Goal: Contribute content: Contribute content

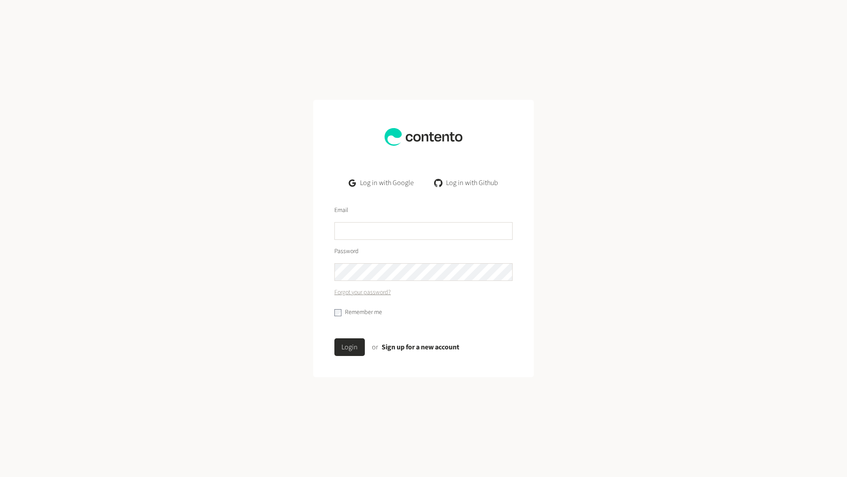
click at [384, 180] on link "Log in with Google" at bounding box center [381, 183] width 79 height 18
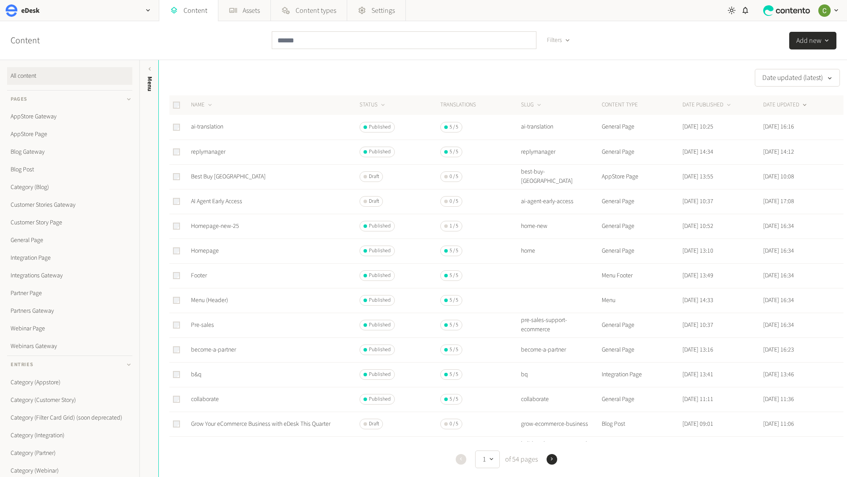
click at [218, 194] on td "AI Agent Early Access" at bounding box center [275, 201] width 169 height 25
click at [218, 200] on link "AI Agent Early Access" at bounding box center [216, 201] width 51 height 9
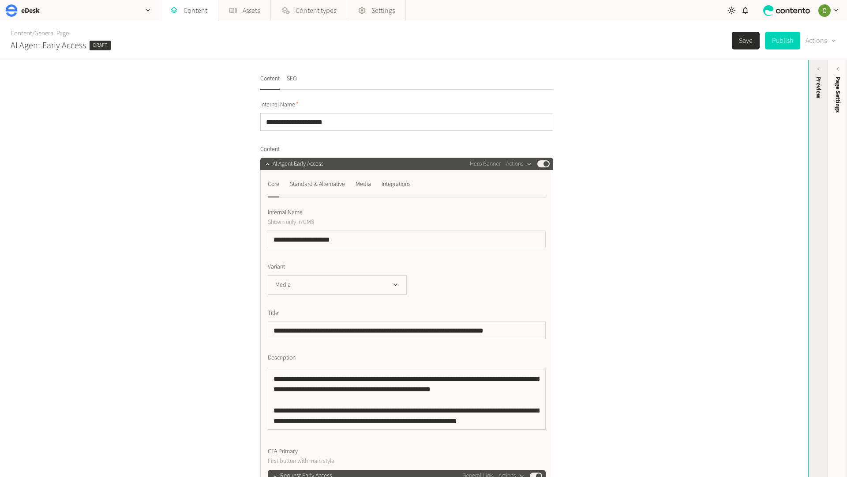
click at [816, 83] on div "Preview" at bounding box center [818, 87] width 9 height 22
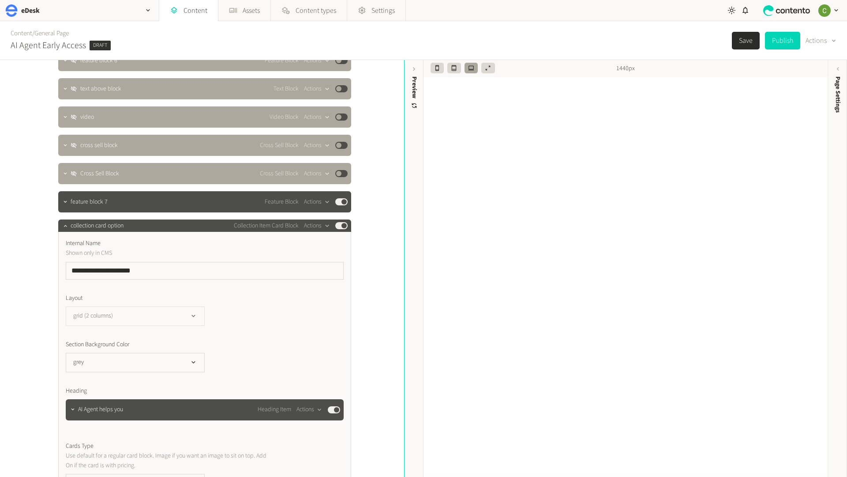
scroll to position [2397, 0]
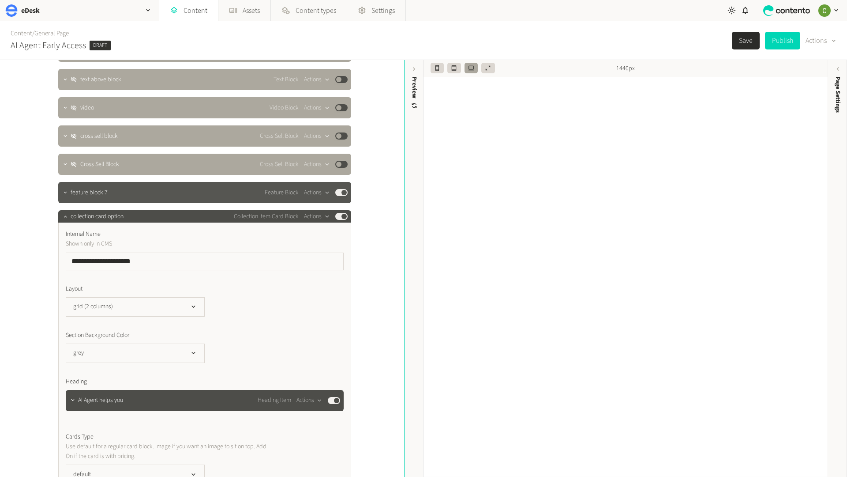
click at [67, 196] on button "button" at bounding box center [65, 191] width 11 height 11
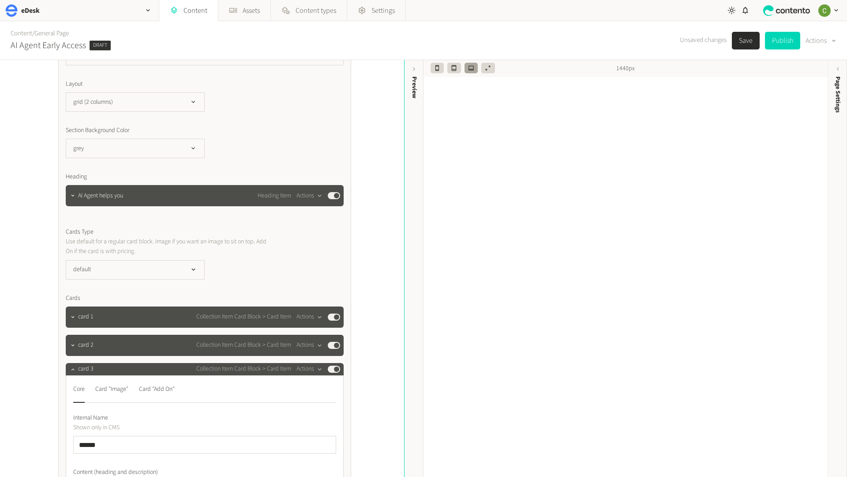
scroll to position [3097, 0]
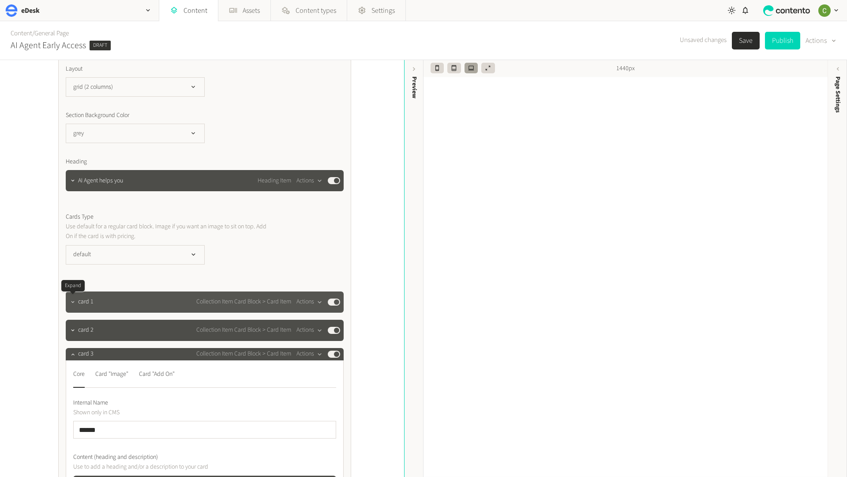
click at [72, 305] on icon "button" at bounding box center [73, 302] width 6 height 6
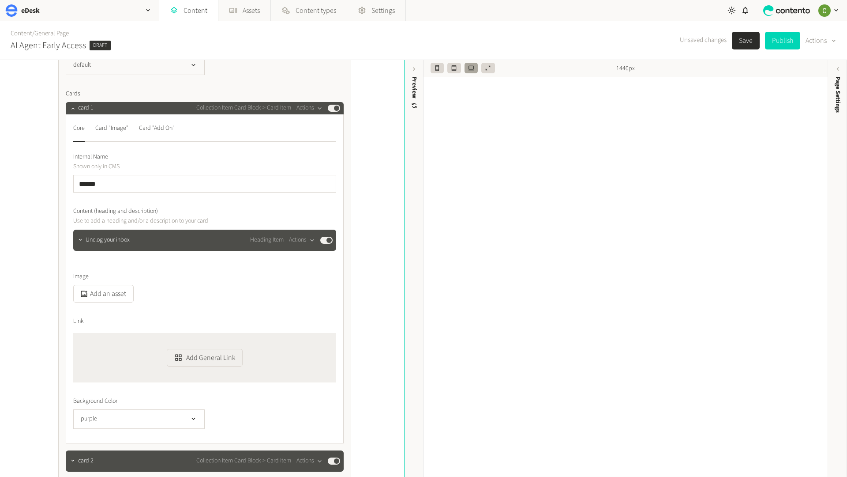
scroll to position [3301, 0]
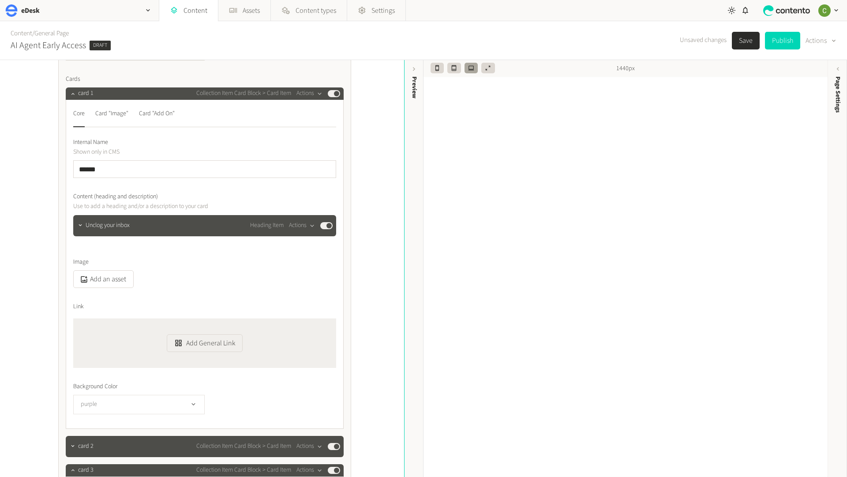
click at [194, 403] on icon "button" at bounding box center [194, 404] width 8 height 8
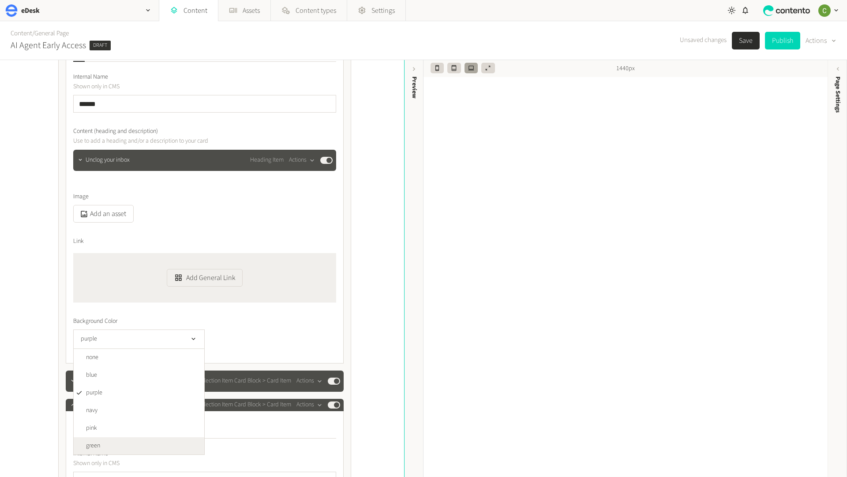
scroll to position [0, 0]
click at [131, 450] on li "green" at bounding box center [139, 446] width 131 height 18
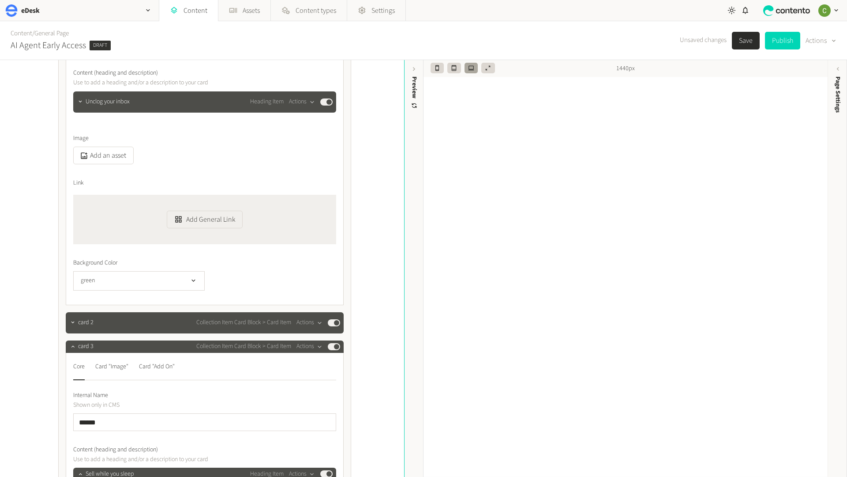
scroll to position [3430, 0]
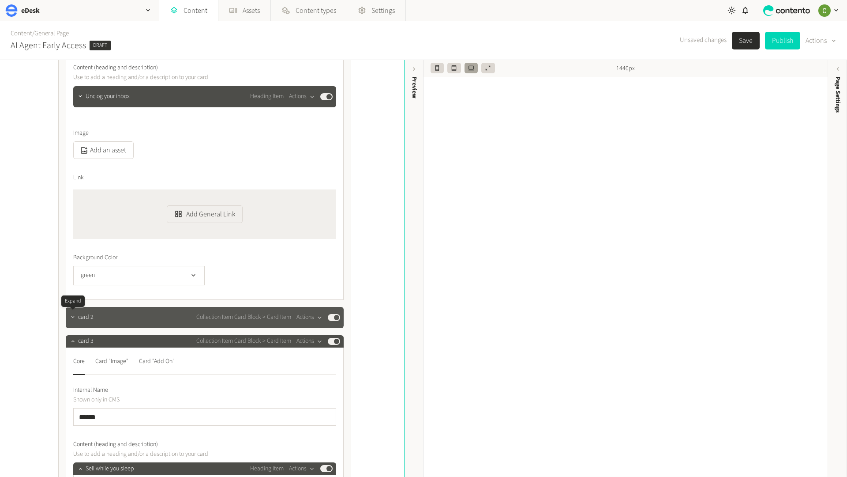
click at [70, 315] on icon "button" at bounding box center [73, 317] width 6 height 6
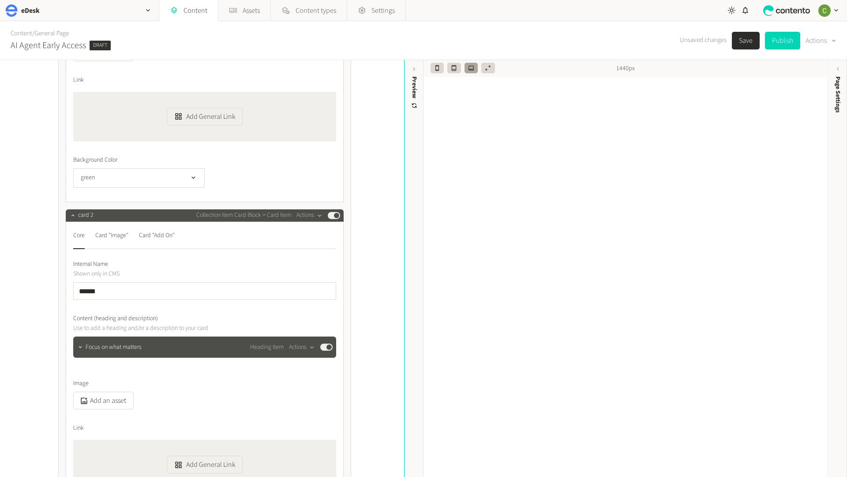
scroll to position [3582, 0]
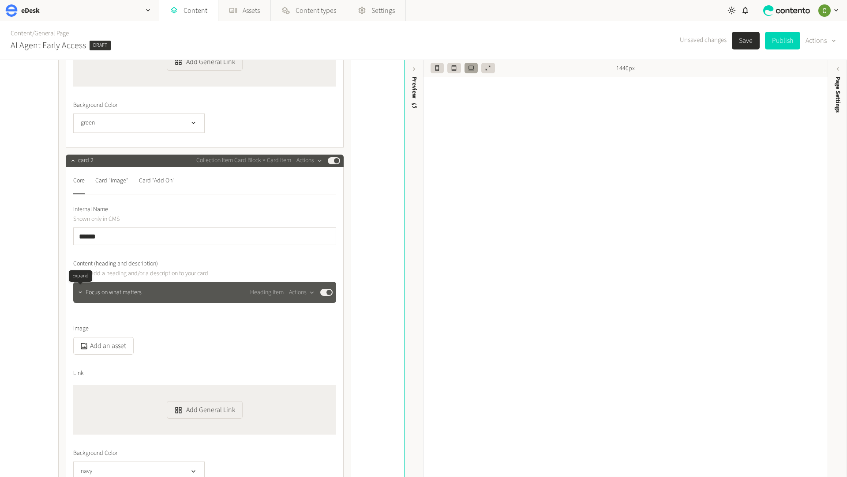
click at [82, 289] on icon "button" at bounding box center [80, 292] width 6 height 6
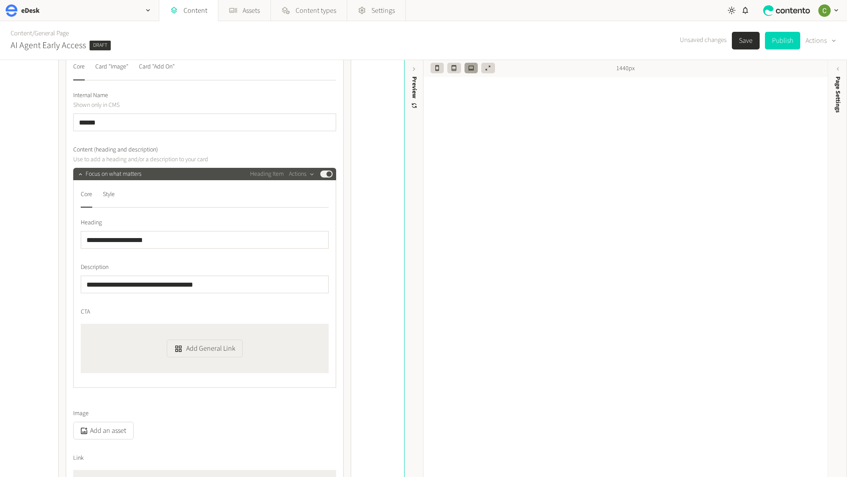
scroll to position [3710, 0]
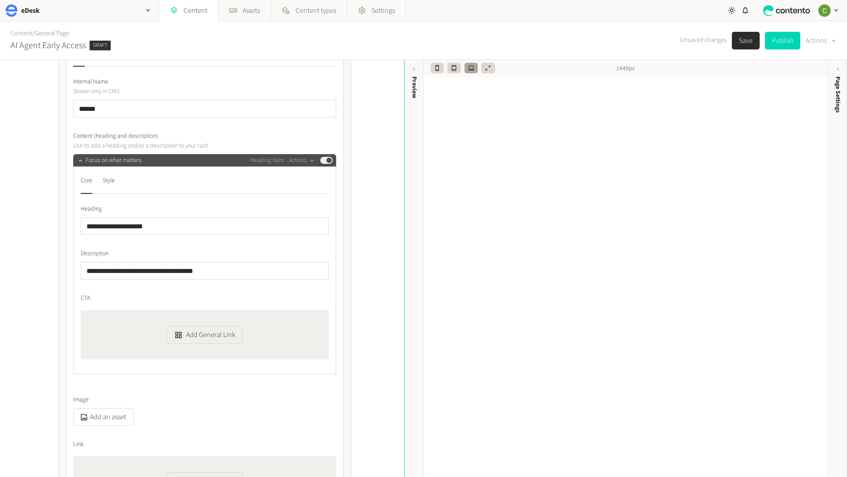
click at [117, 188] on nav "Core Style" at bounding box center [205, 183] width 248 height 20
click at [115, 186] on div "Style" at bounding box center [109, 180] width 12 height 14
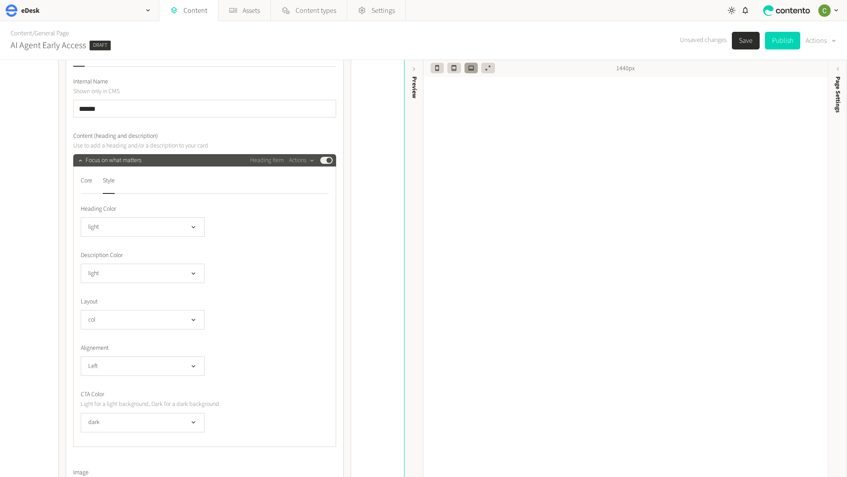
scroll to position [3748, 0]
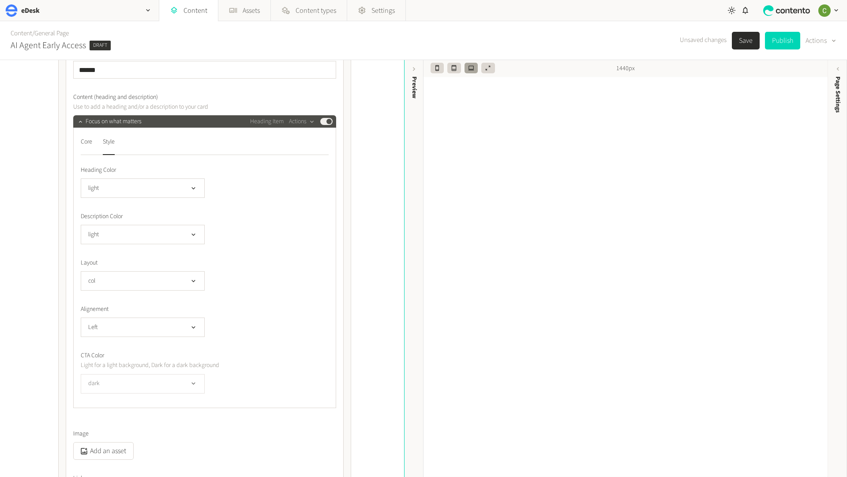
click at [193, 379] on button "dark" at bounding box center [143, 383] width 124 height 19
click at [256, 372] on div "CTA Color Light for a light background, Dark for a dark background dark light d…" at bounding box center [205, 372] width 248 height 42
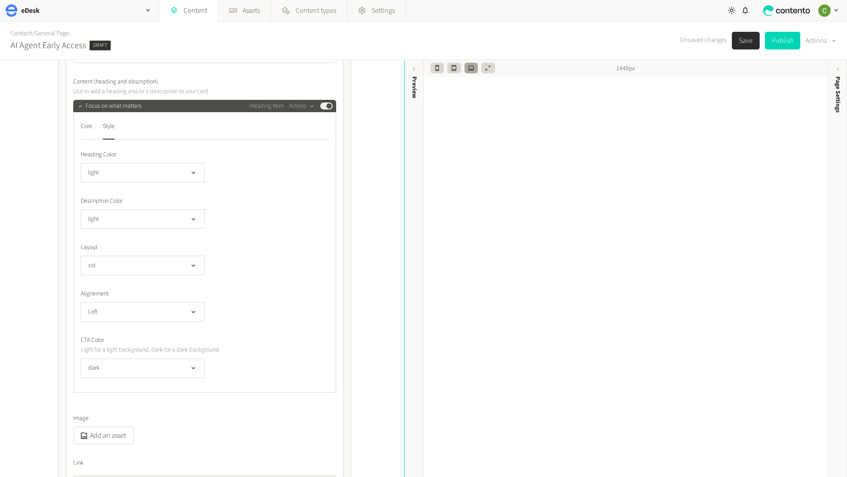
scroll to position [3731, 0]
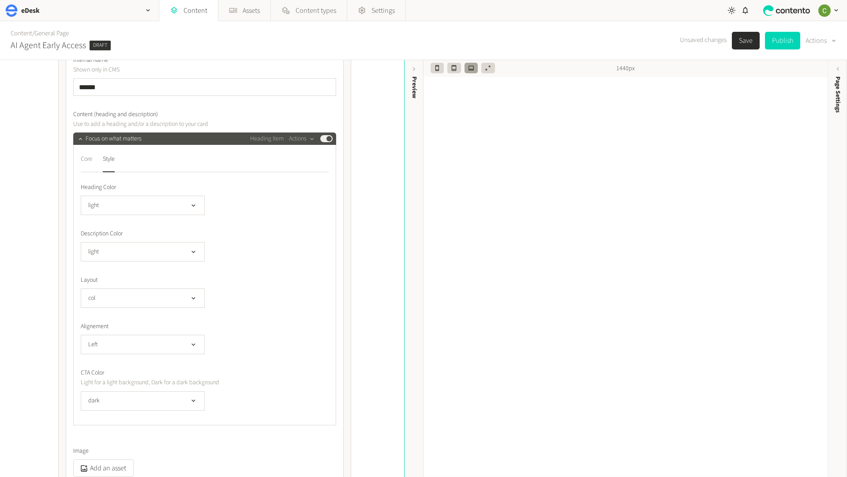
click at [85, 166] on div "Core" at bounding box center [86, 159] width 11 height 14
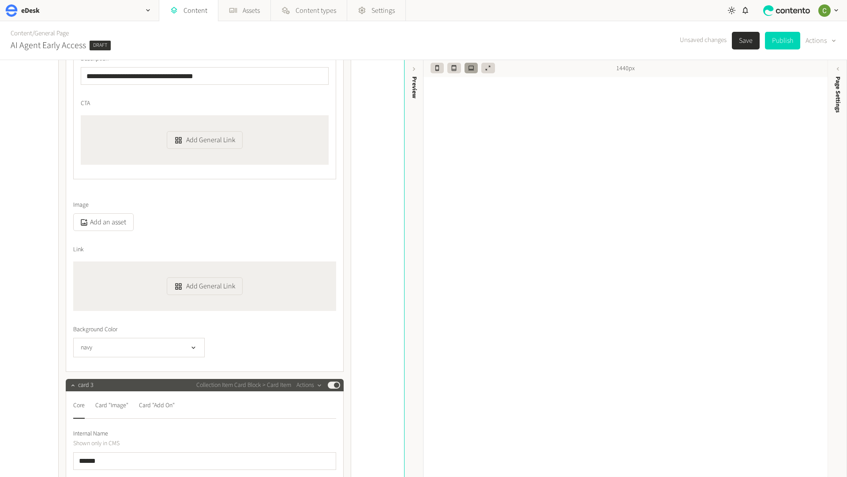
scroll to position [3908, 0]
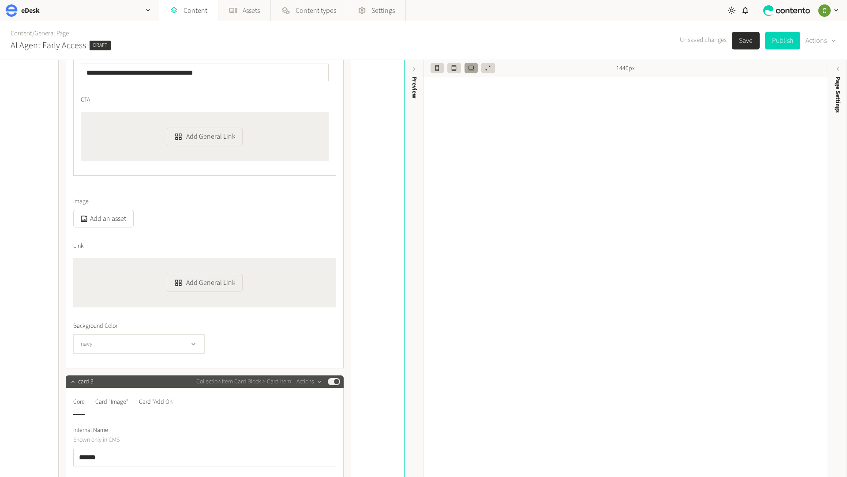
click at [188, 341] on button "navy" at bounding box center [139, 343] width 132 height 19
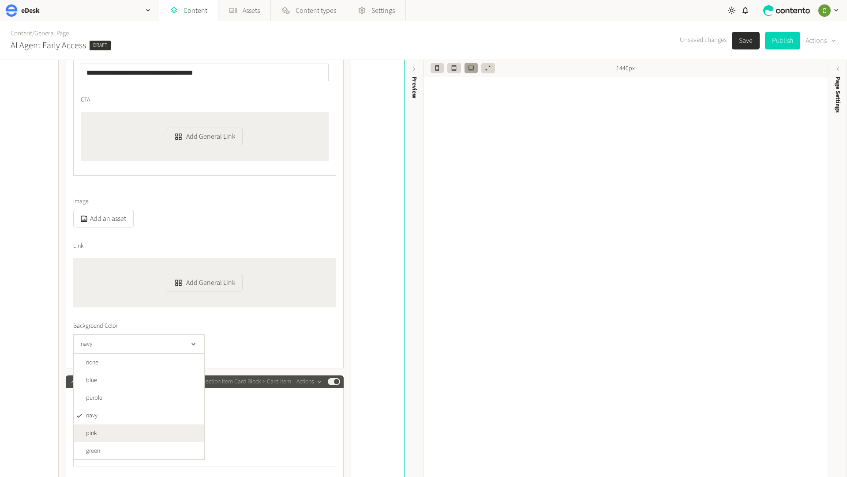
click at [92, 431] on span "pink" at bounding box center [91, 433] width 11 height 9
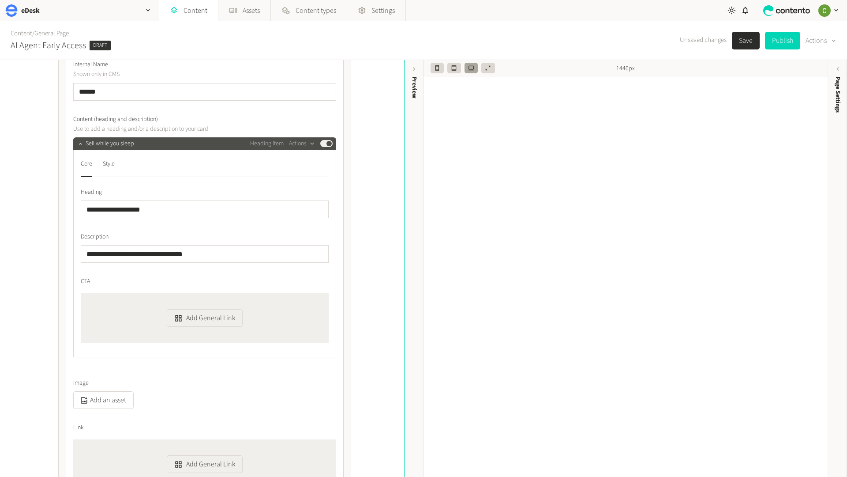
scroll to position [4277, 0]
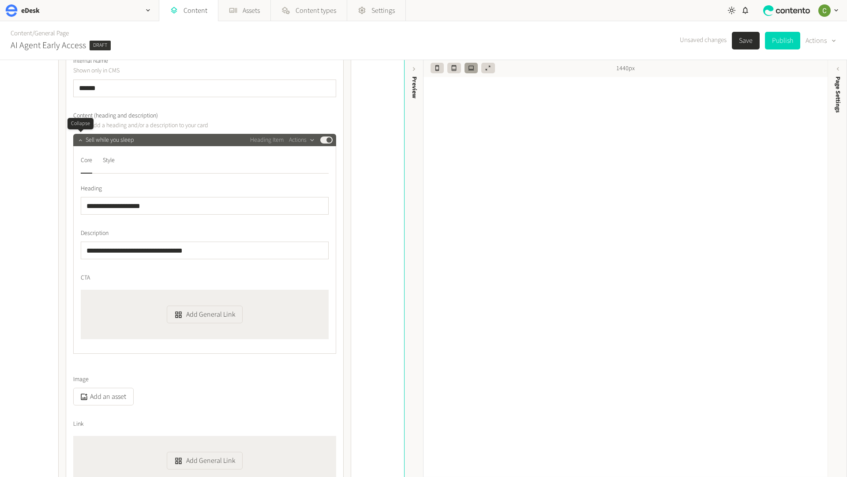
click at [79, 138] on icon "button" at bounding box center [80, 140] width 6 height 6
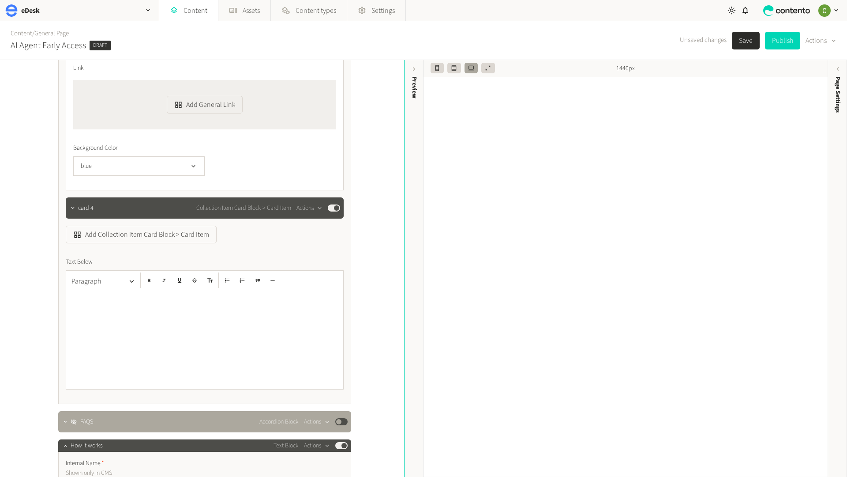
scroll to position [4347, 0]
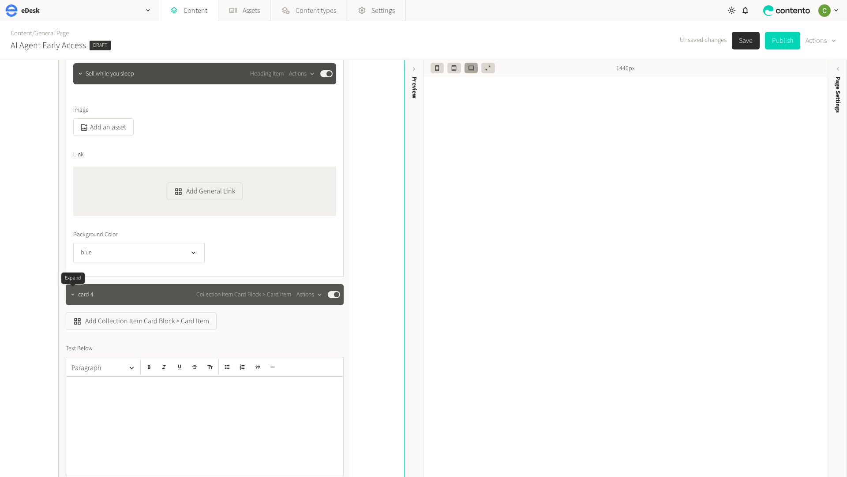
click at [75, 297] on icon "button" at bounding box center [73, 294] width 6 height 6
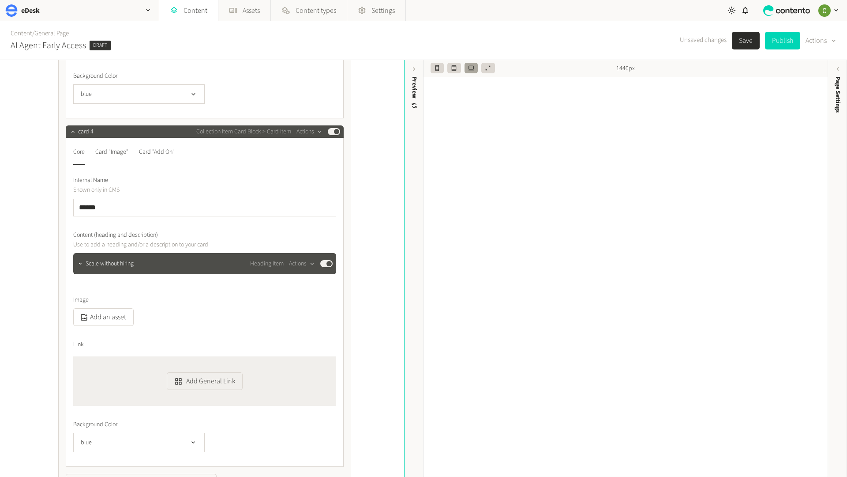
scroll to position [4592, 0]
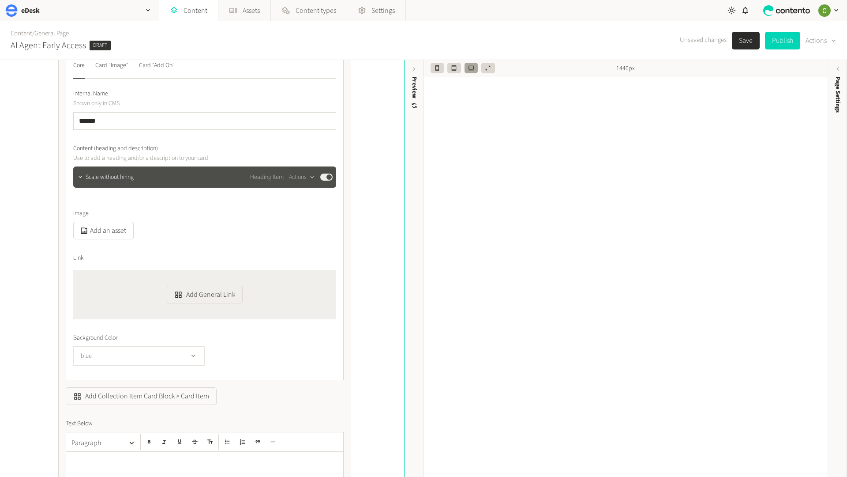
click at [161, 363] on button "blue" at bounding box center [139, 355] width 132 height 19
click at [96, 432] on li "navy" at bounding box center [139, 427] width 131 height 18
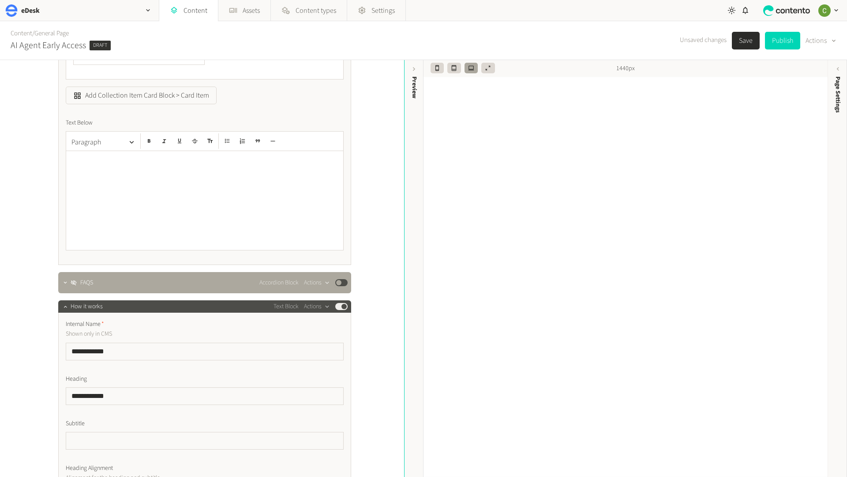
scroll to position [4917, 0]
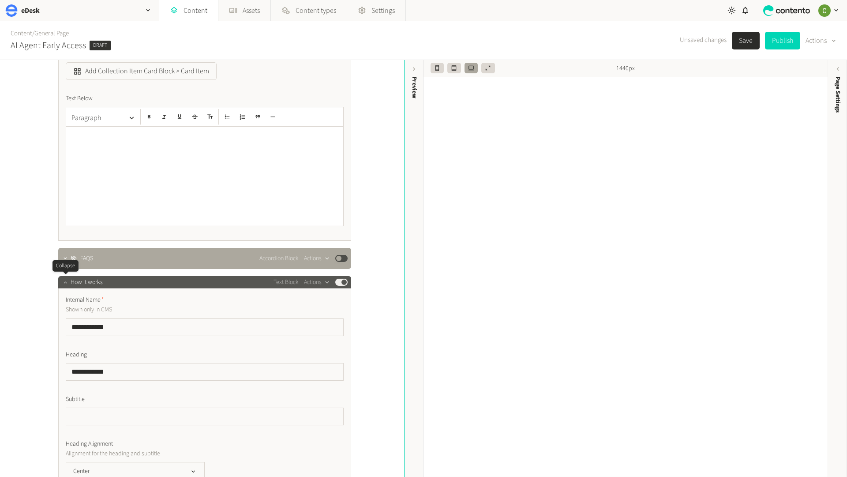
click at [64, 286] on button "button" at bounding box center [65, 281] width 11 height 11
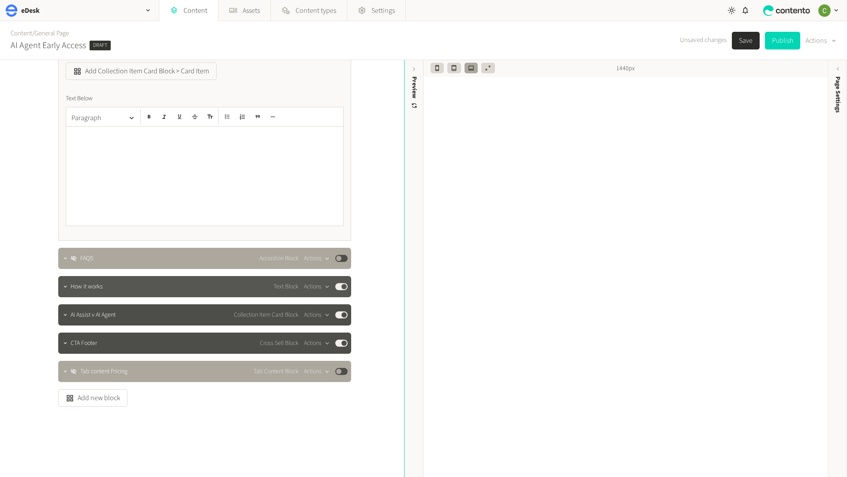
scroll to position [4918, 0]
click at [63, 287] on icon "button" at bounding box center [65, 286] width 6 height 6
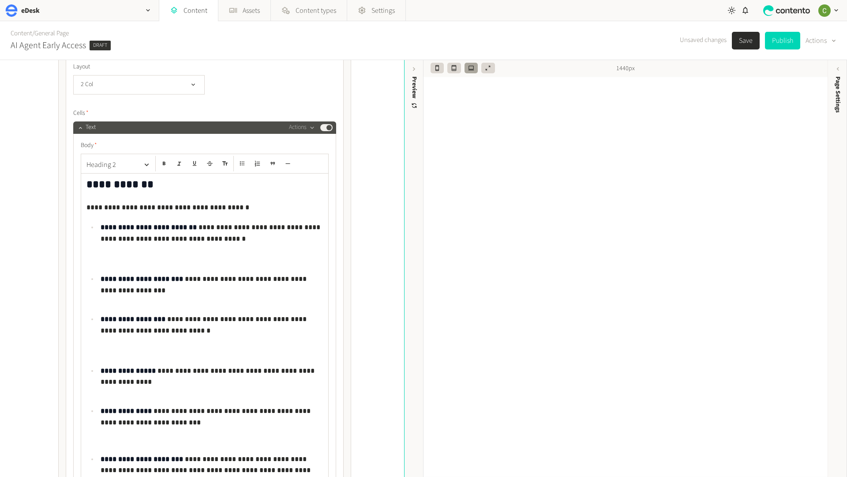
scroll to position [5372, 0]
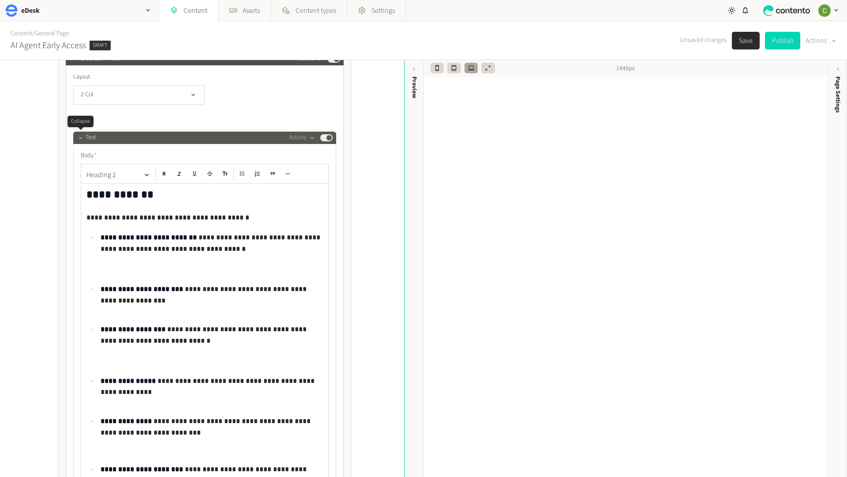
click at [76, 137] on button "button" at bounding box center [80, 137] width 11 height 11
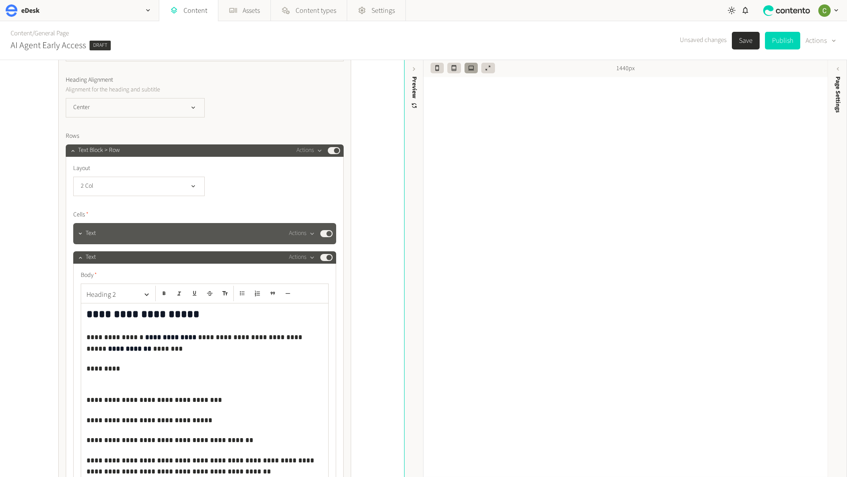
scroll to position [5280, 0]
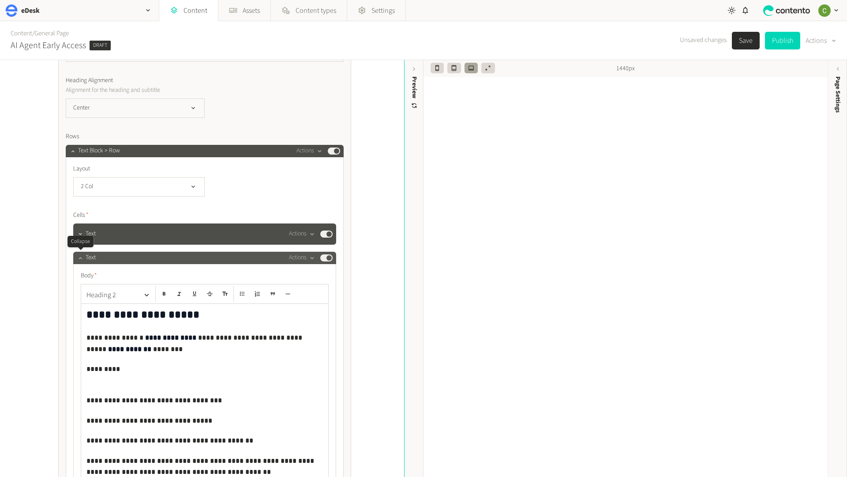
click at [77, 260] on icon "button" at bounding box center [80, 258] width 6 height 6
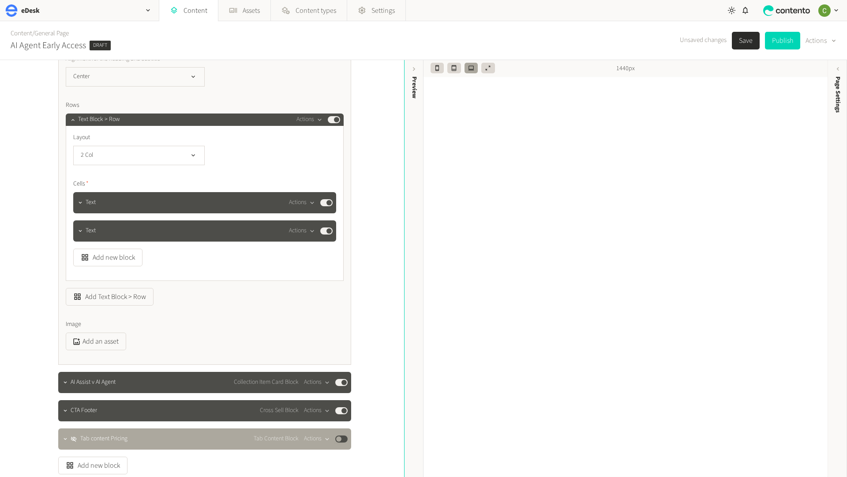
scroll to position [5362, 0]
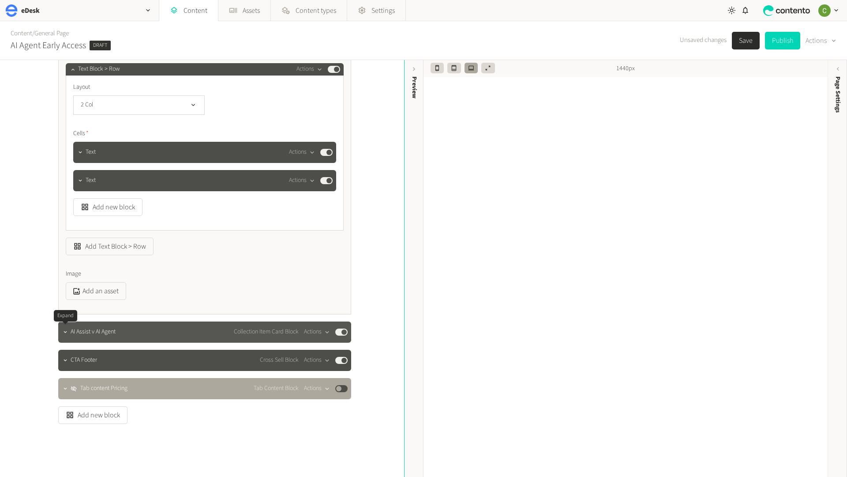
drag, startPoint x: 63, startPoint y: 331, endPoint x: 81, endPoint y: 331, distance: 18.5
click at [63, 331] on icon "button" at bounding box center [65, 332] width 6 height 6
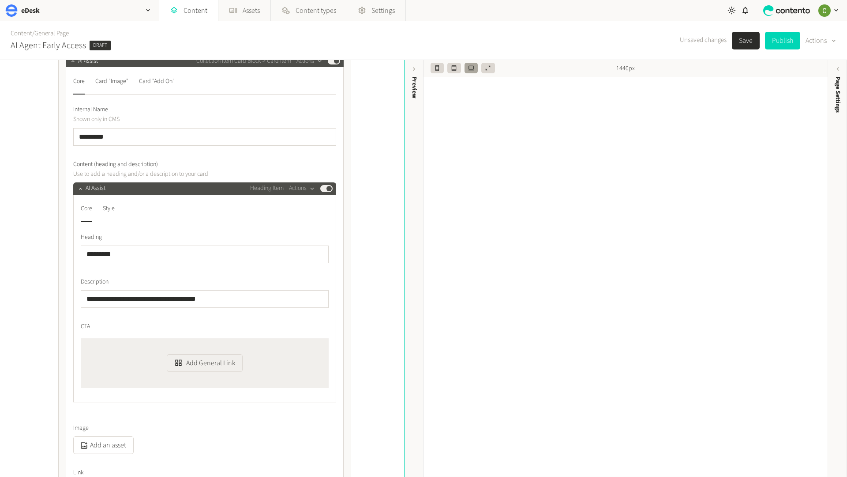
scroll to position [5954, 0]
click at [112, 206] on div "Style" at bounding box center [109, 208] width 12 height 14
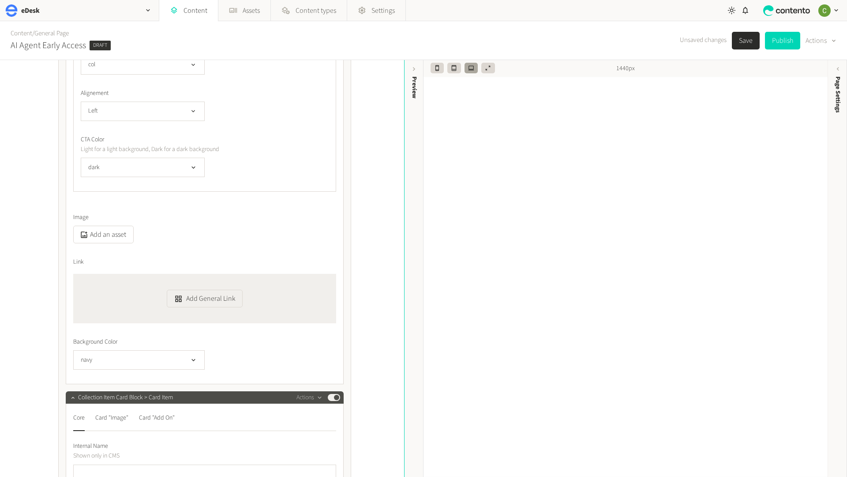
scroll to position [6239, 0]
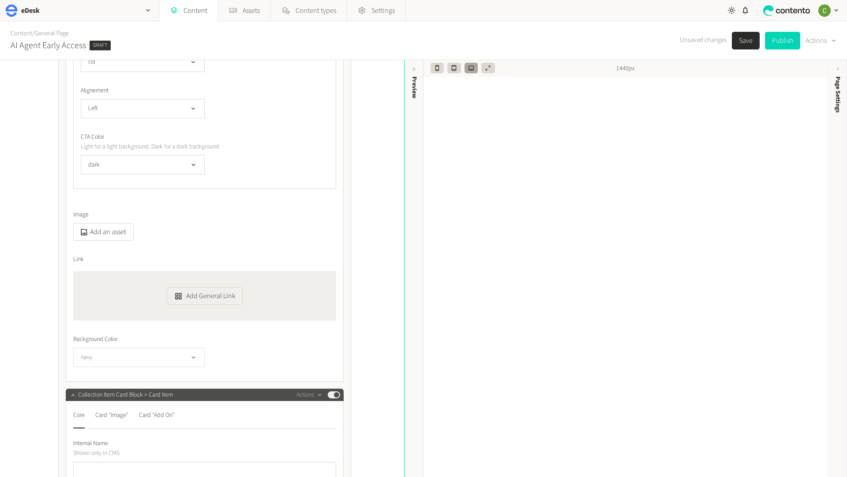
click at [181, 355] on button "navy" at bounding box center [139, 356] width 132 height 19
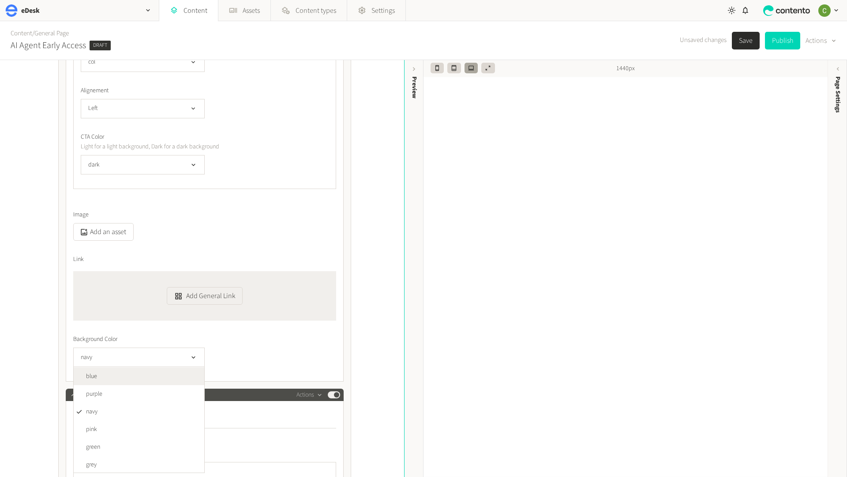
scroll to position [18, 0]
click at [96, 373] on span "blue" at bounding box center [91, 375] width 11 height 9
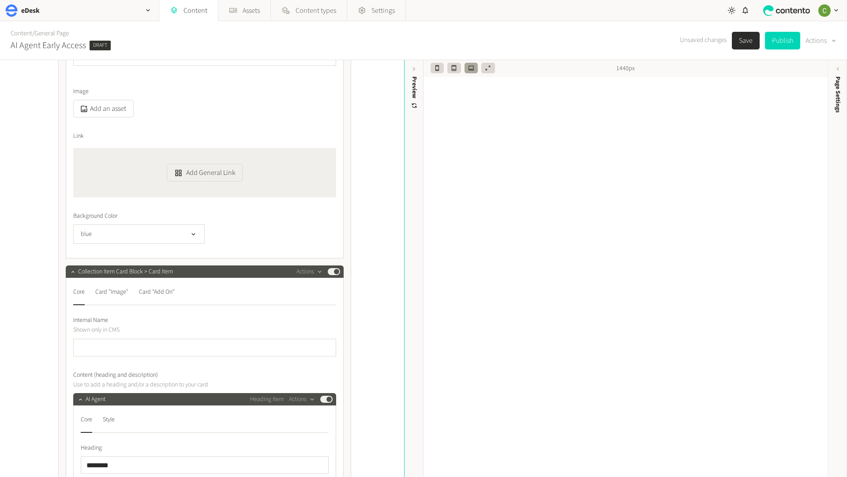
scroll to position [6365, 0]
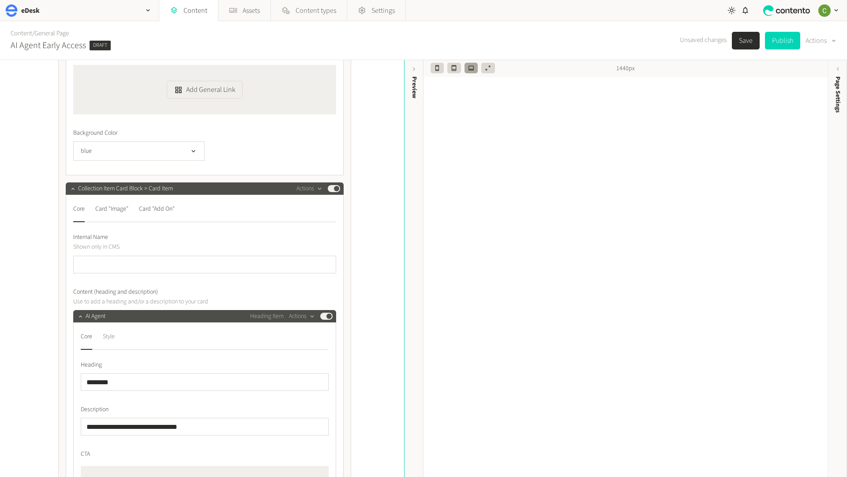
click at [104, 336] on div "Style" at bounding box center [109, 336] width 12 height 14
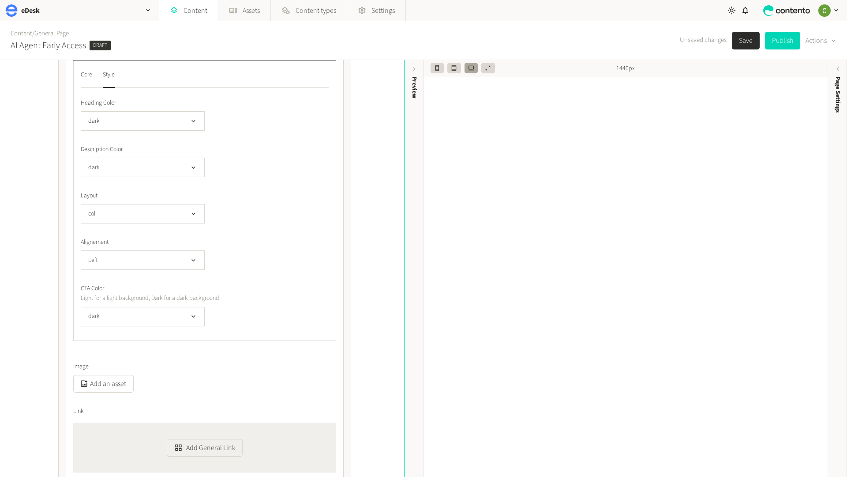
scroll to position [6718, 0]
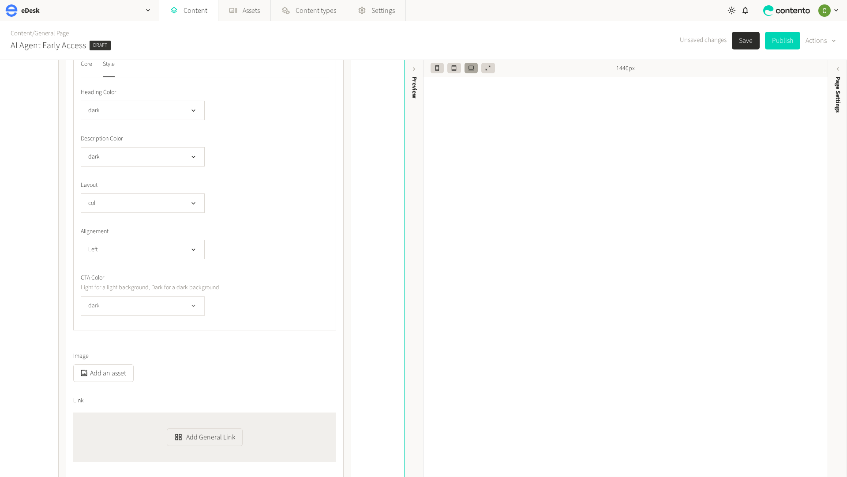
click at [192, 298] on button "dark" at bounding box center [143, 305] width 124 height 19
click at [245, 301] on div "dark light dark" at bounding box center [205, 305] width 248 height 19
click at [166, 302] on button "dark" at bounding box center [143, 305] width 124 height 19
click at [90, 321] on li "light" at bounding box center [142, 325] width 123 height 18
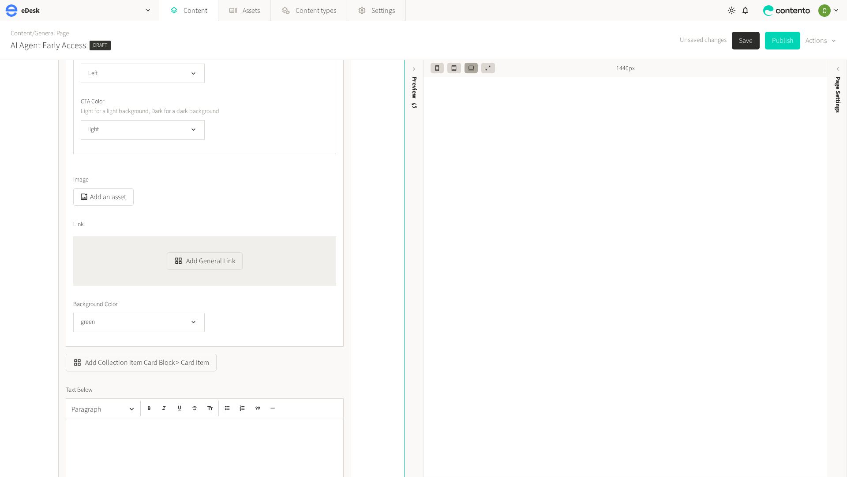
scroll to position [6905, 0]
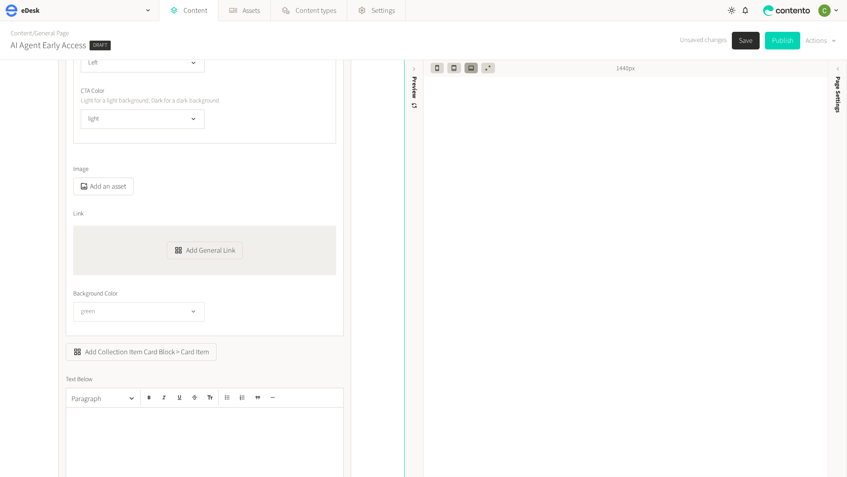
click at [192, 317] on button "green" at bounding box center [139, 311] width 132 height 19
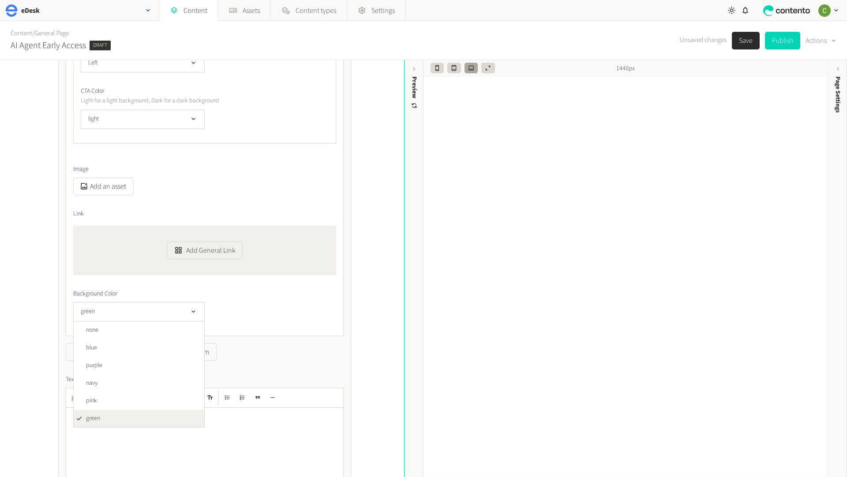
scroll to position [0, 0]
click at [99, 379] on li "navy" at bounding box center [139, 383] width 131 height 18
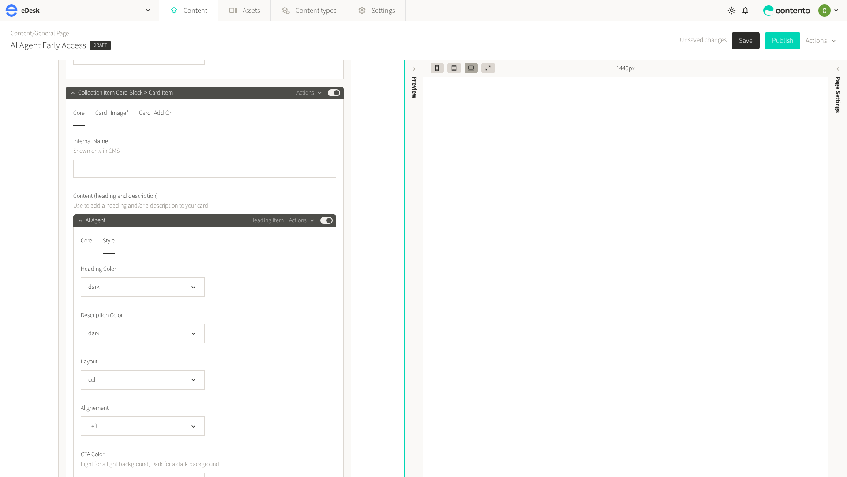
scroll to position [6506, 0]
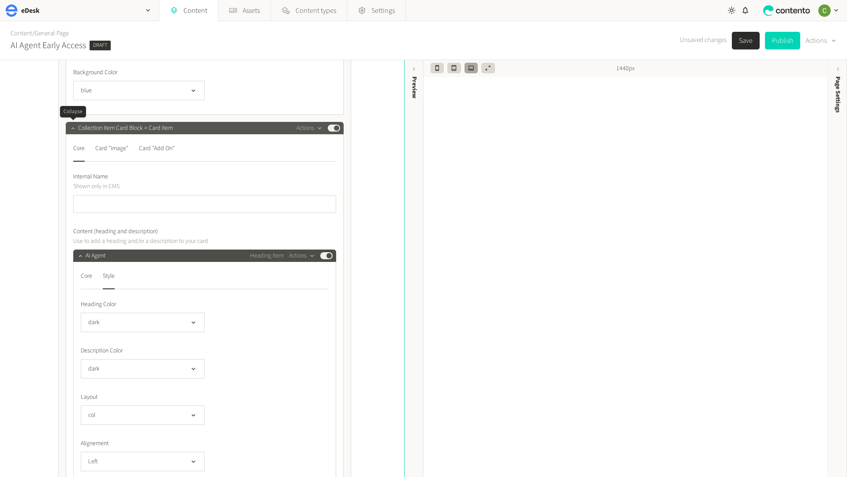
click at [72, 129] on icon "button" at bounding box center [73, 128] width 6 height 6
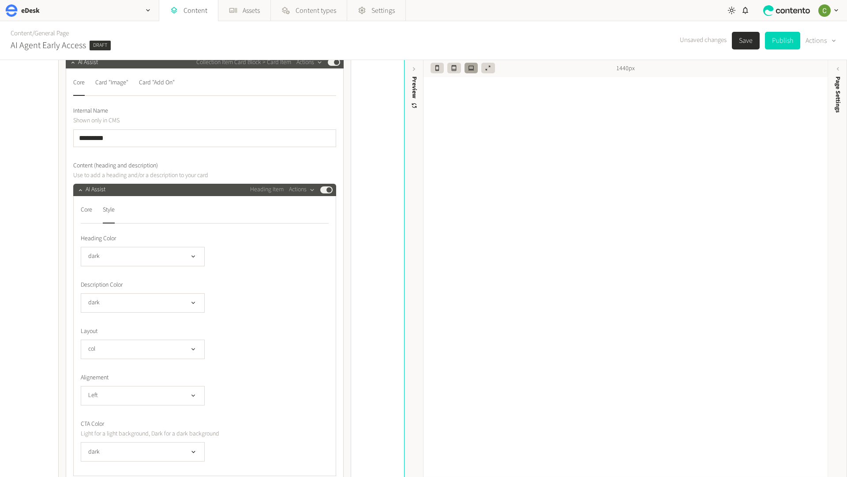
scroll to position [5911, 0]
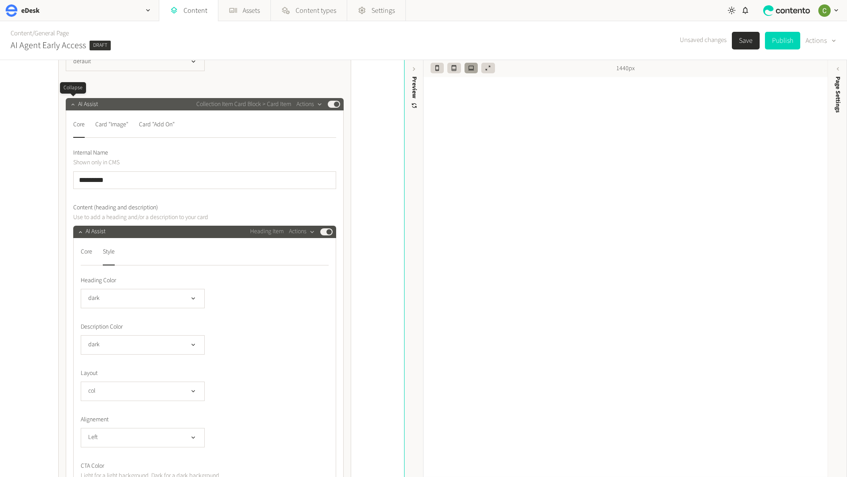
click at [70, 102] on icon "button" at bounding box center [73, 104] width 6 height 6
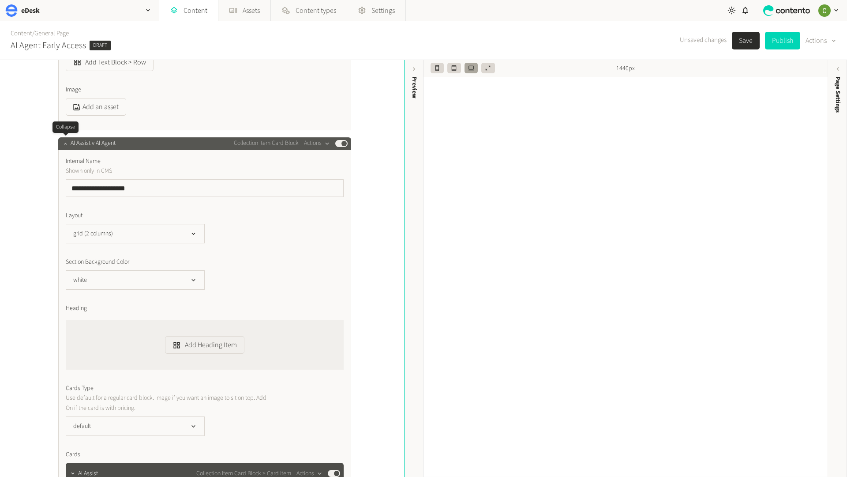
click at [66, 144] on icon "button" at bounding box center [65, 144] width 3 height 2
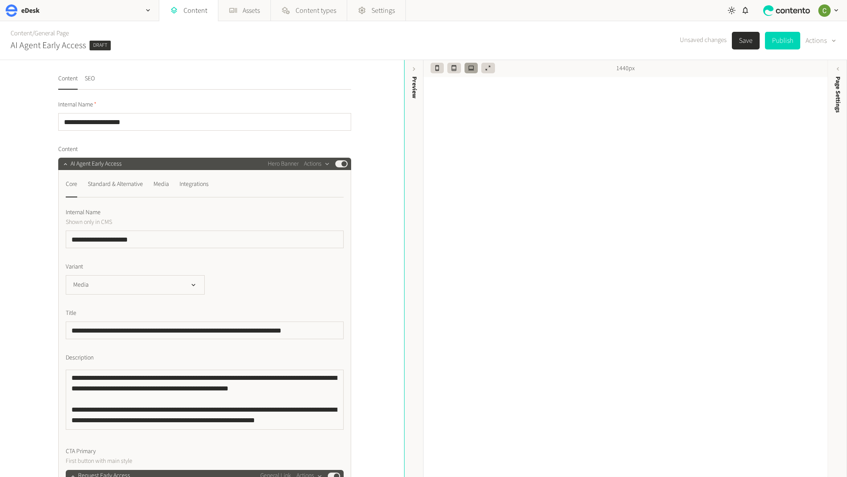
scroll to position [0, 0]
click at [63, 161] on icon "button" at bounding box center [65, 164] width 6 height 6
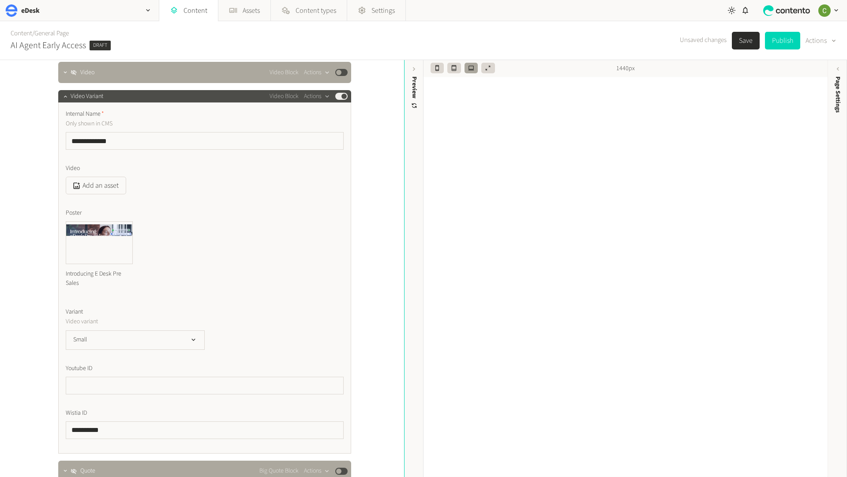
scroll to position [124, 0]
click at [61, 92] on button "button" at bounding box center [65, 95] width 11 height 11
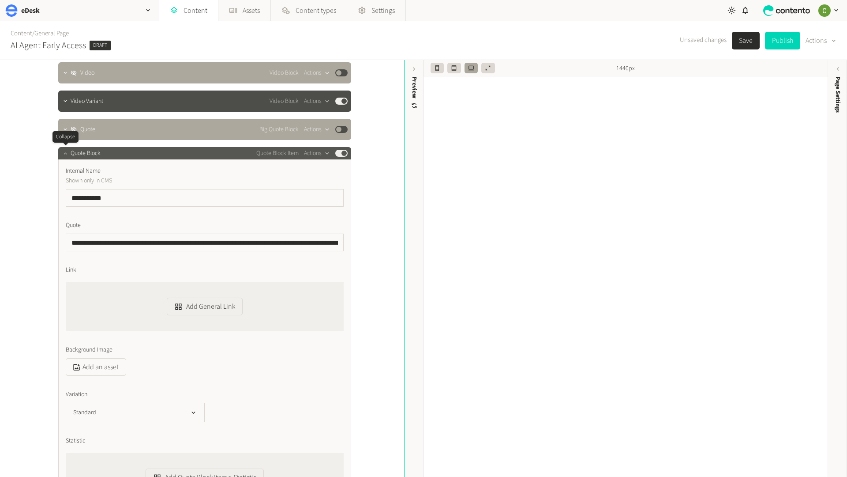
click at [65, 157] on button "button" at bounding box center [65, 152] width 11 height 11
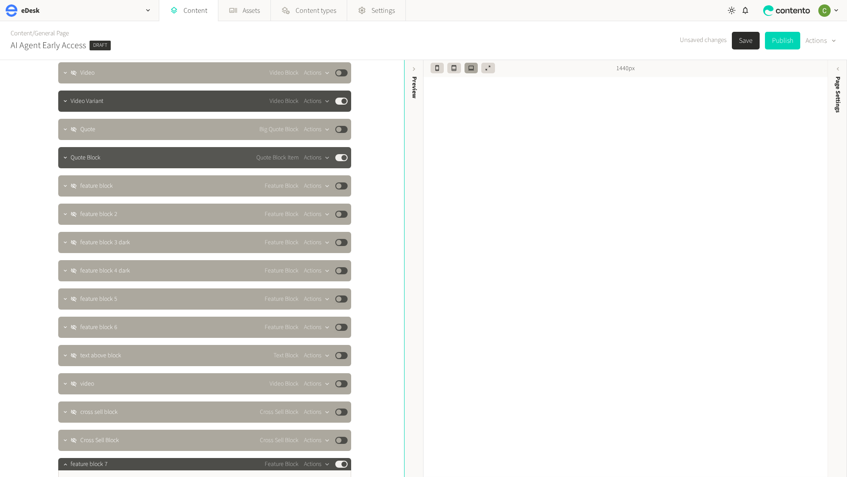
click at [341, 155] on button "Published" at bounding box center [341, 157] width 12 height 7
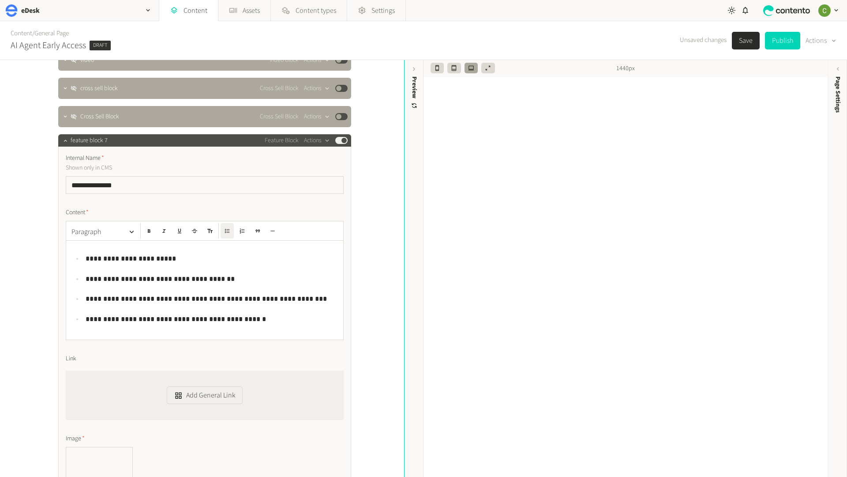
scroll to position [545, 0]
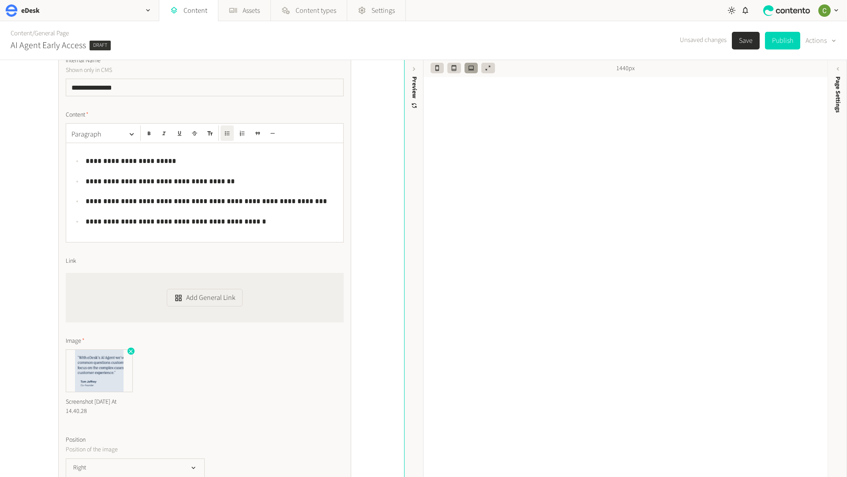
click at [129, 351] on icon "button" at bounding box center [131, 351] width 6 height 6
click at [104, 363] on button "Add an asset" at bounding box center [96, 358] width 60 height 18
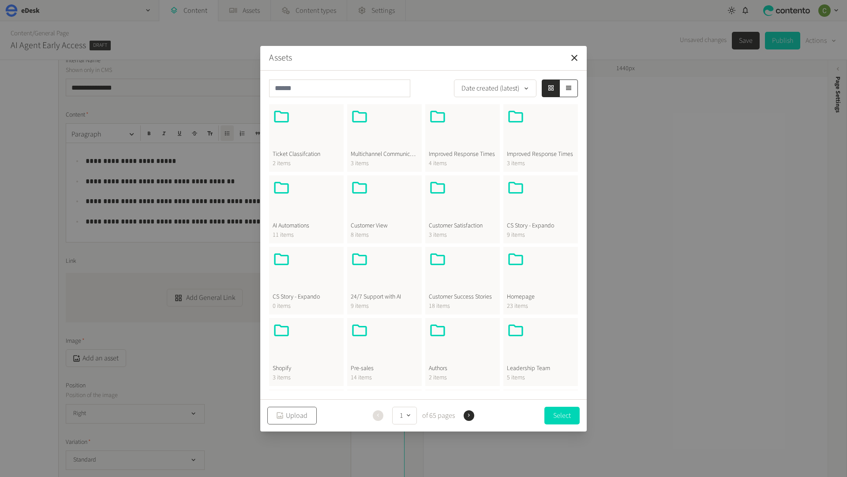
click at [296, 418] on button "Upload" at bounding box center [291, 415] width 49 height 18
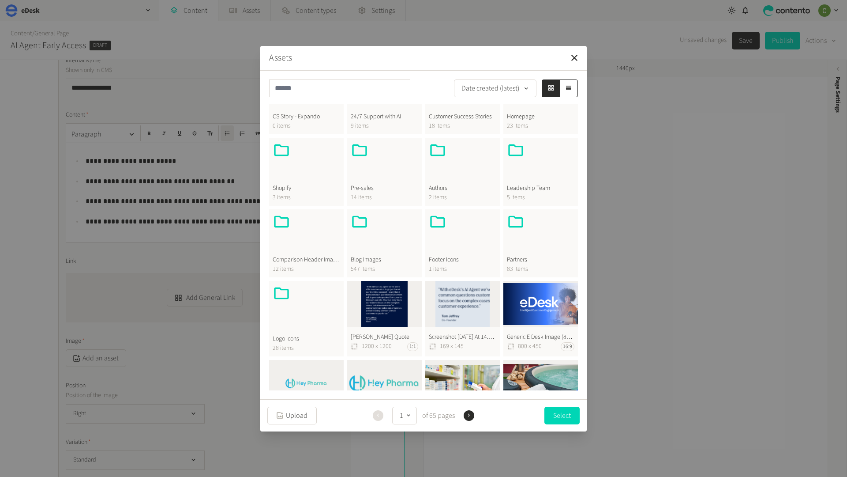
scroll to position [193, 0]
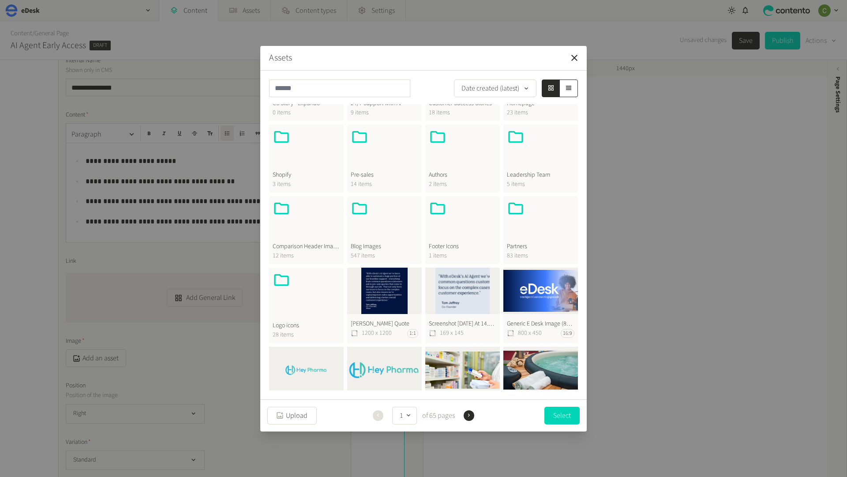
click at [386, 306] on button "[PERSON_NAME] Quote 1200 x 1200 1:1" at bounding box center [384, 305] width 75 height 76
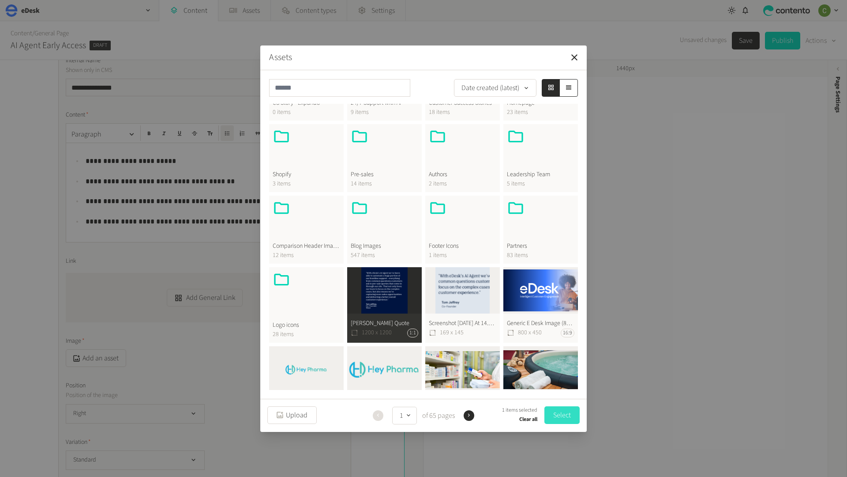
click at [570, 421] on button "Select" at bounding box center [562, 415] width 35 height 18
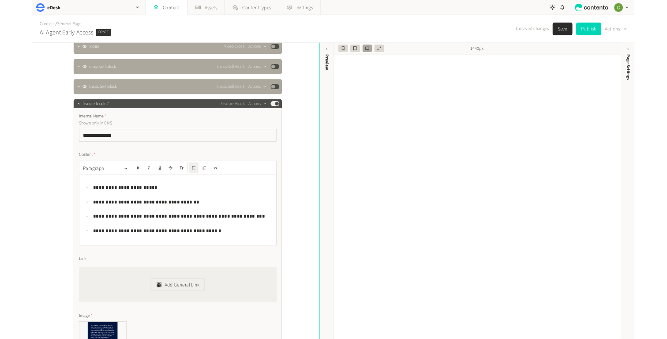
scroll to position [418, 0]
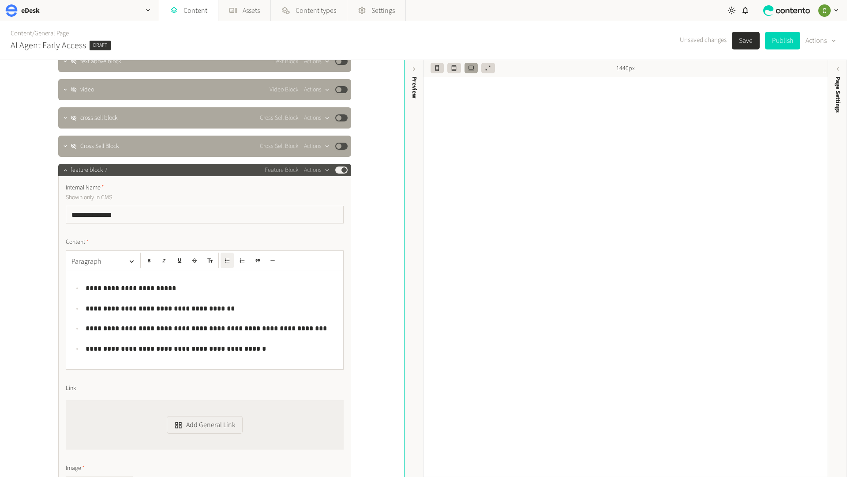
click at [84, 274] on div "**********" at bounding box center [204, 319] width 277 height 99
click at [117, 274] on div "**********" at bounding box center [204, 319] width 277 height 99
click at [188, 275] on div "**********" at bounding box center [204, 319] width 277 height 99
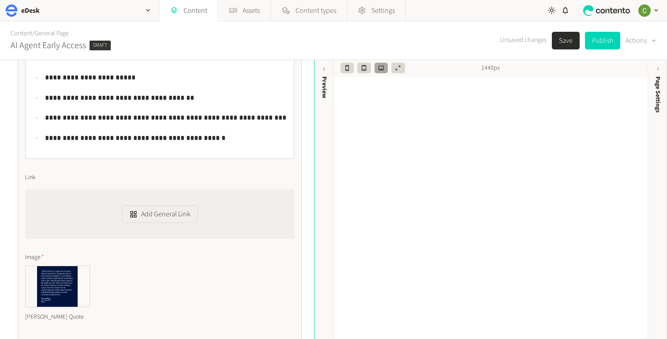
scroll to position [630, 0]
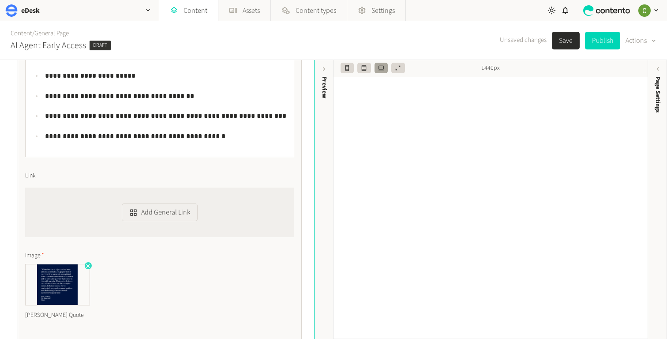
click at [87, 264] on icon "button" at bounding box center [88, 266] width 4 height 4
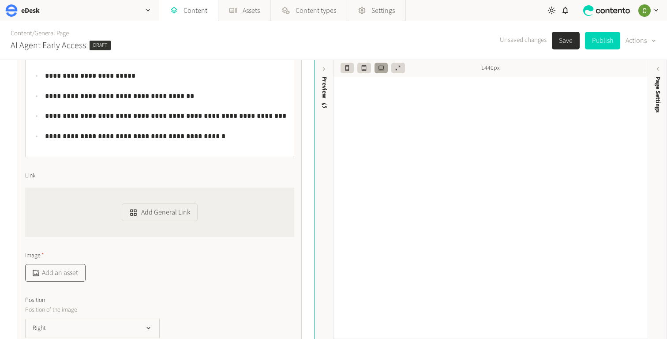
click at [71, 277] on button "Add an asset" at bounding box center [55, 273] width 60 height 18
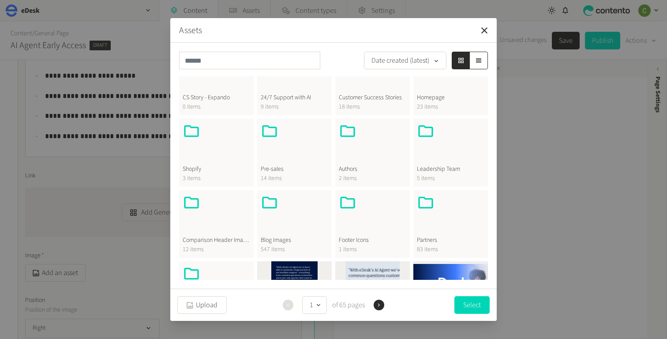
scroll to position [232, 0]
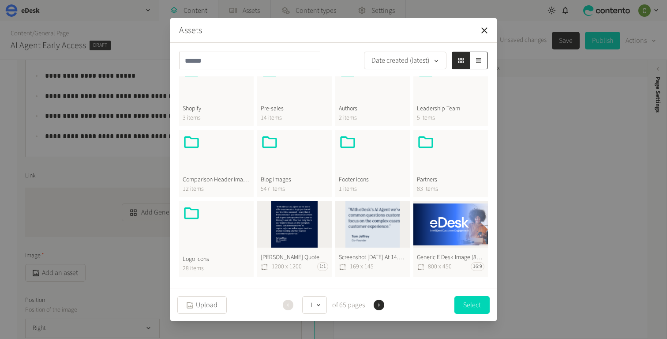
click at [282, 262] on button "[PERSON_NAME] Quote 1200 x 1200 1:1" at bounding box center [294, 239] width 75 height 76
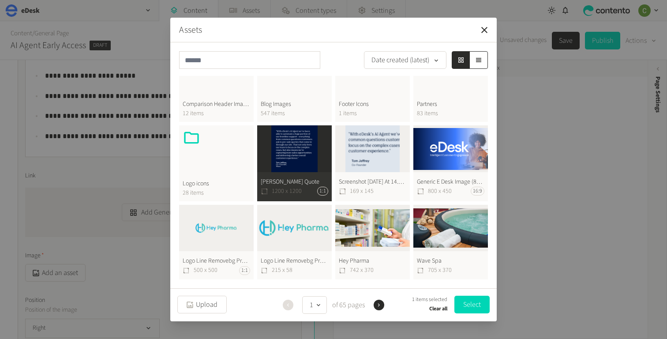
scroll to position [305, 0]
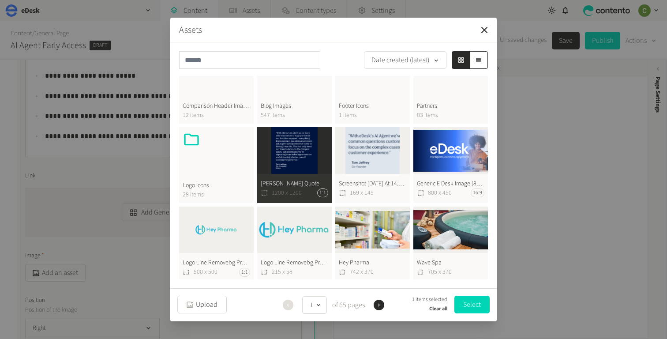
click at [442, 311] on button "Clear all" at bounding box center [438, 309] width 18 height 11
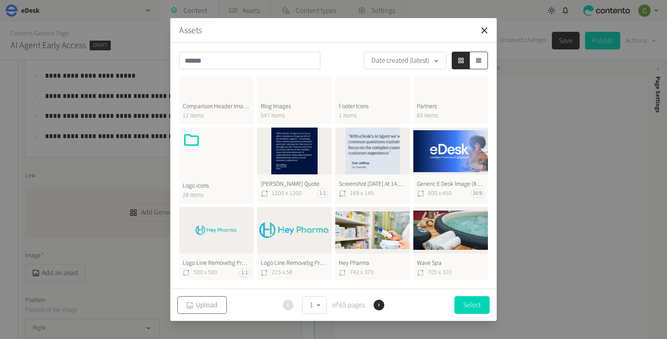
click at [205, 309] on button "Upload" at bounding box center [201, 305] width 49 height 18
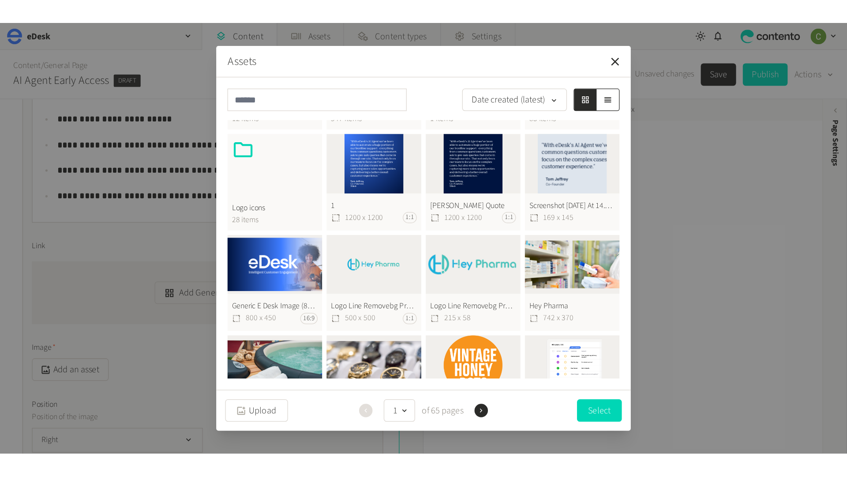
scroll to position [379, 0]
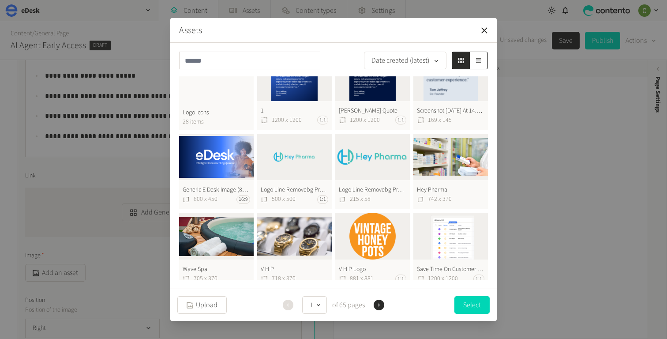
click at [287, 92] on button "1 1200 x 1200 1:1" at bounding box center [294, 92] width 75 height 76
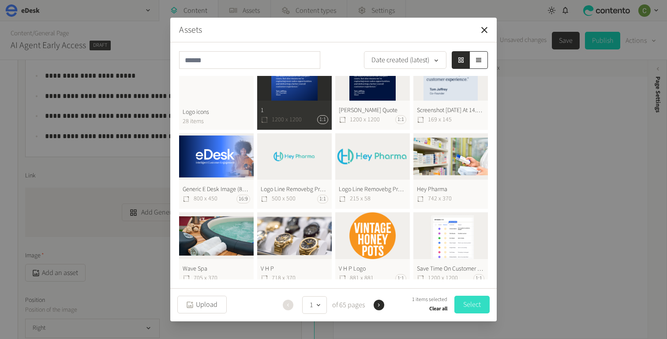
click at [478, 305] on button "Select" at bounding box center [472, 305] width 35 height 18
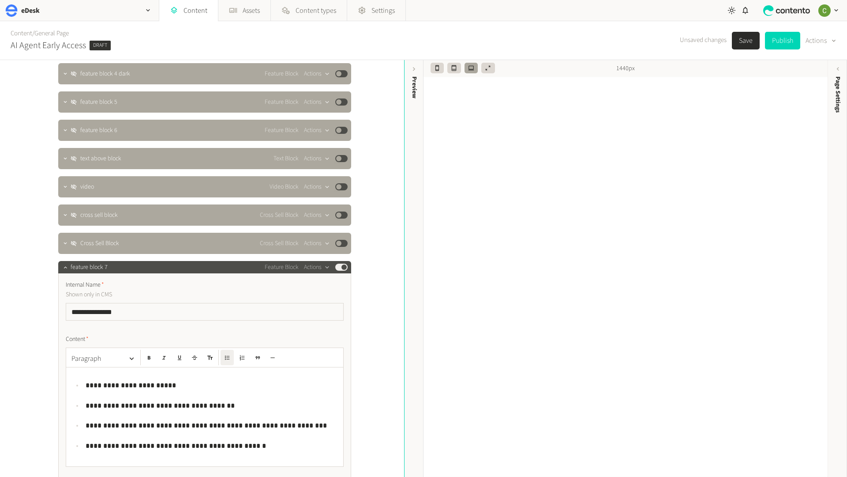
scroll to position [372, 0]
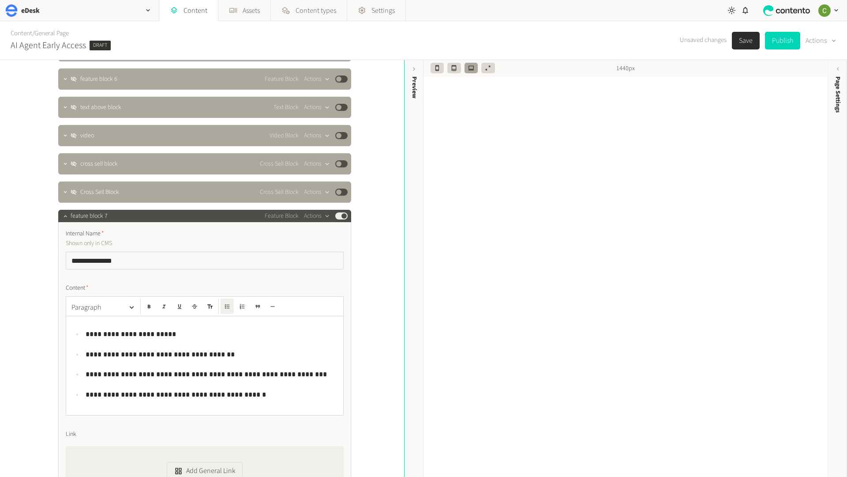
click at [85, 322] on div "**********" at bounding box center [204, 365] width 277 height 99
click at [85, 320] on div "**********" at bounding box center [204, 365] width 277 height 99
click at [111, 309] on button "Paragraph" at bounding box center [103, 307] width 71 height 18
click at [169, 328] on p "**********" at bounding box center [212, 333] width 252 height 11
click at [169, 321] on div "**********" at bounding box center [204, 365] width 277 height 99
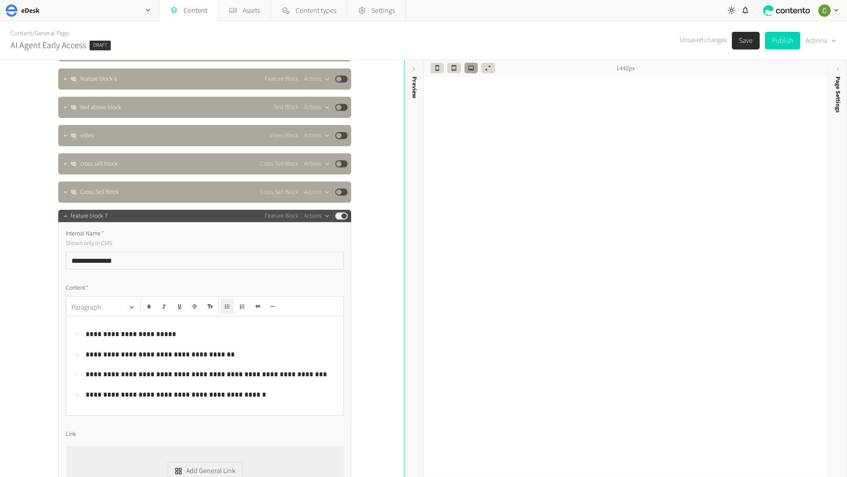
click at [79, 313] on button "Paragraph" at bounding box center [103, 307] width 71 height 18
click at [100, 342] on button "Heading 2" at bounding box center [104, 345] width 64 height 15
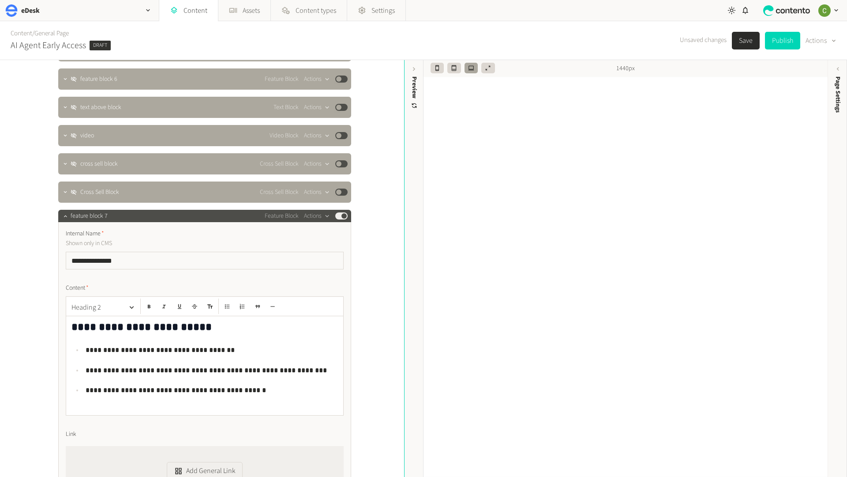
click at [201, 326] on h2 "**********" at bounding box center [205, 327] width 267 height 14
drag, startPoint x: 200, startPoint y: 324, endPoint x: 89, endPoint y: 325, distance: 111.7
click at [89, 325] on h2 "**********" at bounding box center [205, 327] width 267 height 14
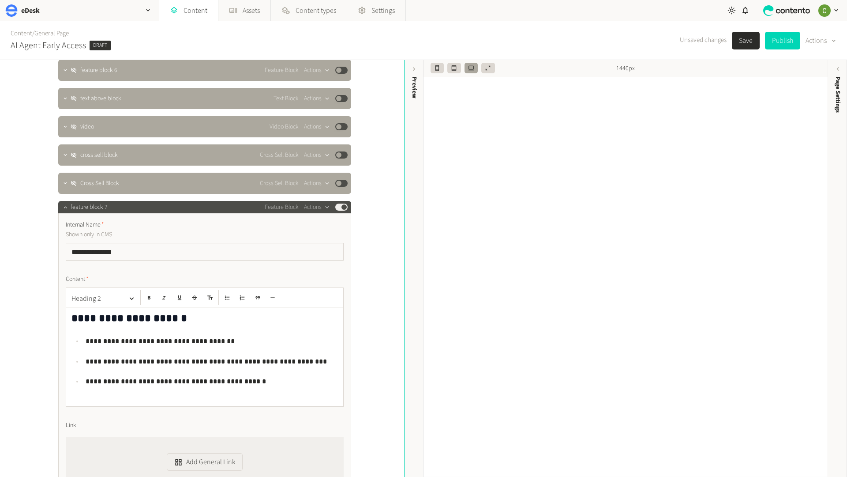
click at [260, 385] on p "**********" at bounding box center [212, 381] width 252 height 11
click at [316, 430] on div "Link Add General Link" at bounding box center [205, 454] width 278 height 66
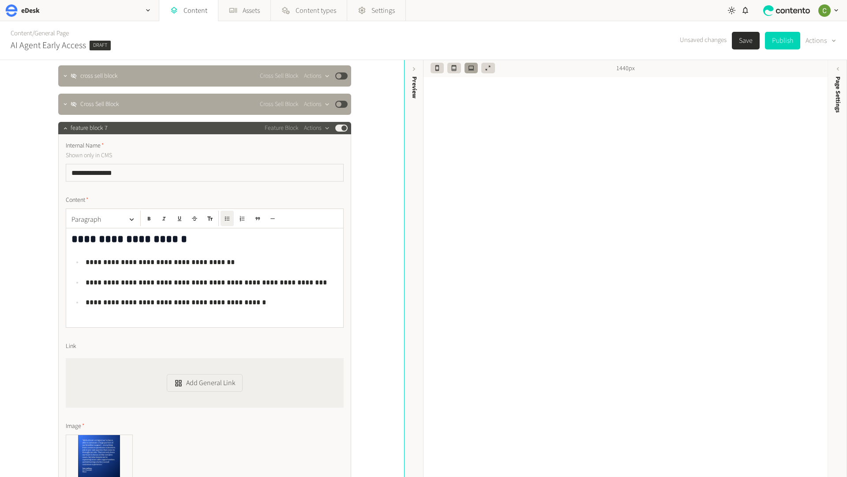
scroll to position [485, 0]
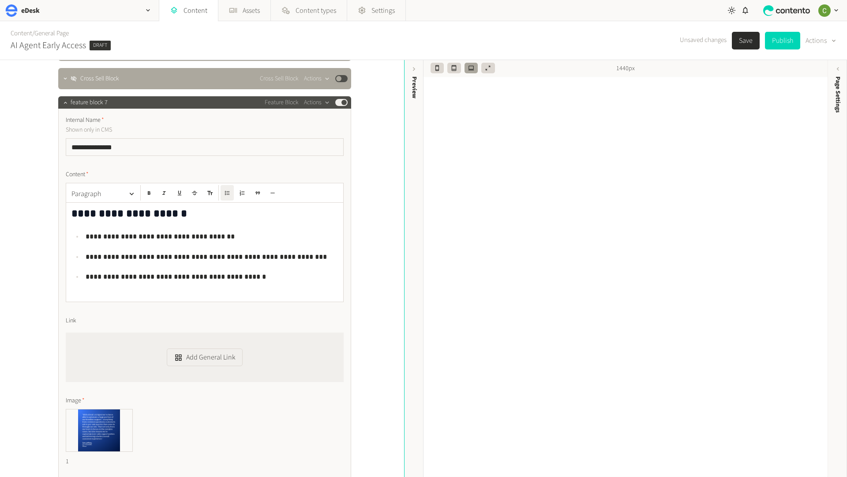
click at [741, 39] on button "Save" at bounding box center [746, 41] width 28 height 18
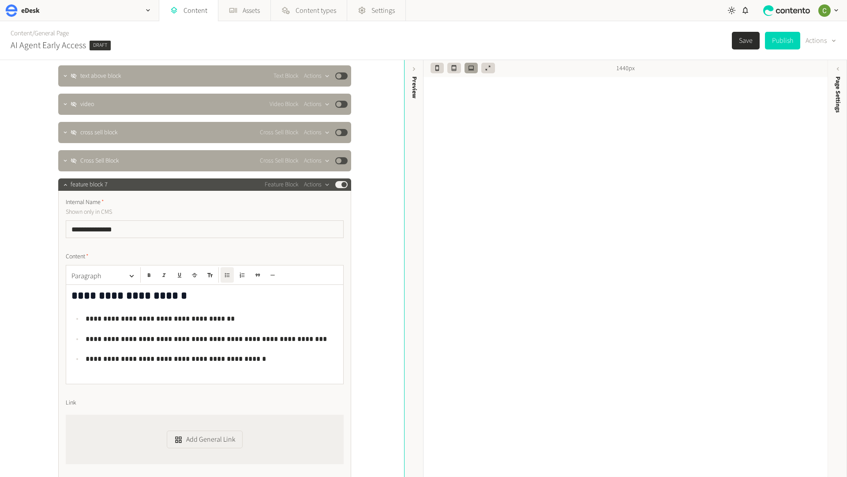
scroll to position [422, 0]
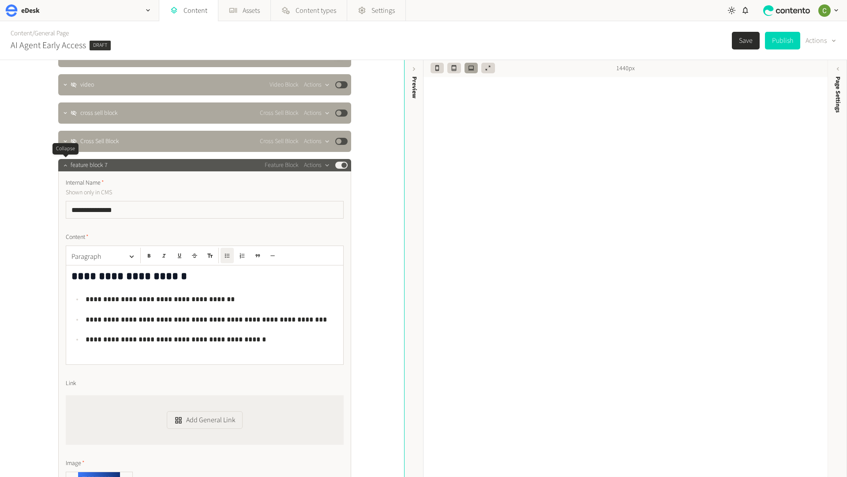
click at [62, 167] on icon "button" at bounding box center [65, 165] width 6 height 6
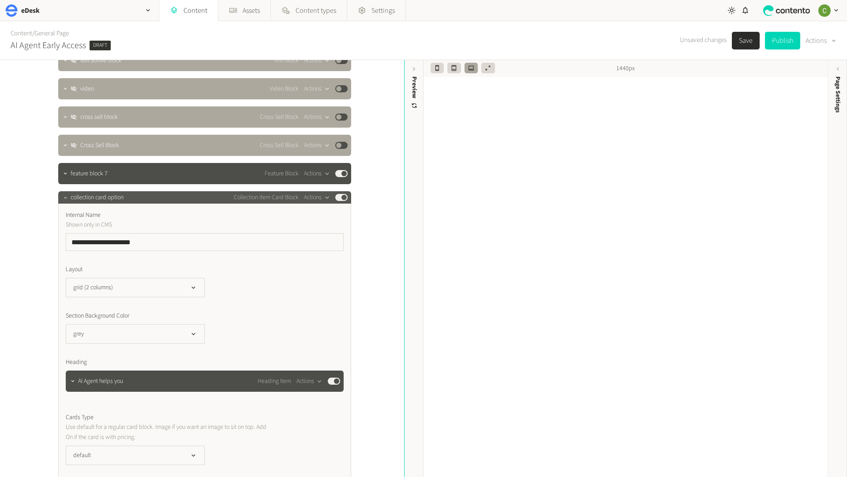
scroll to position [410, 0]
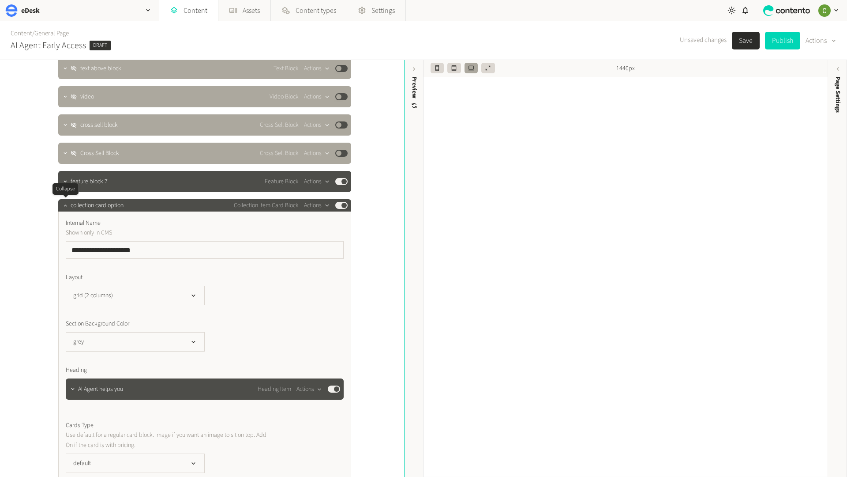
drag, startPoint x: 63, startPoint y: 204, endPoint x: 63, endPoint y: 221, distance: 16.8
click at [63, 204] on icon "button" at bounding box center [65, 205] width 6 height 6
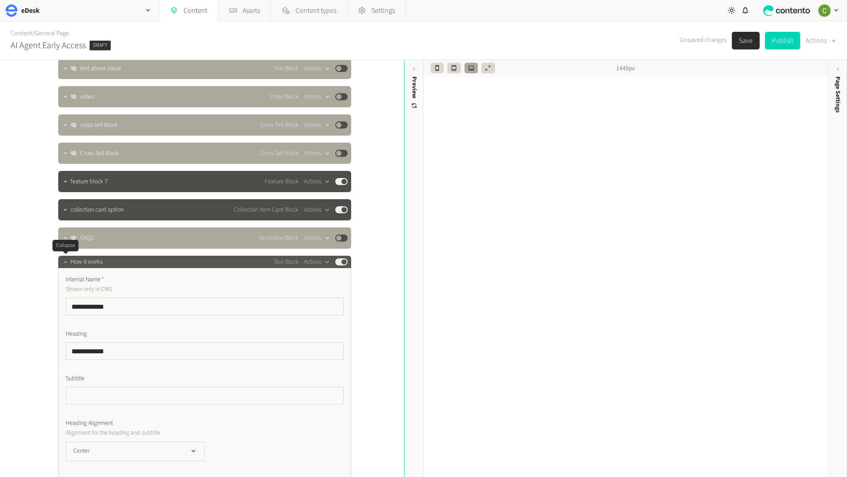
click at [64, 265] on icon "button" at bounding box center [65, 262] width 6 height 6
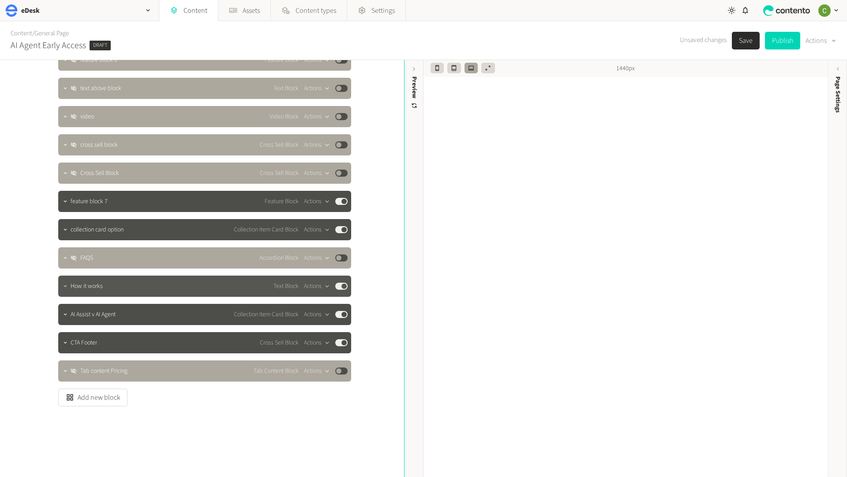
scroll to position [391, 0]
click at [64, 287] on icon "button" at bounding box center [65, 286] width 6 height 6
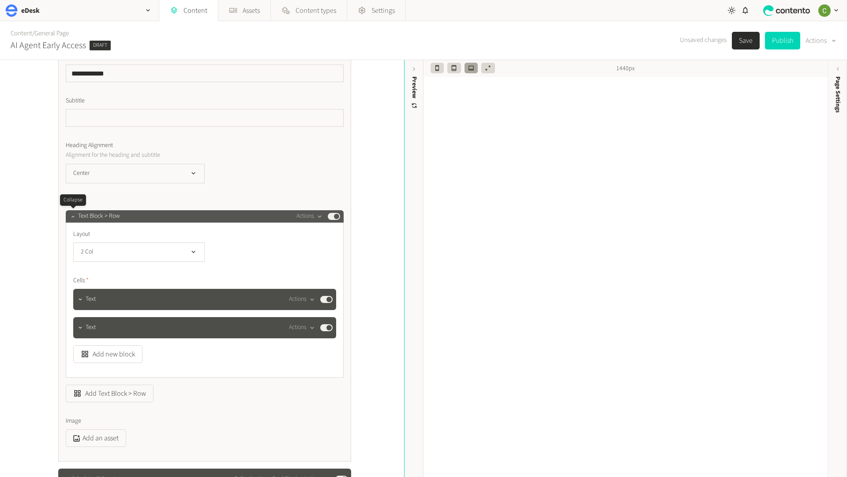
scroll to position [474, 0]
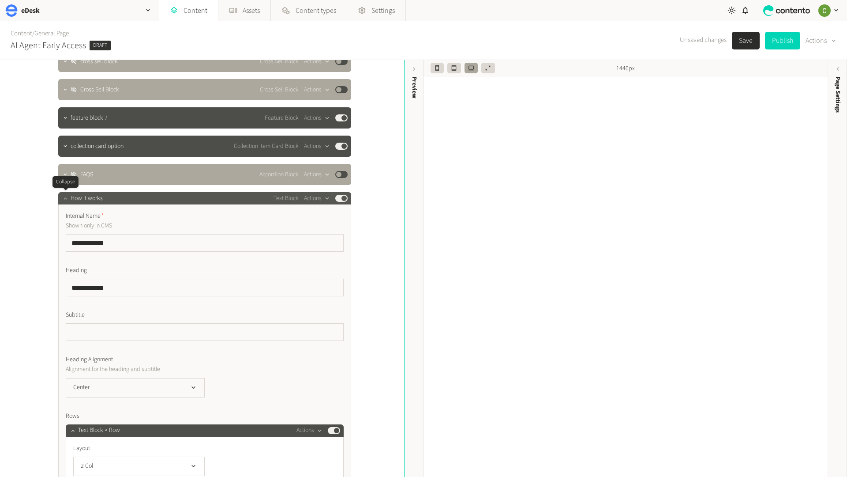
click at [64, 196] on icon "button" at bounding box center [65, 198] width 6 height 6
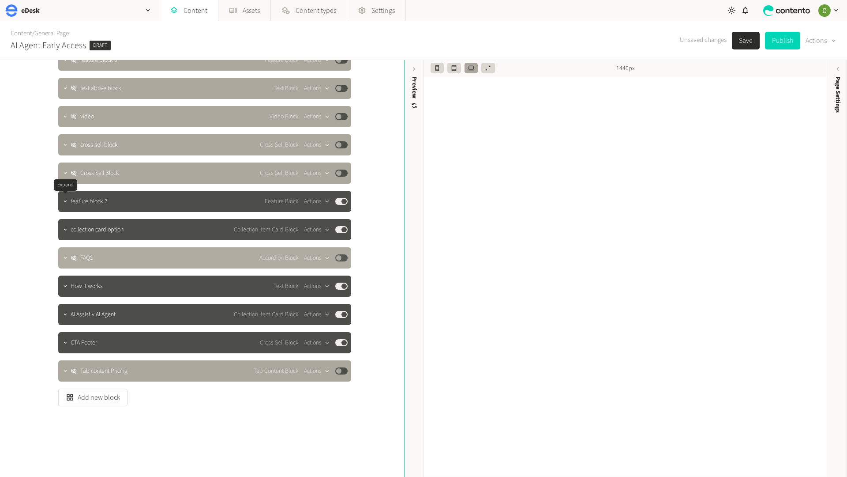
scroll to position [391, 0]
click at [72, 396] on icon "button" at bounding box center [70, 397] width 6 height 6
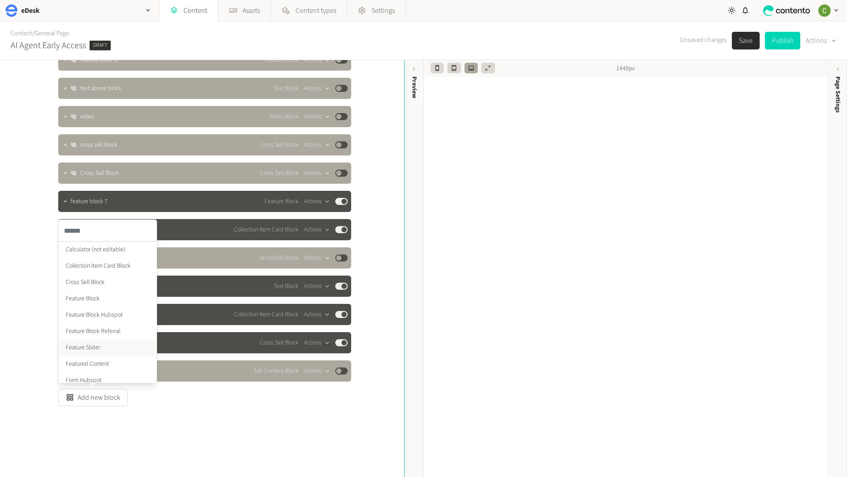
scroll to position [78, 0]
click at [75, 306] on li "Feature Block" at bounding box center [108, 302] width 98 height 16
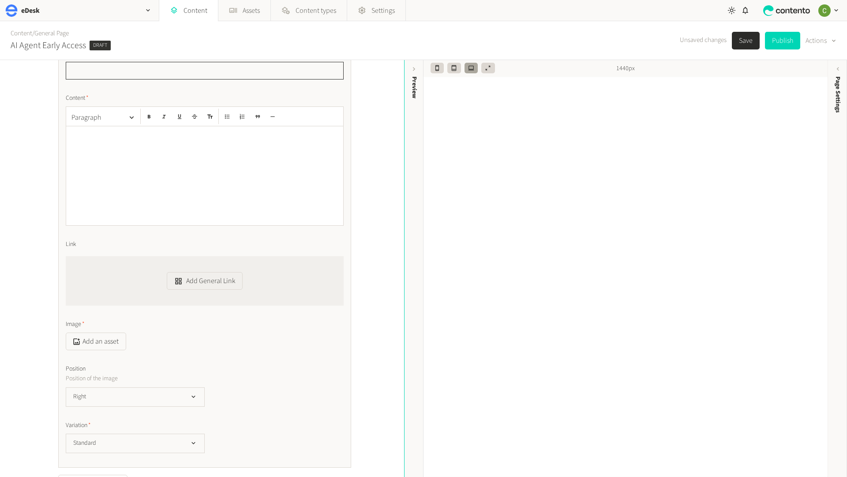
scroll to position [638, 0]
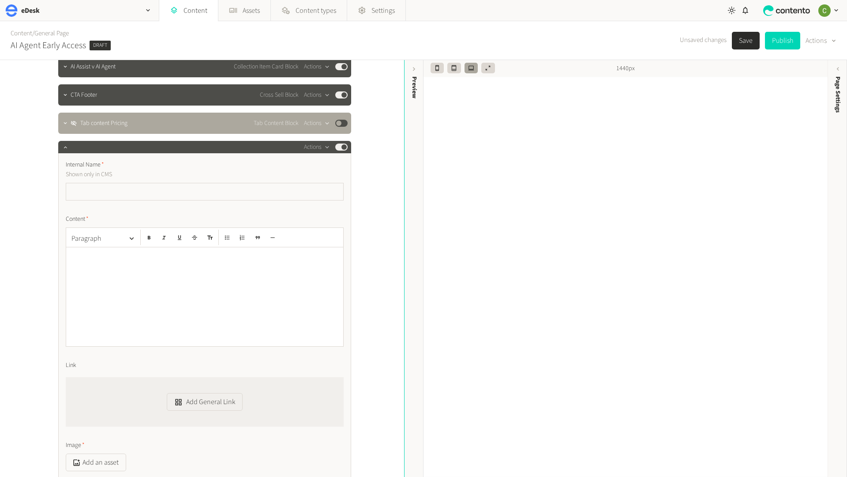
click at [132, 253] on p at bounding box center [205, 256] width 267 height 11
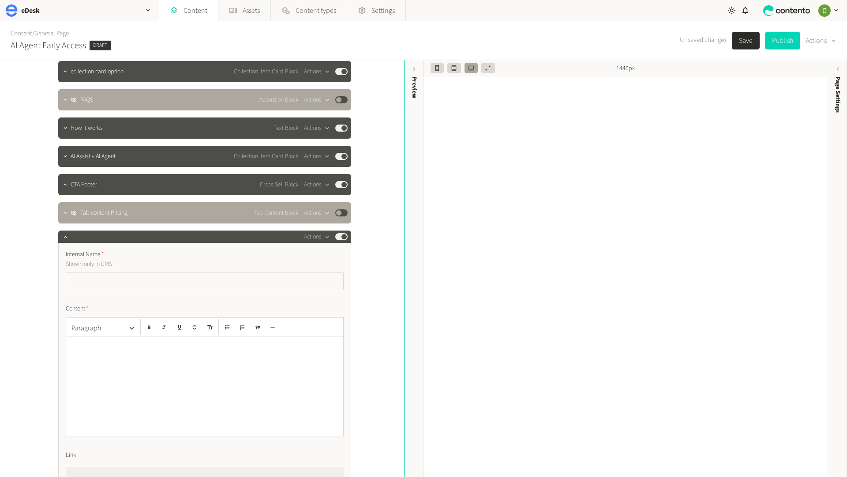
scroll to position [546, 0]
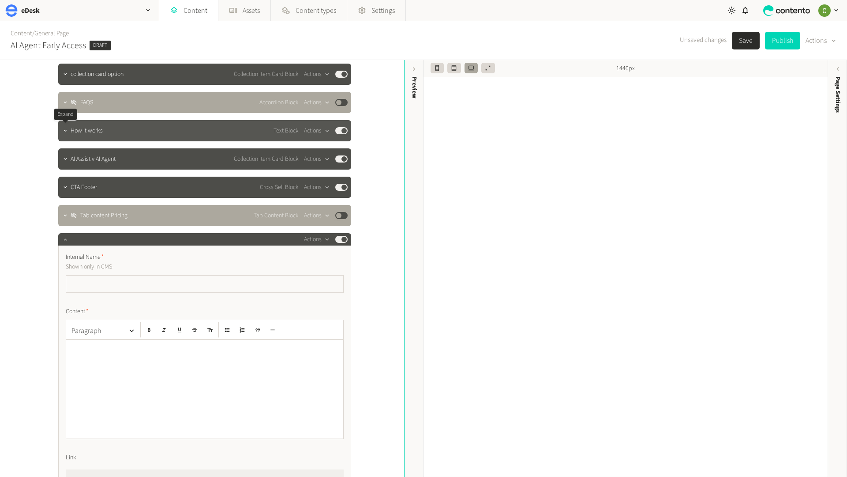
drag, startPoint x: 64, startPoint y: 131, endPoint x: 72, endPoint y: 131, distance: 8.8
click at [64, 131] on icon "button" at bounding box center [65, 131] width 6 height 6
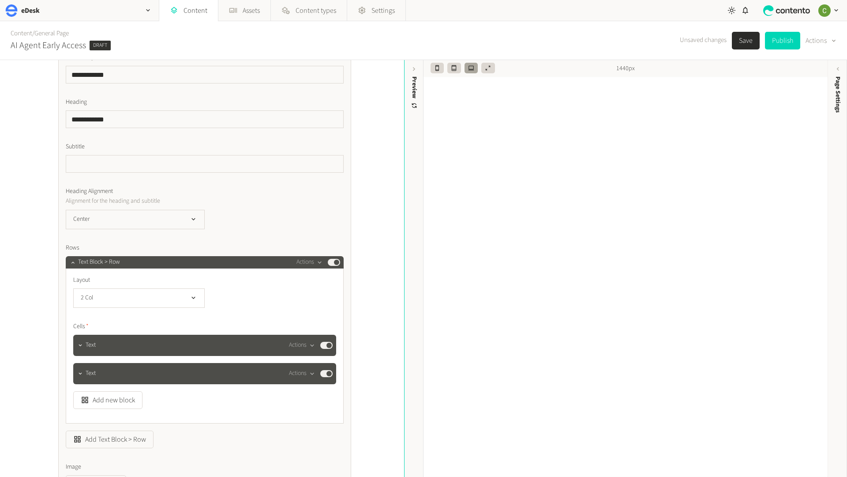
scroll to position [715, 0]
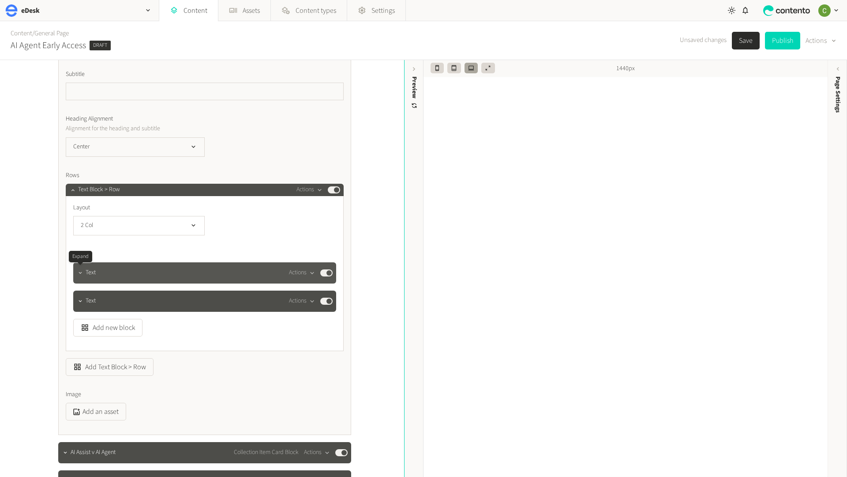
click at [79, 270] on icon "button" at bounding box center [80, 273] width 6 height 6
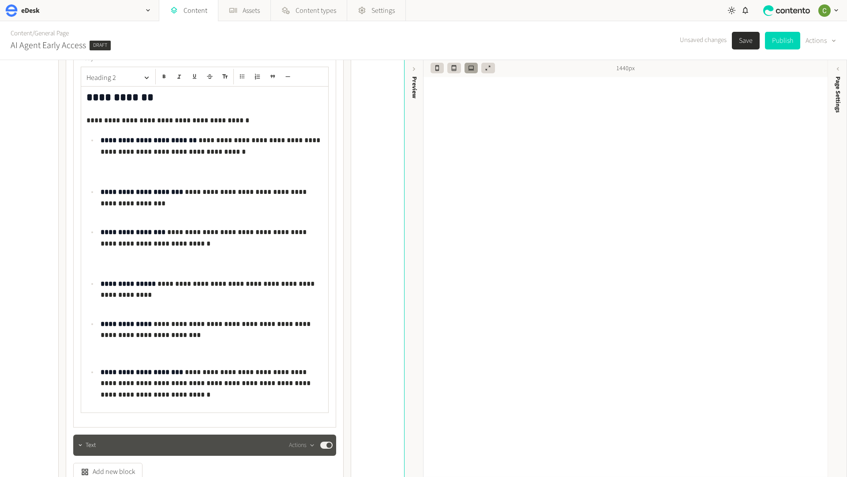
scroll to position [956, 0]
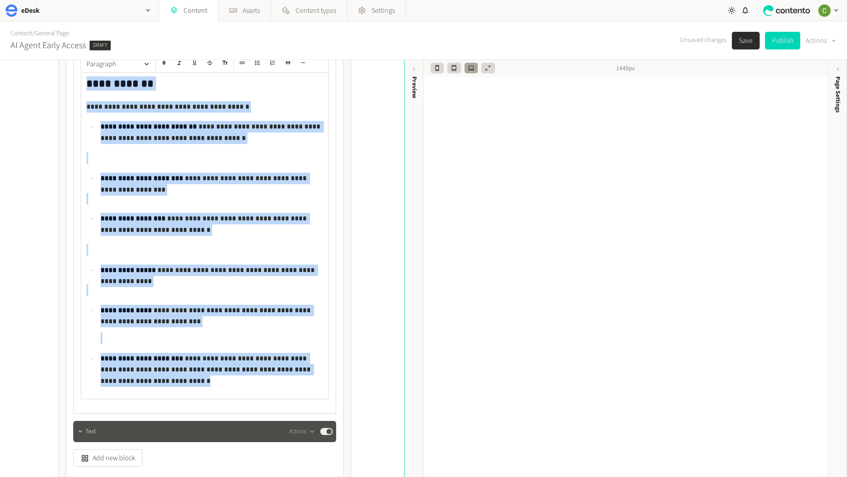
drag, startPoint x: 126, startPoint y: 377, endPoint x: 88, endPoint y: 85, distance: 294.3
click at [87, 86] on div "**********" at bounding box center [204, 236] width 247 height 326
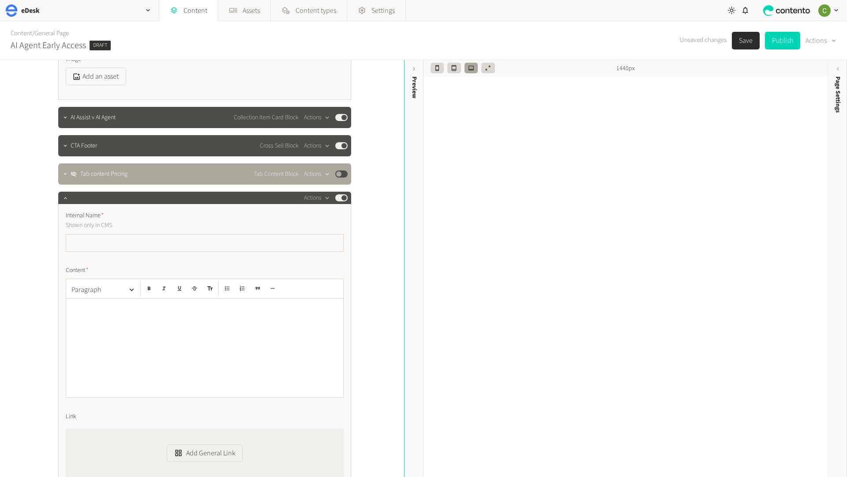
scroll to position [1421, 0]
click at [86, 315] on div at bounding box center [204, 347] width 277 height 99
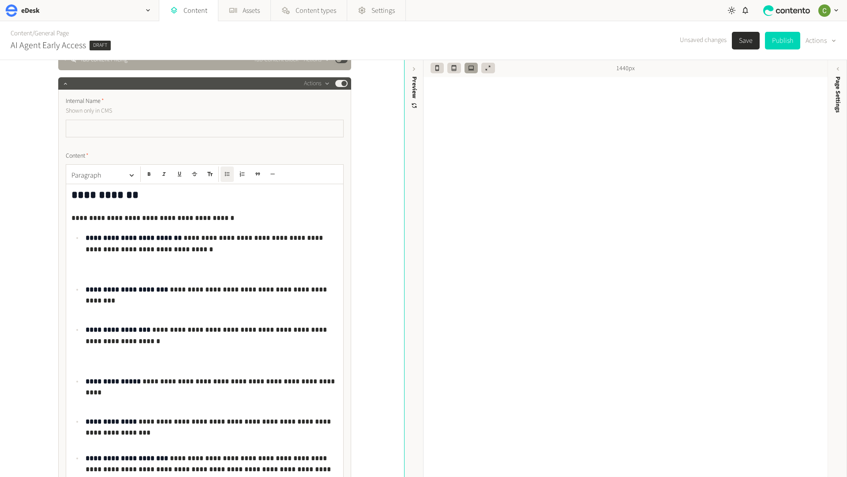
scroll to position [1466, 0]
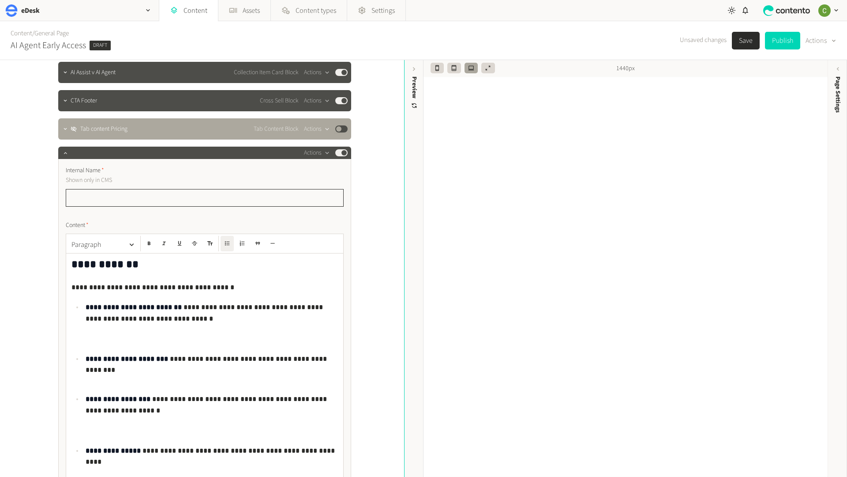
click at [88, 192] on input "text" at bounding box center [205, 198] width 278 height 18
click at [92, 195] on input "**********" at bounding box center [205, 198] width 278 height 18
click at [98, 196] on input "**********" at bounding box center [205, 198] width 278 height 18
click at [139, 200] on input "**********" at bounding box center [205, 198] width 278 height 18
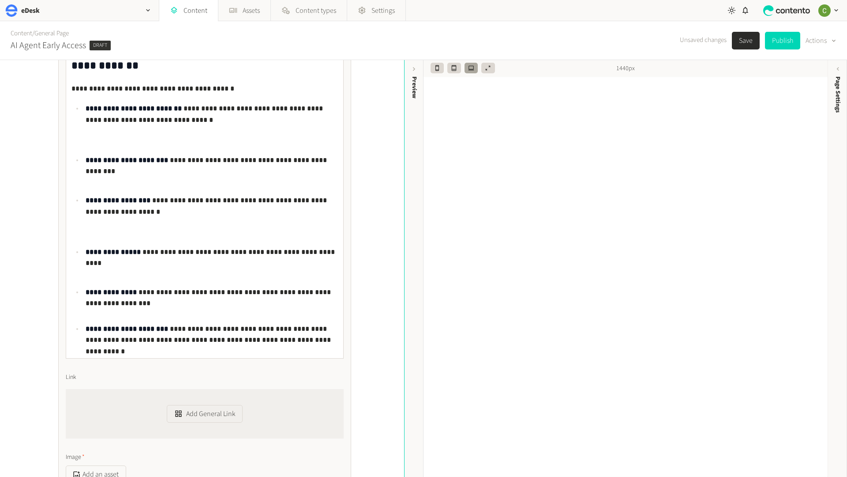
scroll to position [1640, 0]
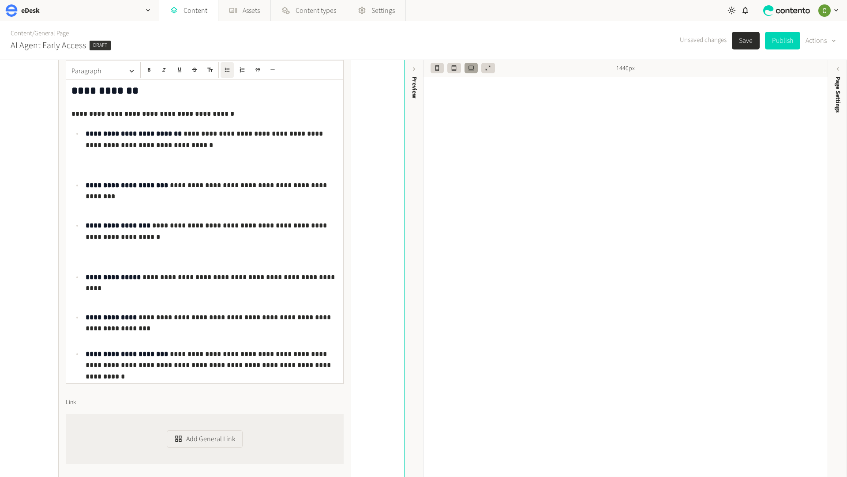
type input "**********"
click at [83, 167] on p at bounding box center [205, 164] width 267 height 11
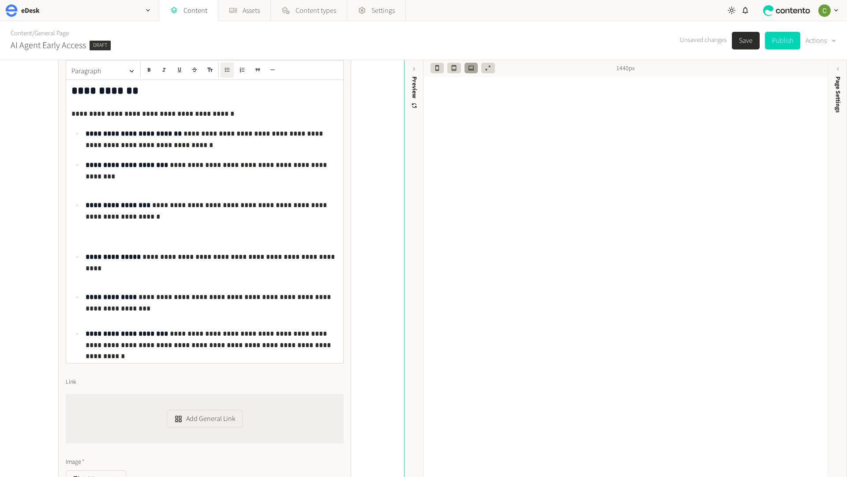
click at [83, 195] on div "**********" at bounding box center [204, 221] width 277 height 283
click at [75, 191] on div "**********" at bounding box center [204, 221] width 277 height 283
click at [74, 188] on p at bounding box center [205, 185] width 267 height 11
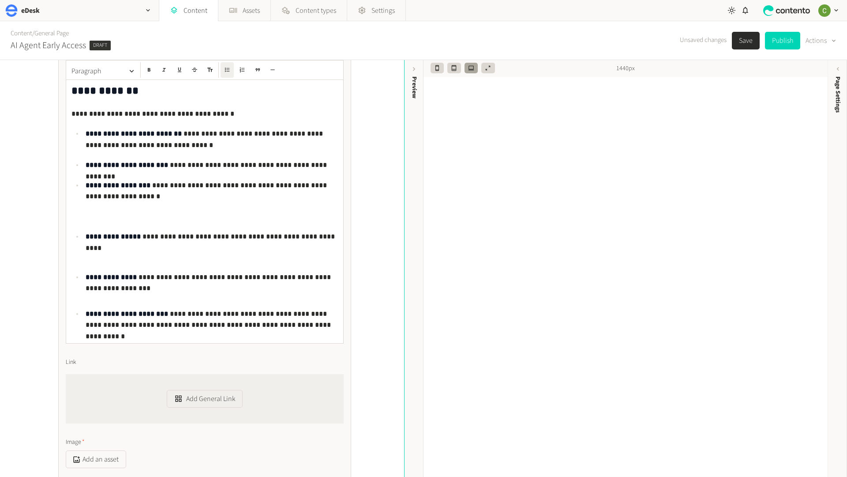
click at [84, 228] on div "**********" at bounding box center [204, 211] width 277 height 263
click at [84, 222] on p at bounding box center [205, 216] width 267 height 11
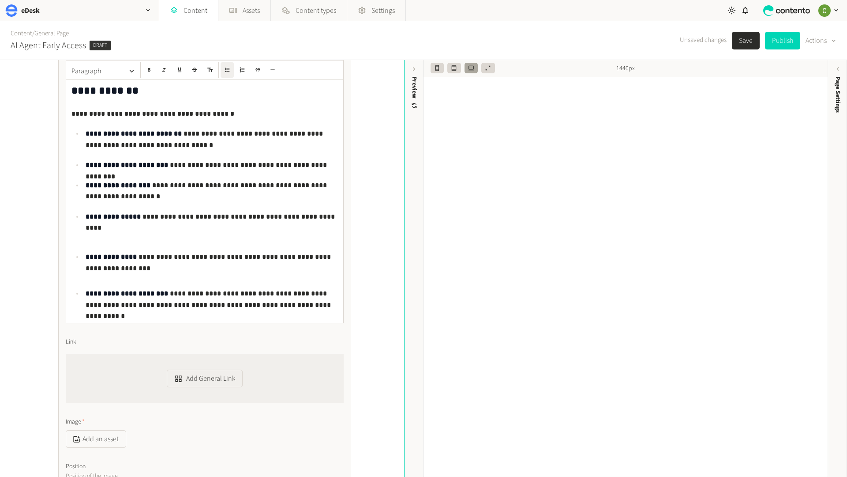
click at [83, 239] on p at bounding box center [205, 236] width 267 height 11
click at [85, 247] on div "**********" at bounding box center [204, 201] width 277 height 243
click at [78, 239] on p at bounding box center [205, 236] width 267 height 11
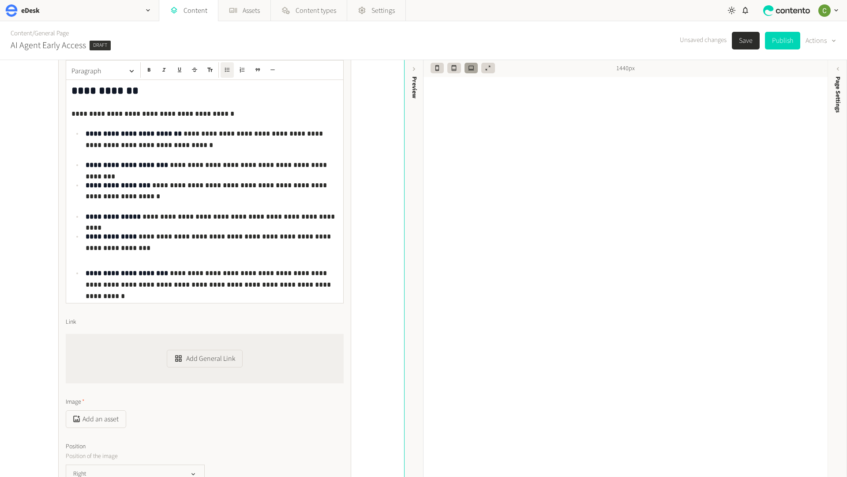
click at [83, 210] on ul "**********" at bounding box center [205, 209] width 267 height 162
click at [83, 207] on ul "**********" at bounding box center [205, 209] width 267 height 162
click at [86, 207] on ul "**********" at bounding box center [205, 209] width 267 height 162
click at [85, 262] on ul "**********" at bounding box center [205, 209] width 267 height 162
click at [79, 261] on ul "**********" at bounding box center [205, 209] width 267 height 162
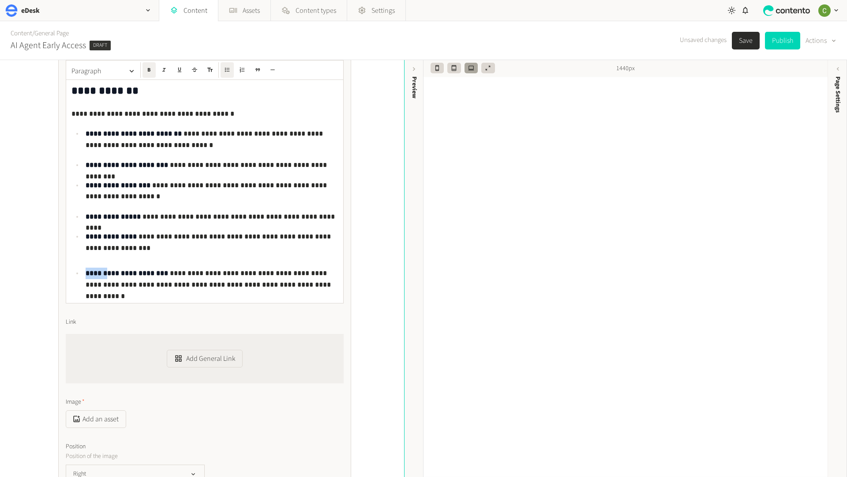
click at [79, 261] on ul "**********" at bounding box center [205, 209] width 267 height 162
click at [86, 260] on ul "**********" at bounding box center [205, 209] width 267 height 162
click at [76, 260] on ul "**********" at bounding box center [205, 209] width 267 height 162
click at [77, 260] on ul "**********" at bounding box center [205, 209] width 267 height 162
click at [73, 266] on ul "**********" at bounding box center [205, 209] width 267 height 162
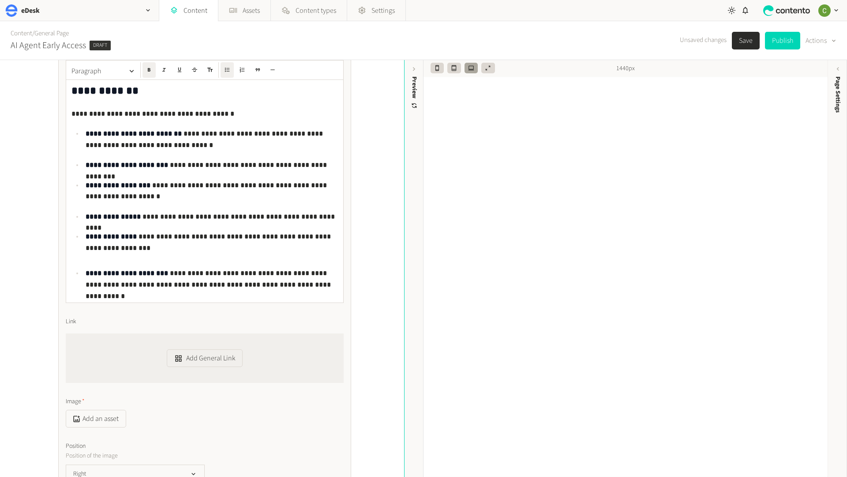
click at [101, 255] on p at bounding box center [212, 253] width 252 height 11
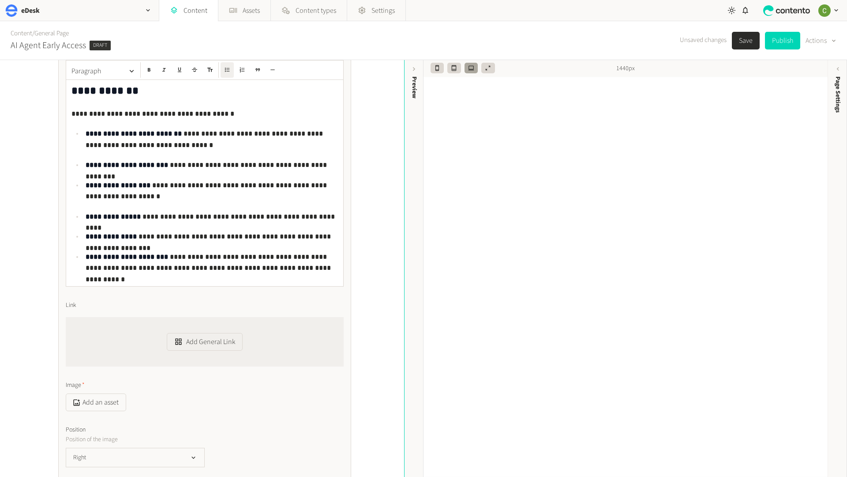
click at [289, 273] on p "**********" at bounding box center [212, 262] width 252 height 23
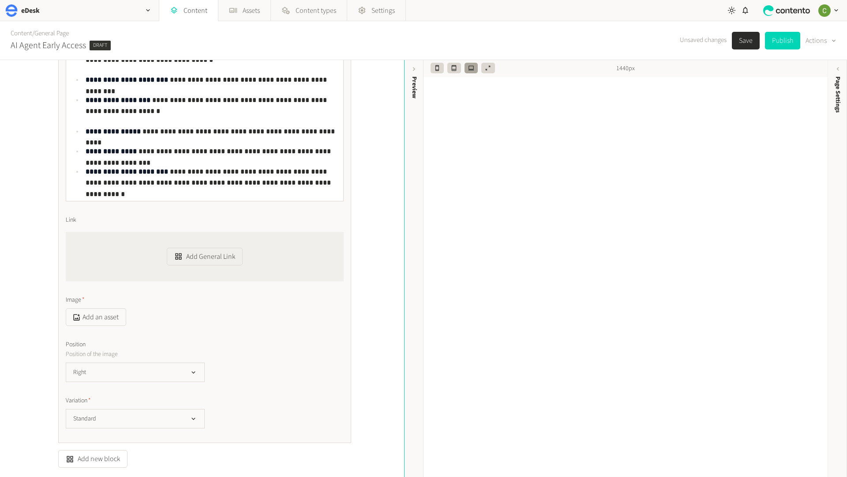
scroll to position [1727, 0]
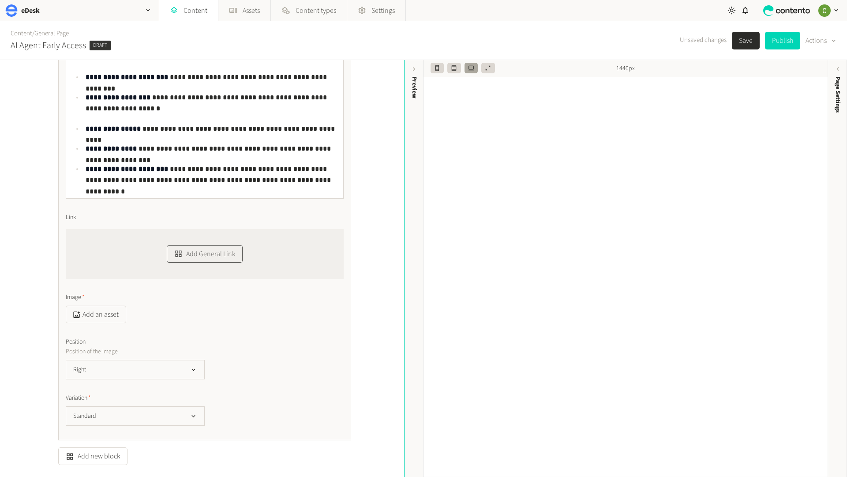
click at [185, 251] on button "Add General Link" at bounding box center [205, 254] width 76 height 18
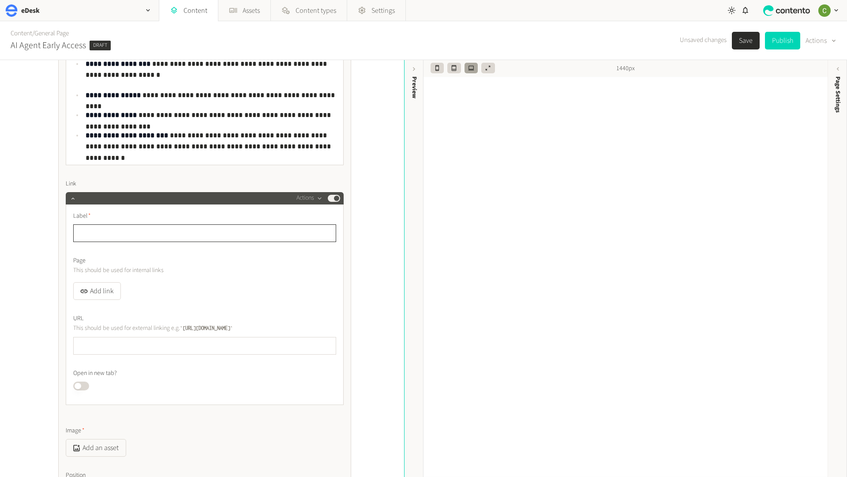
scroll to position [1762, 0]
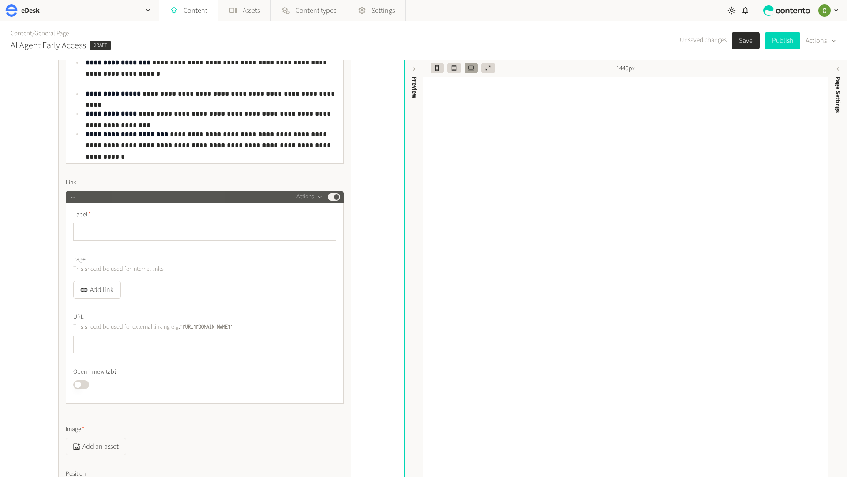
click at [72, 196] on icon "button" at bounding box center [73, 197] width 6 height 6
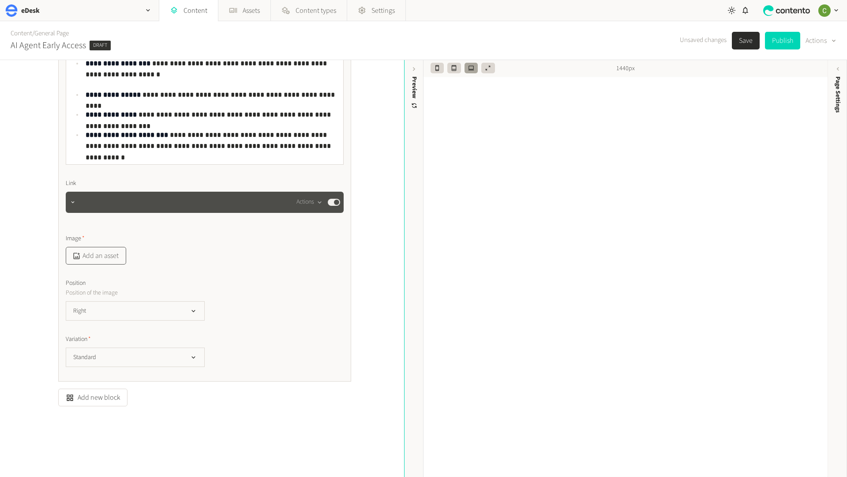
click at [86, 255] on button "Add an asset" at bounding box center [96, 256] width 60 height 18
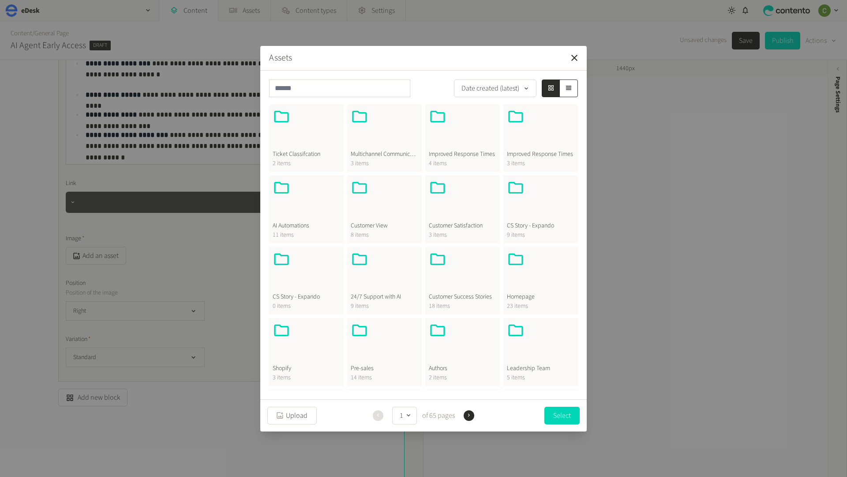
scroll to position [11, 0]
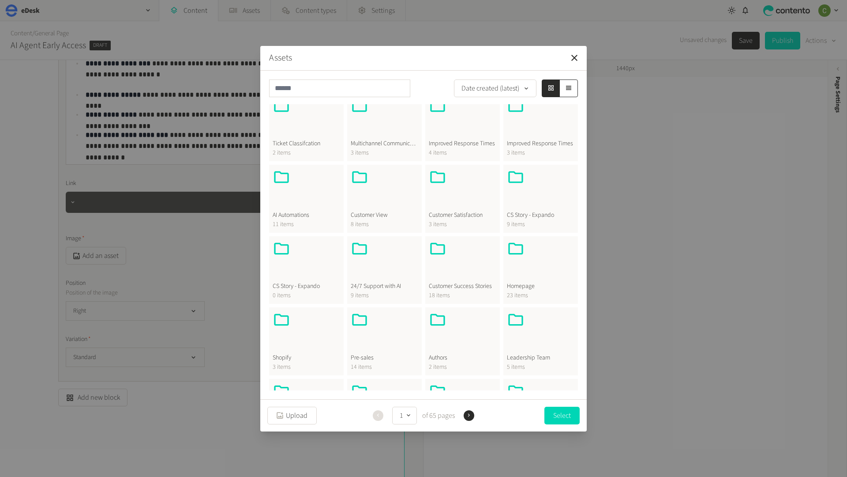
click at [380, 253] on div at bounding box center [385, 261] width 68 height 42
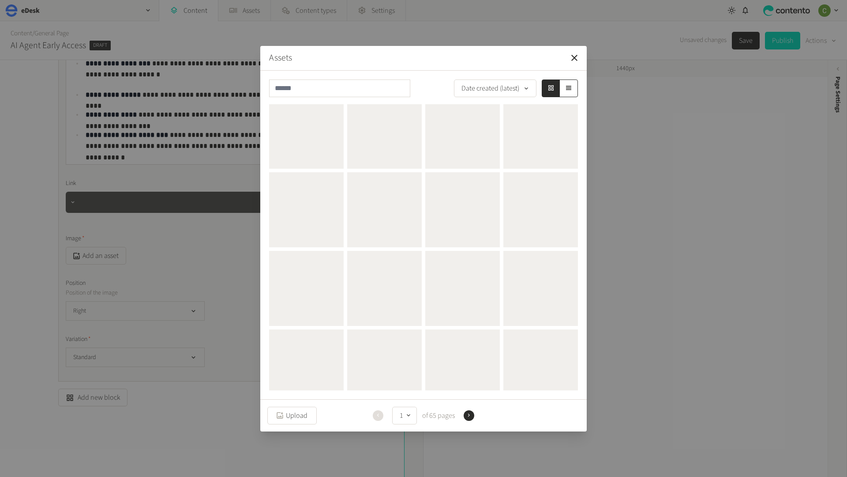
scroll to position [0, 0]
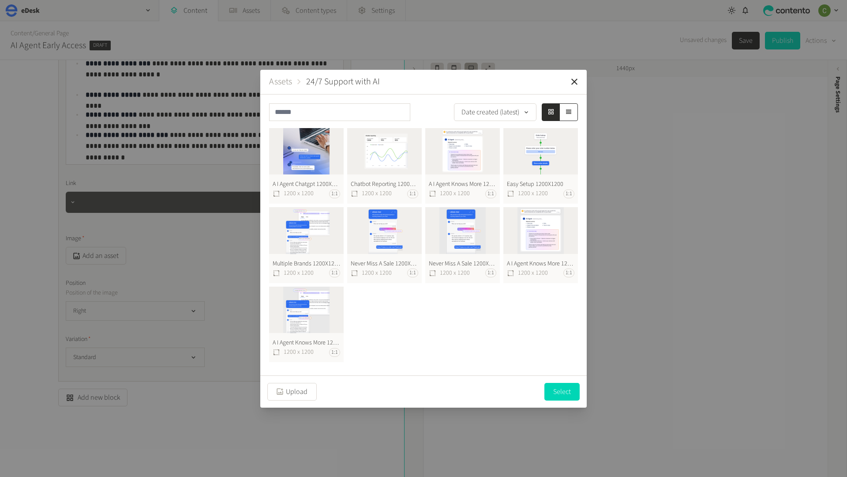
click at [387, 216] on button "Never Miss A Sale 1200X1200 1200 x 1200 1:1" at bounding box center [384, 245] width 75 height 76
click at [557, 392] on button "Select" at bounding box center [562, 392] width 35 height 18
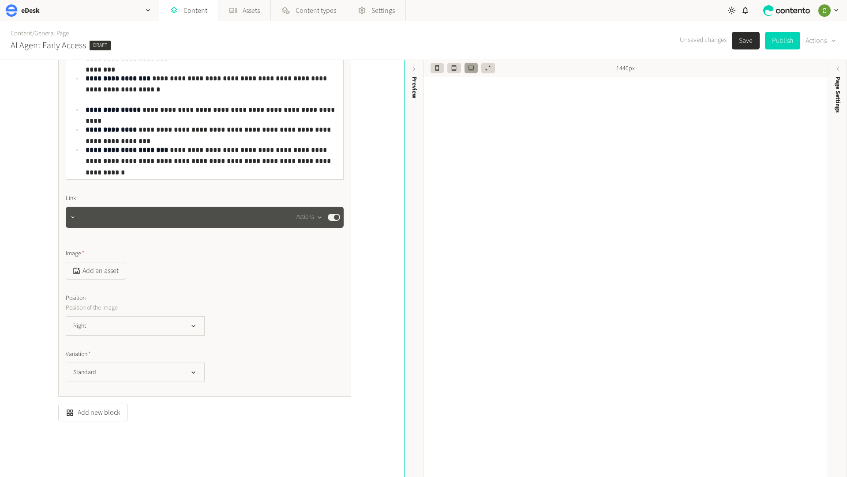
scroll to position [1762, 0]
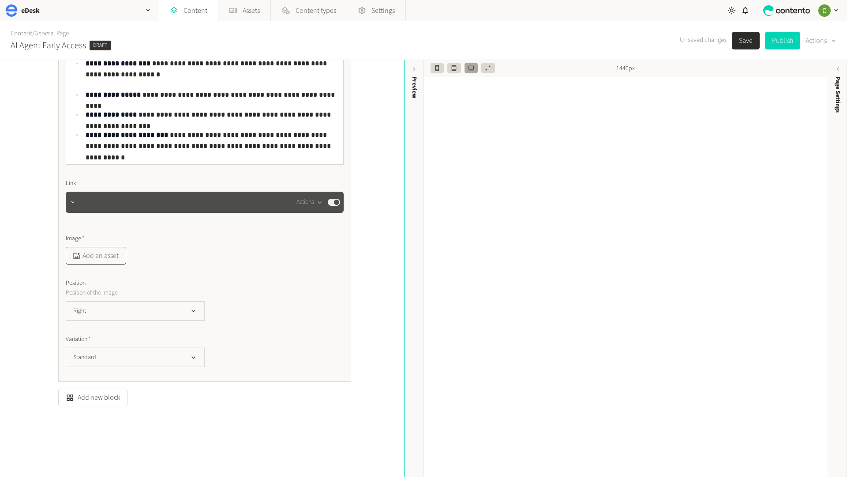
click at [83, 259] on button "Add an asset" at bounding box center [96, 256] width 60 height 18
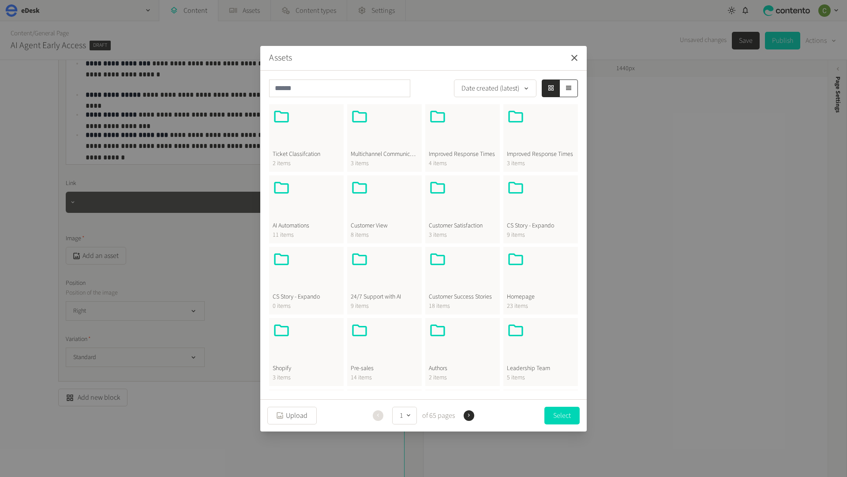
click at [573, 60] on icon "button" at bounding box center [574, 58] width 11 height 11
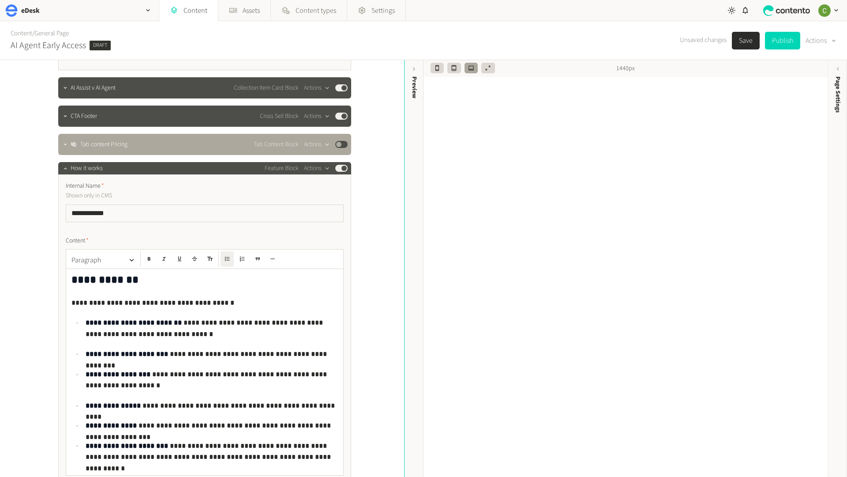
scroll to position [1456, 0]
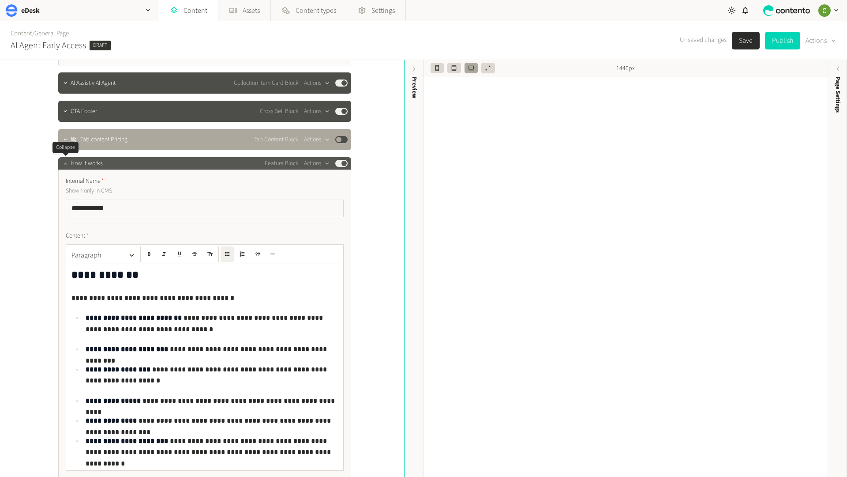
click at [63, 166] on icon "button" at bounding box center [65, 163] width 6 height 6
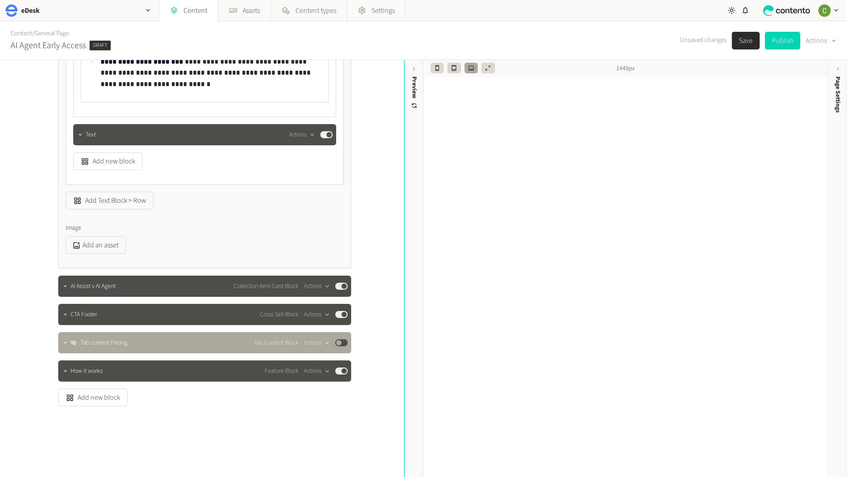
scroll to position [1253, 0]
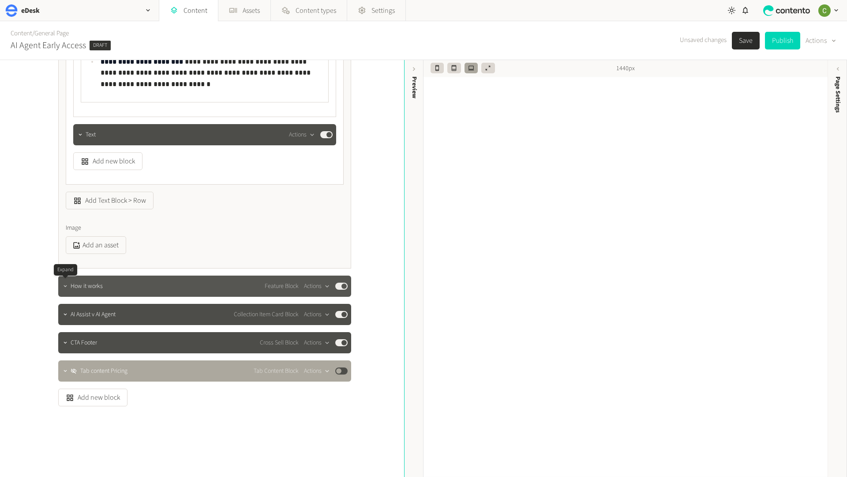
click at [63, 283] on icon "button" at bounding box center [65, 286] width 6 height 6
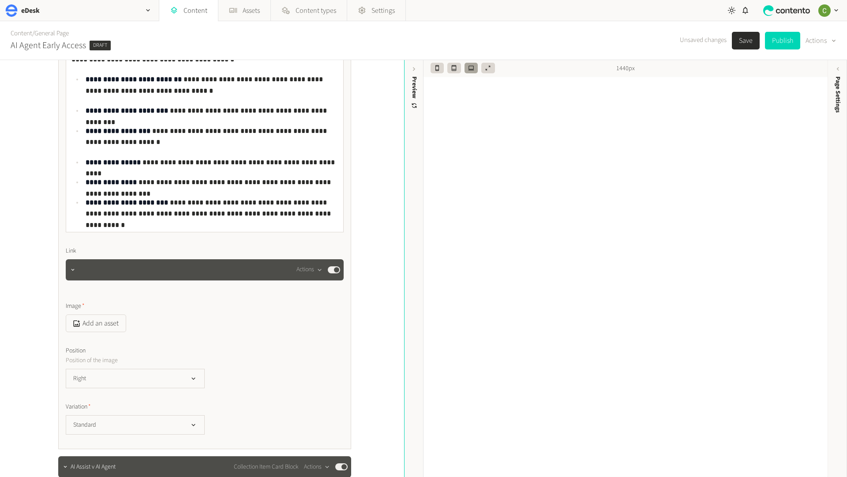
scroll to position [1627, 0]
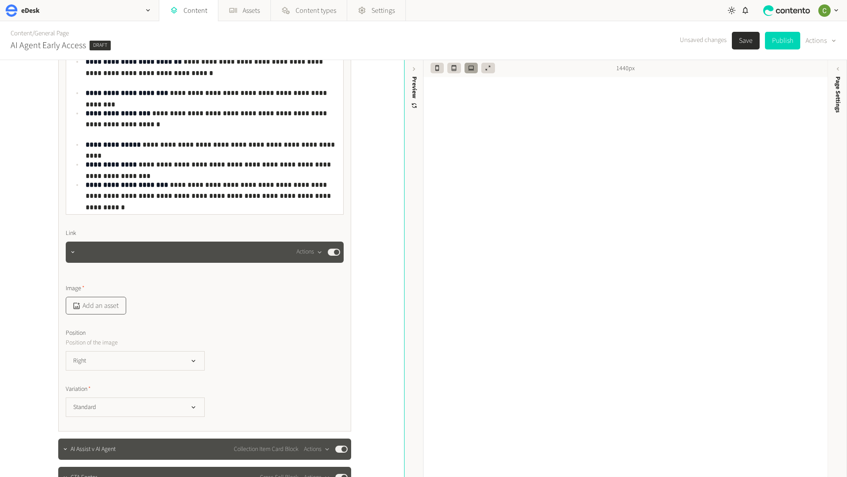
click at [101, 309] on button "Add an asset" at bounding box center [96, 306] width 60 height 18
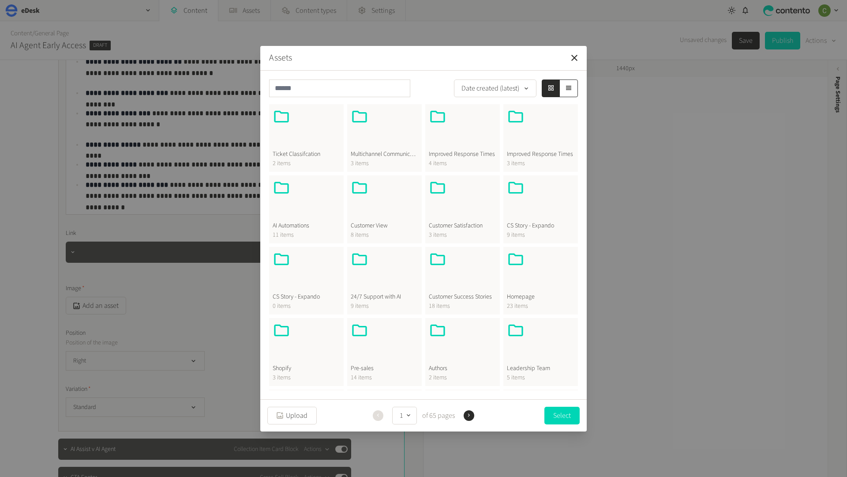
click at [365, 280] on div at bounding box center [385, 271] width 68 height 42
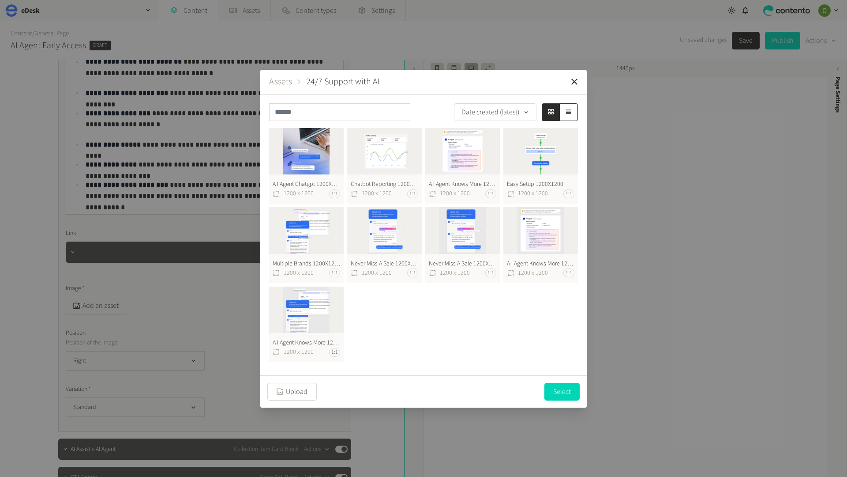
click at [312, 232] on button "Multiple Brands 1200X1200 1200 x 1200 1:1" at bounding box center [306, 245] width 75 height 76
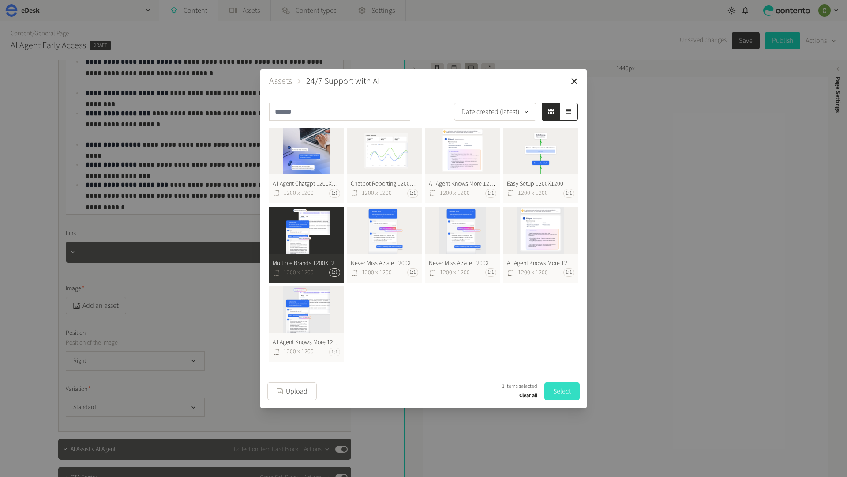
click at [564, 390] on button "Select" at bounding box center [562, 391] width 35 height 18
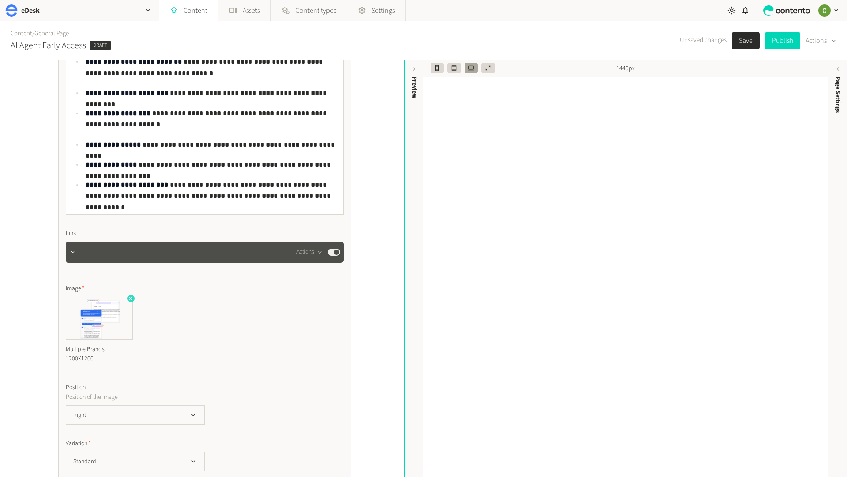
click at [130, 298] on icon "button" at bounding box center [131, 299] width 4 height 4
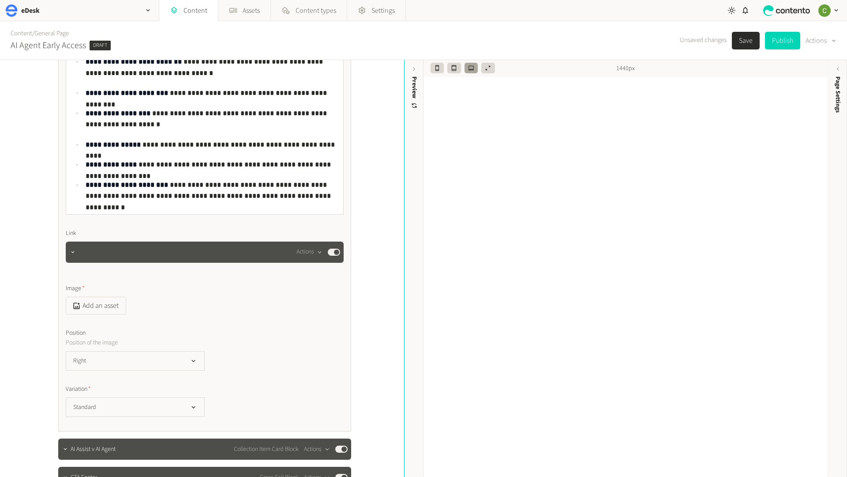
click at [105, 307] on button "Add an asset" at bounding box center [96, 306] width 60 height 18
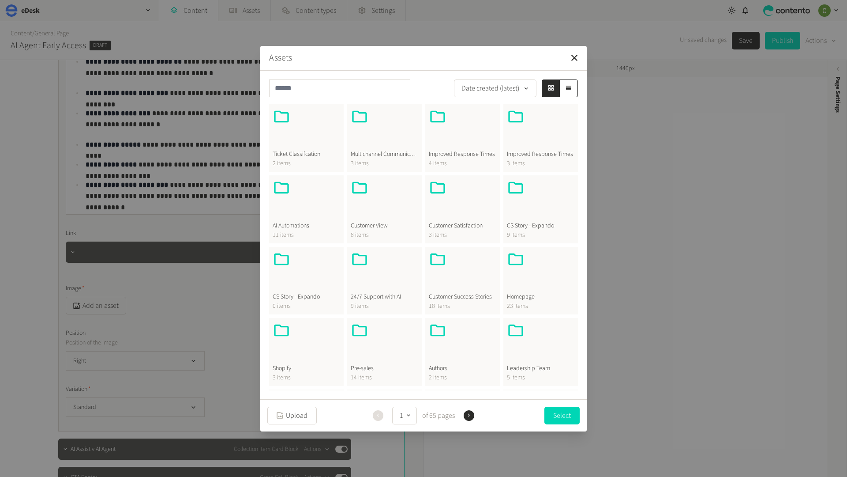
click at [380, 280] on div at bounding box center [385, 271] width 68 height 42
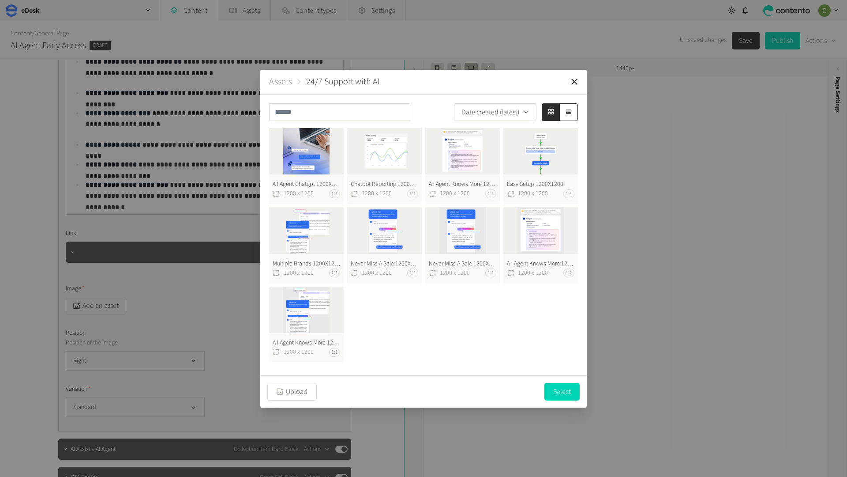
click at [453, 151] on button "A I Agent Knows More 1200X1200 1200 x 1200 1:1" at bounding box center [462, 166] width 75 height 76
click at [433, 227] on button "Never Miss A Sale 1200X1200 1200 x 1200 1:1" at bounding box center [462, 245] width 75 height 76
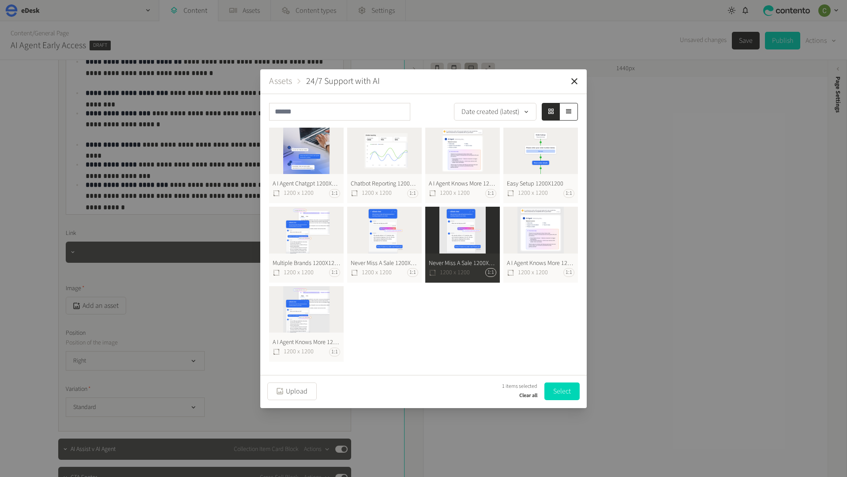
click at [525, 396] on button "Clear all" at bounding box center [528, 395] width 18 height 11
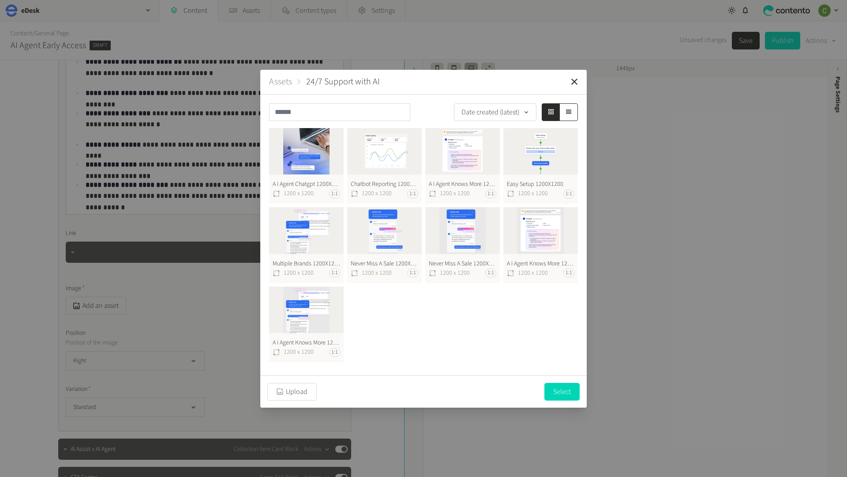
click at [465, 225] on button "Never Miss A Sale 1200X1200 1200 x 1200 1:1" at bounding box center [462, 245] width 75 height 76
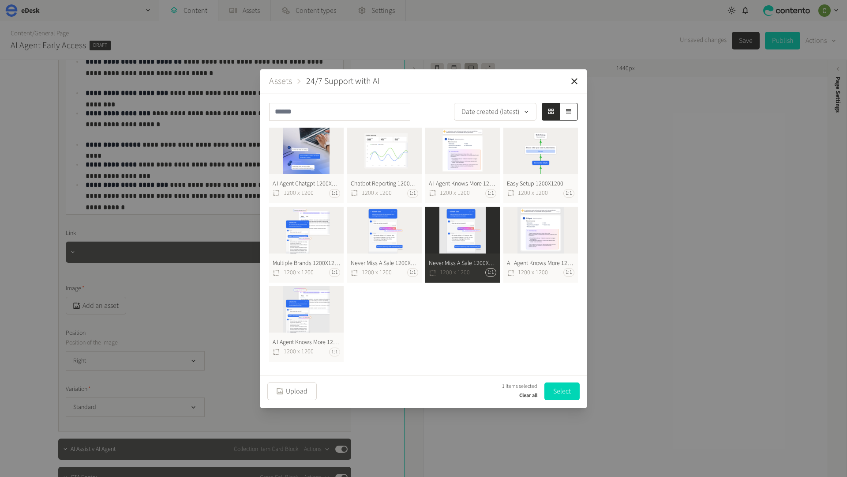
click at [526, 395] on button "Clear all" at bounding box center [528, 395] width 18 height 11
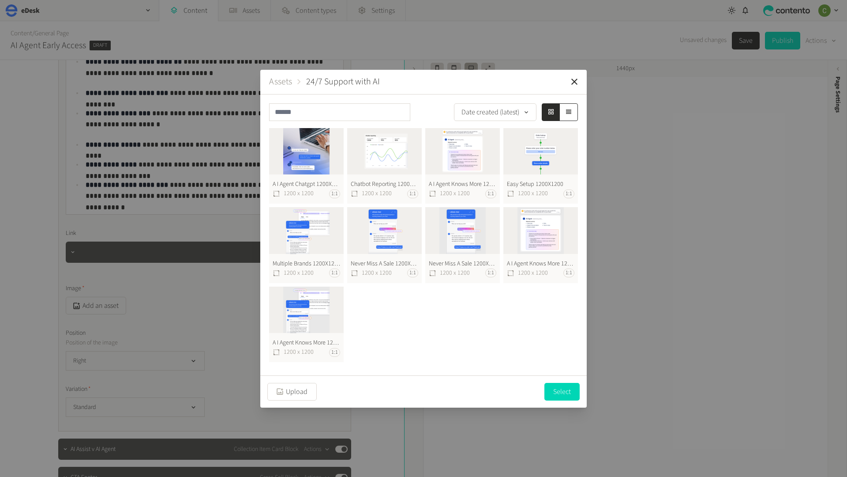
click at [391, 229] on button "Never Miss A Sale 1200X1200 1200 x 1200 1:1" at bounding box center [384, 245] width 75 height 76
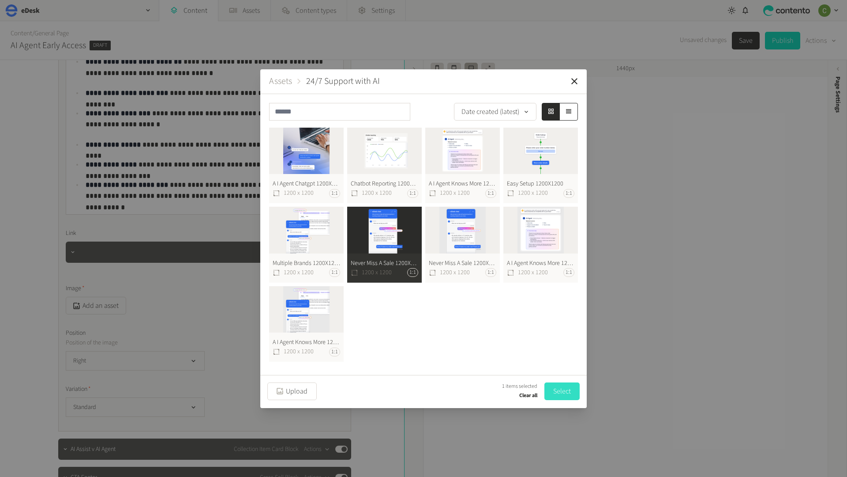
click at [560, 391] on button "Select" at bounding box center [562, 391] width 35 height 18
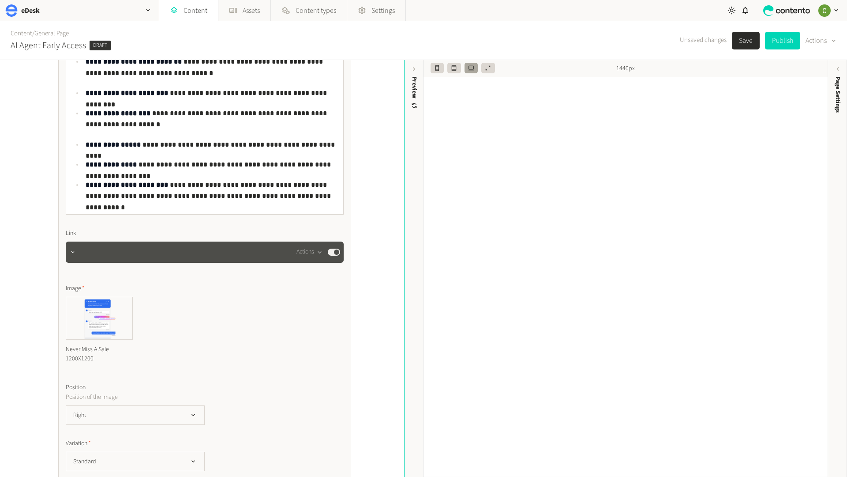
scroll to position [1574, 0]
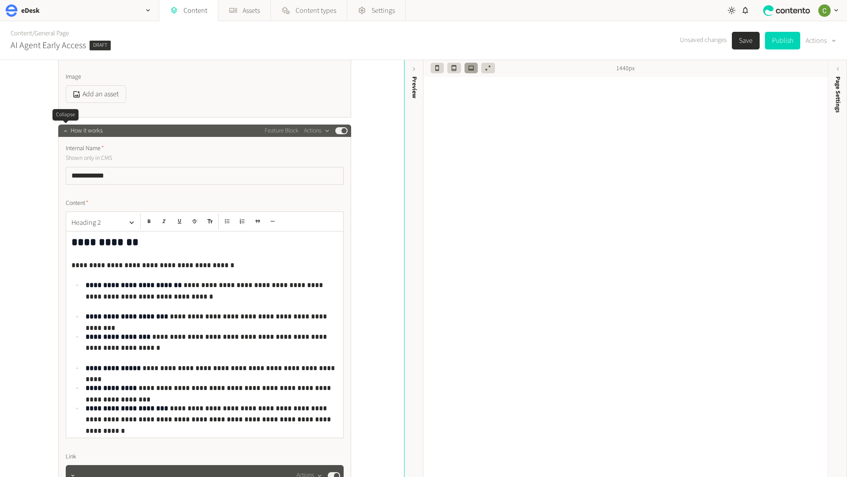
click at [63, 129] on icon "button" at bounding box center [65, 131] width 6 height 6
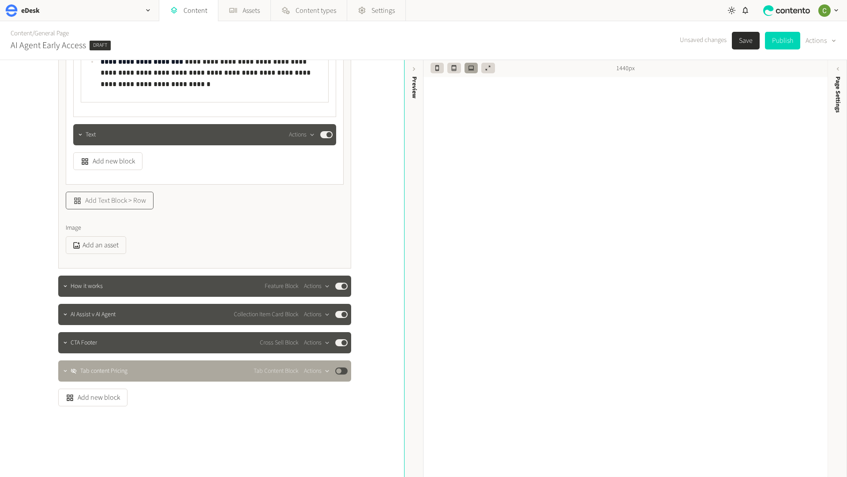
scroll to position [1253, 0]
click at [62, 285] on icon "button" at bounding box center [65, 286] width 6 height 6
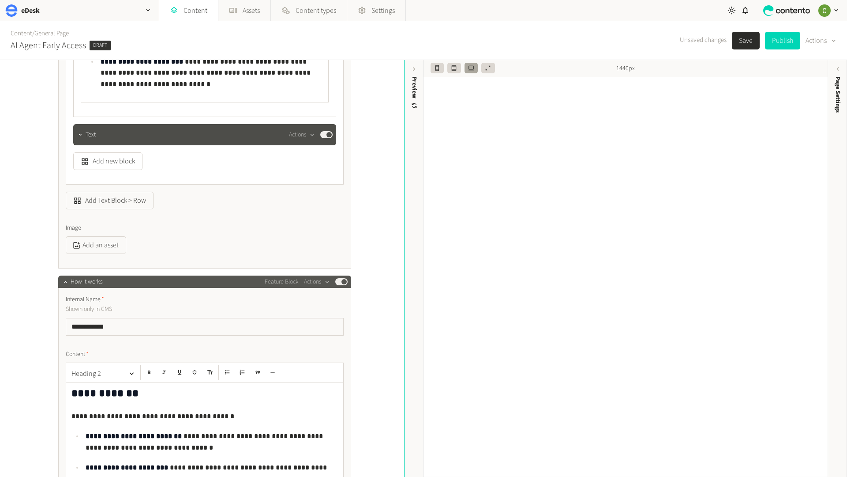
drag, startPoint x: 68, startPoint y: 284, endPoint x: 72, endPoint y: 286, distance: 5.1
click at [68, 284] on icon "button" at bounding box center [65, 281] width 6 height 6
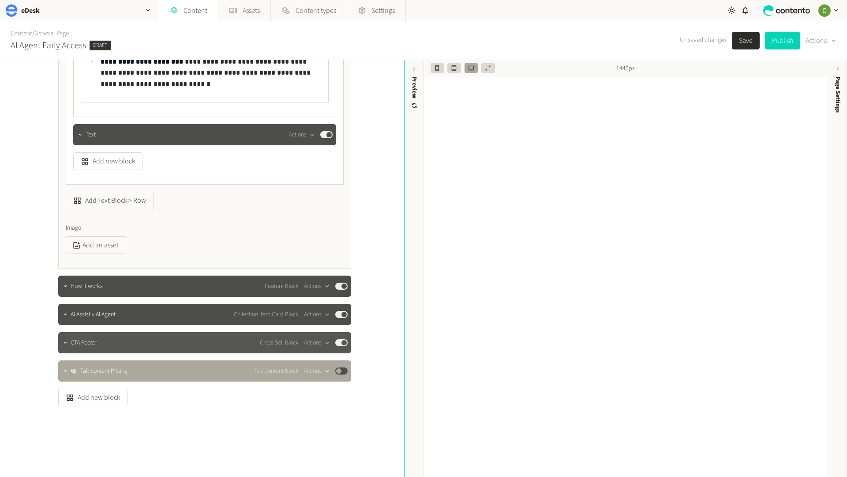
scroll to position [1253, 0]
click at [76, 402] on button "Add new block" at bounding box center [92, 397] width 69 height 18
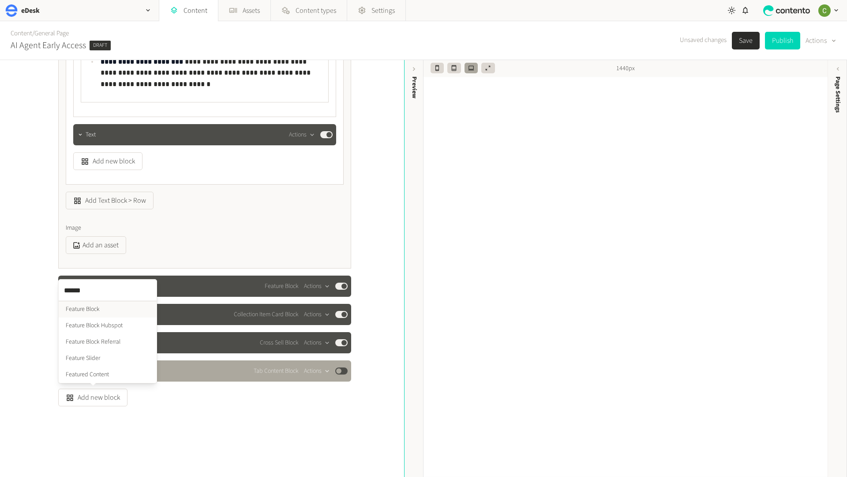
type input "*******"
click at [81, 309] on ul "Feature Block Feature Block Hubspot Feature Block Referral Feature Slider Featu…" at bounding box center [108, 342] width 98 height 82
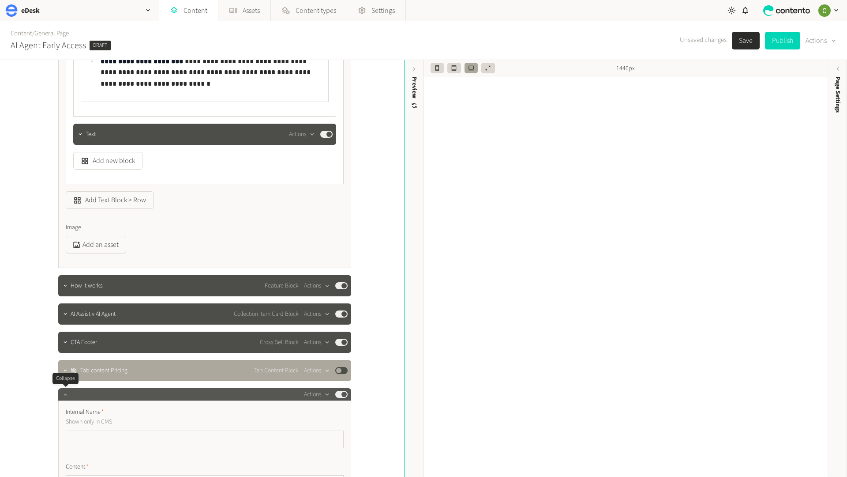
click at [68, 395] on icon "button" at bounding box center [65, 394] width 6 height 6
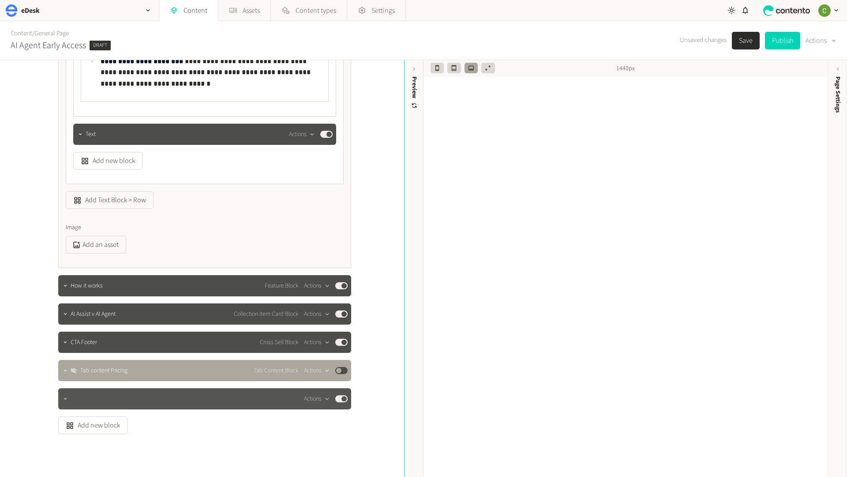
click at [68, 400] on button "button" at bounding box center [65, 397] width 11 height 11
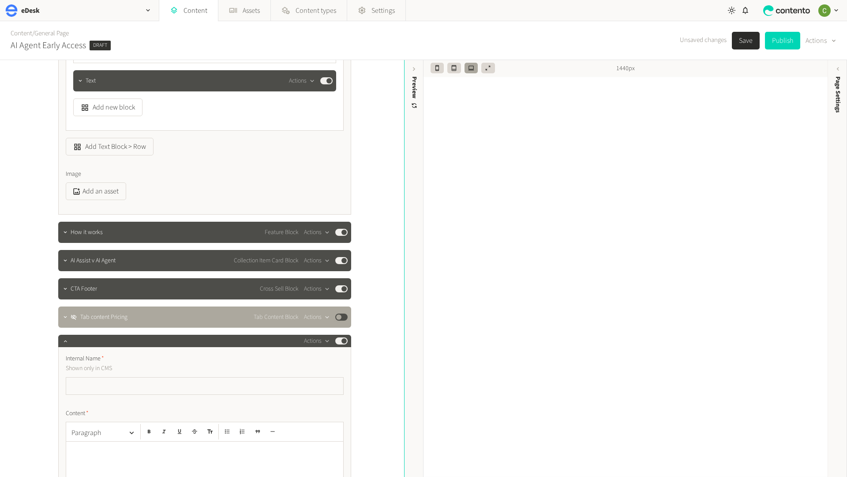
scroll to position [1308, 0]
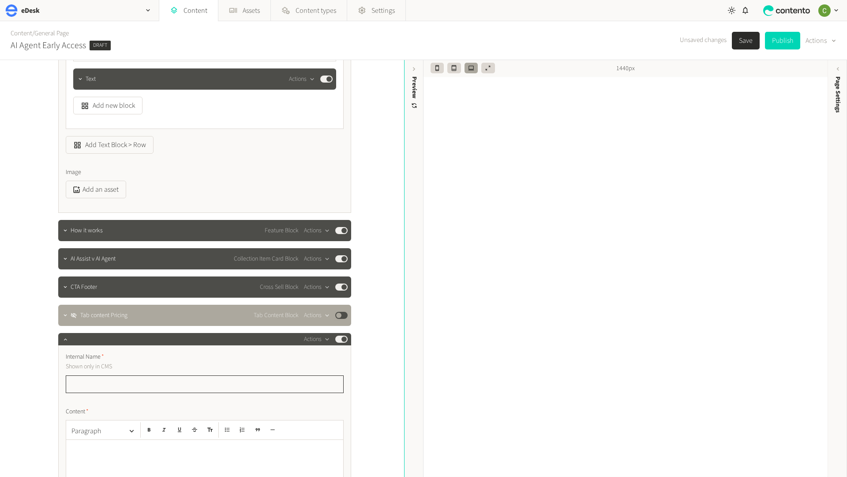
click at [88, 383] on input "text" at bounding box center [205, 384] width 278 height 18
type input "**********"
click at [65, 339] on icon "button" at bounding box center [65, 339] width 6 height 6
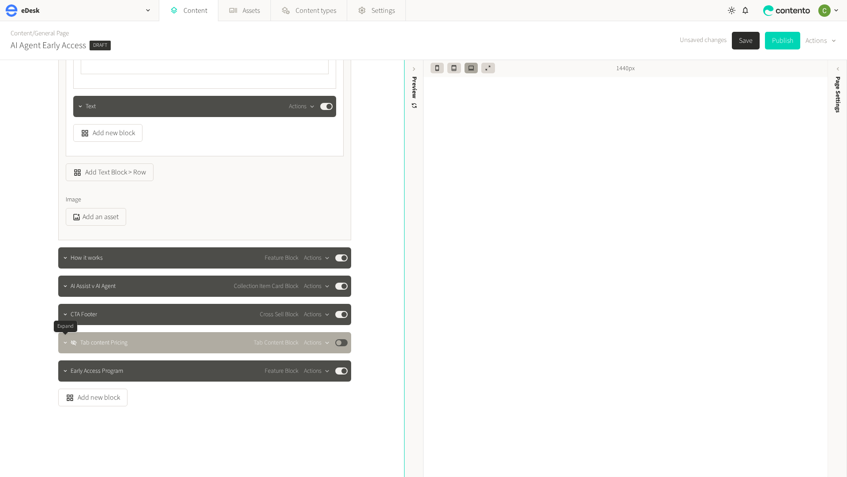
scroll to position [1281, 0]
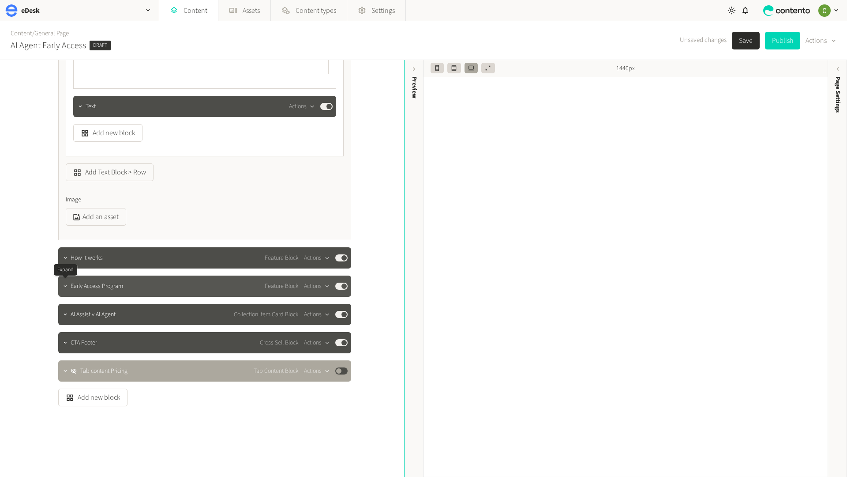
click at [65, 288] on icon "button" at bounding box center [65, 286] width 6 height 6
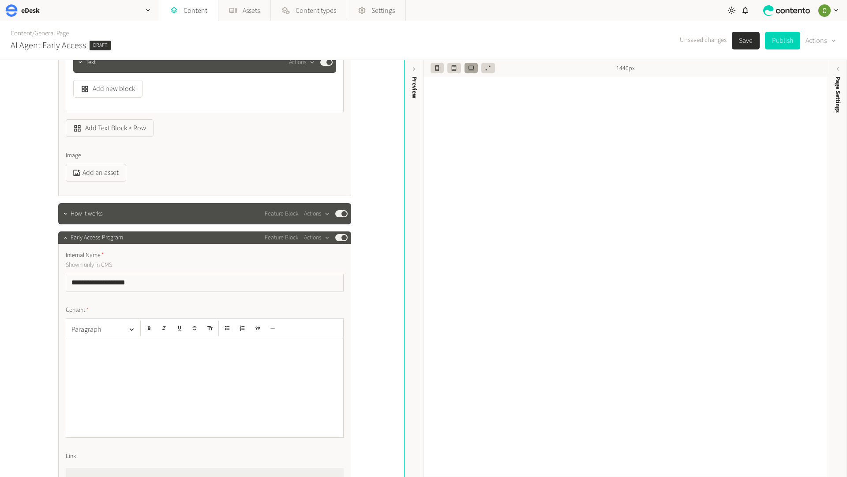
click at [147, 378] on div at bounding box center [204, 387] width 277 height 99
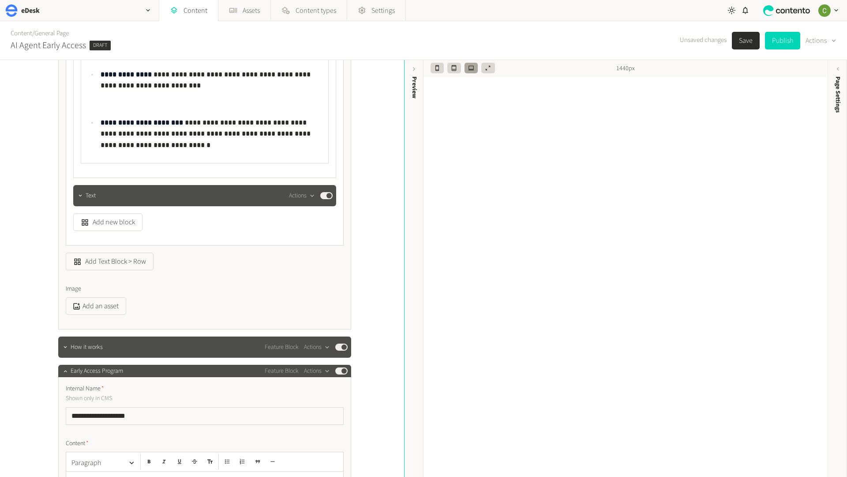
scroll to position [1193, 0]
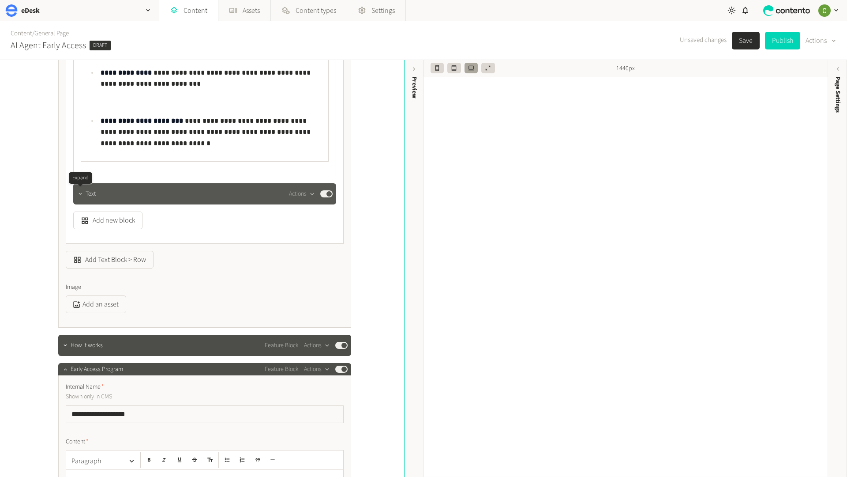
click at [79, 189] on button "button" at bounding box center [80, 193] width 11 height 11
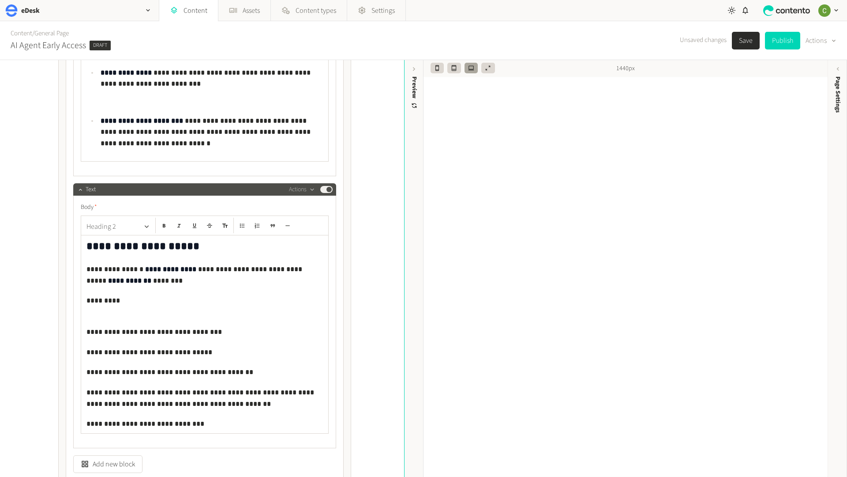
scroll to position [1233, 0]
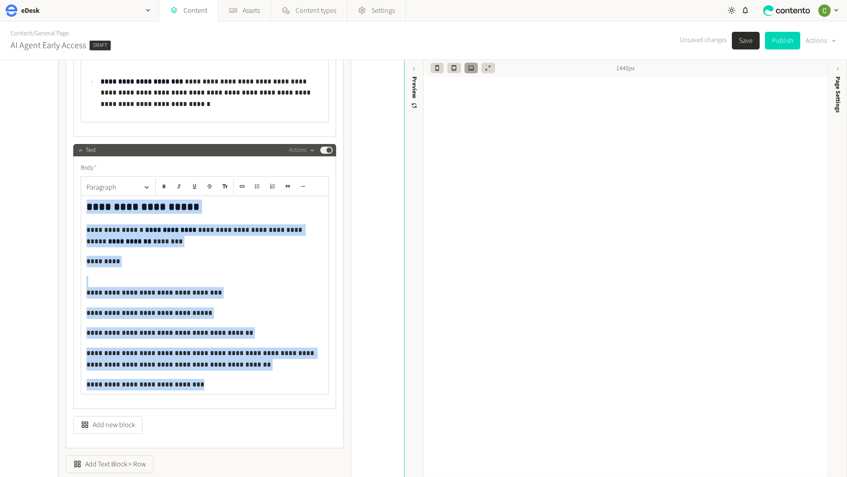
drag, startPoint x: 85, startPoint y: 209, endPoint x: 202, endPoint y: 397, distance: 221.3
click at [202, 397] on div "**********" at bounding box center [204, 282] width 263 height 252
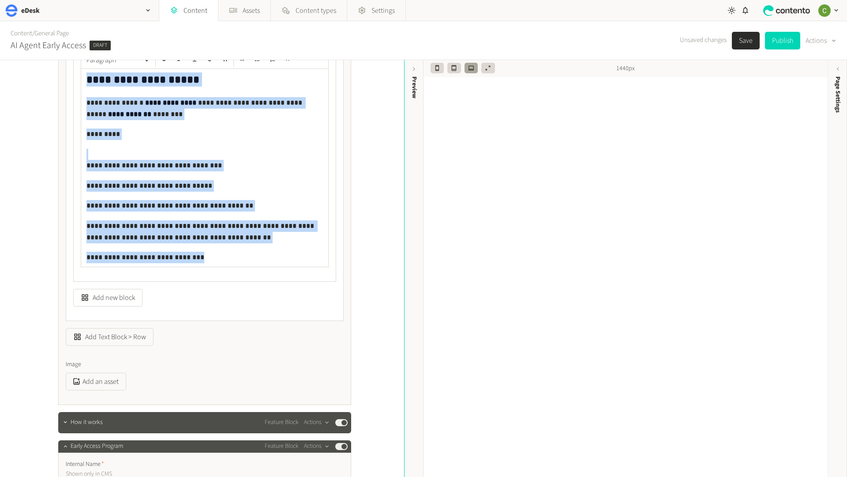
scroll to position [1357, 0]
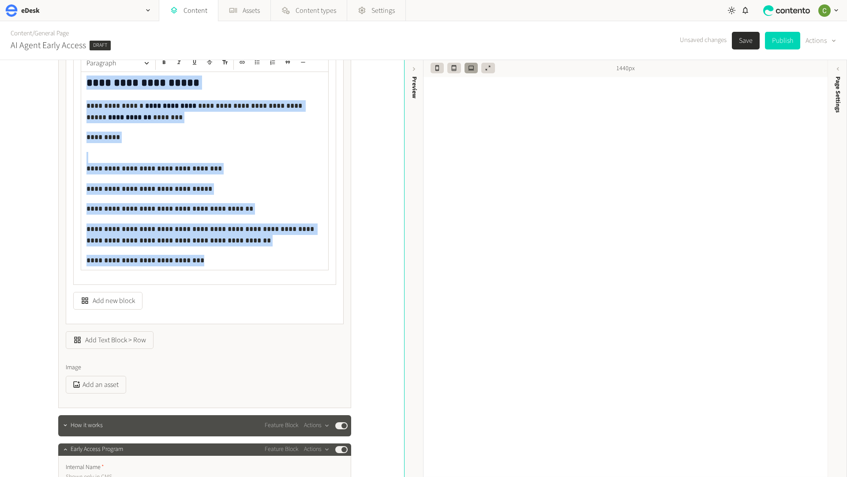
copy div "**********"
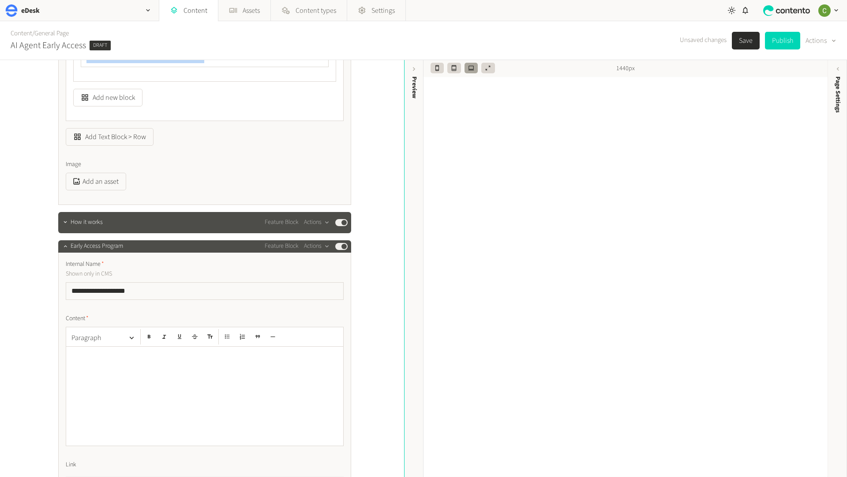
scroll to position [1586, 0]
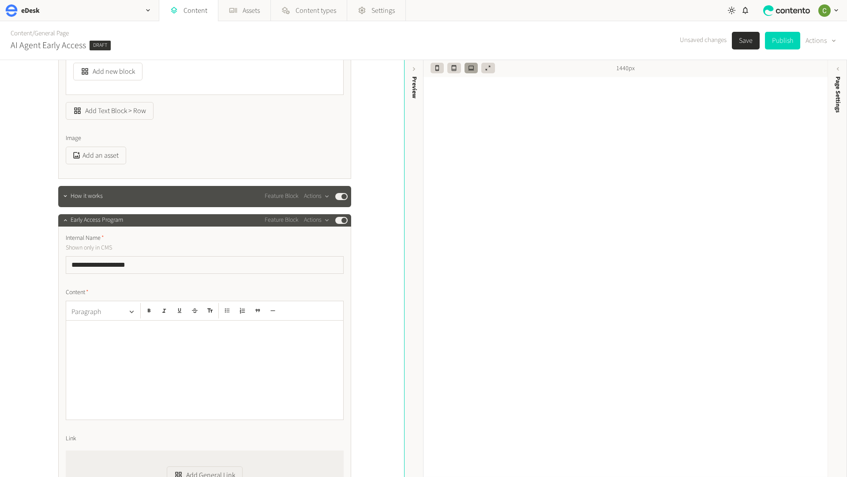
click at [68, 315] on button "Paragraph" at bounding box center [103, 312] width 71 height 18
click at [73, 338] on button "Paragraph" at bounding box center [104, 335] width 64 height 15
click at [173, 344] on div at bounding box center [204, 369] width 277 height 99
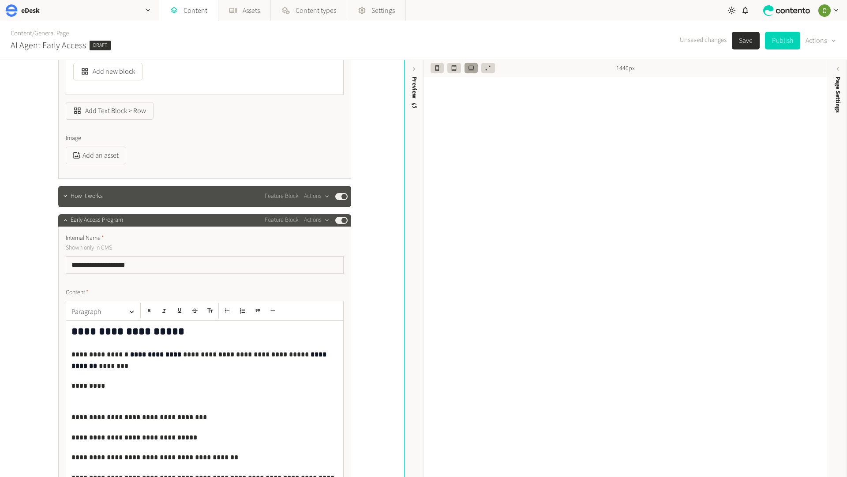
scroll to position [1626, 0]
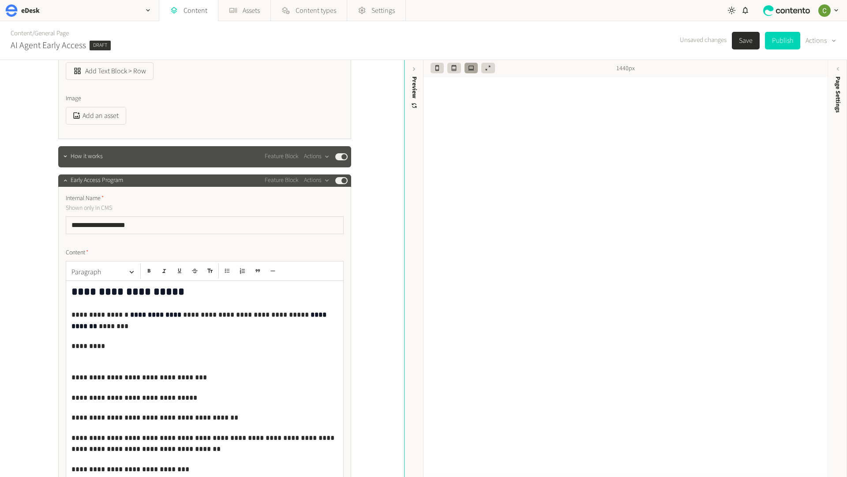
click at [157, 302] on div "**********" at bounding box center [204, 379] width 277 height 197
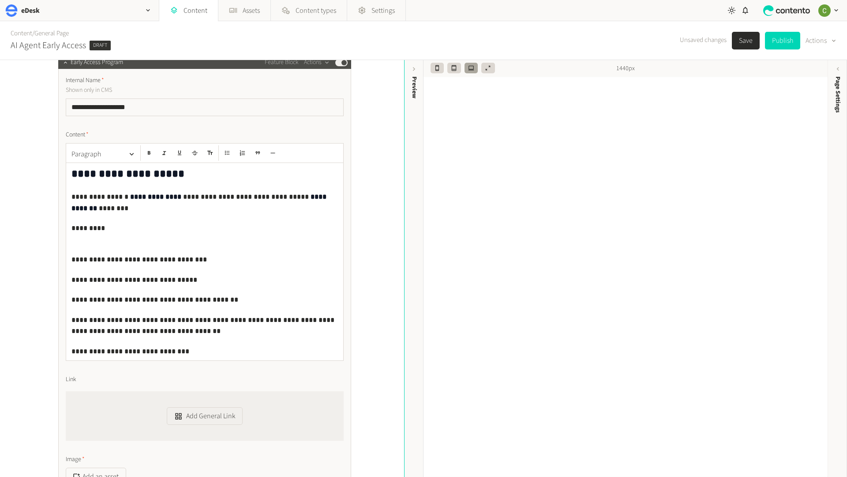
scroll to position [1761, 0]
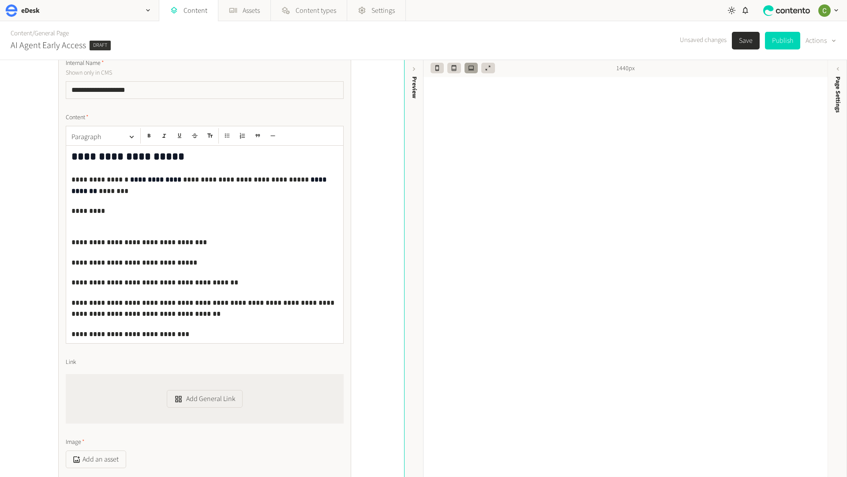
click at [182, 330] on p "**********" at bounding box center [205, 333] width 267 height 11
drag, startPoint x: 180, startPoint y: 337, endPoint x: 12, endPoint y: 335, distance: 168.2
click at [12, 335] on div "**********" at bounding box center [202, 268] width 404 height 417
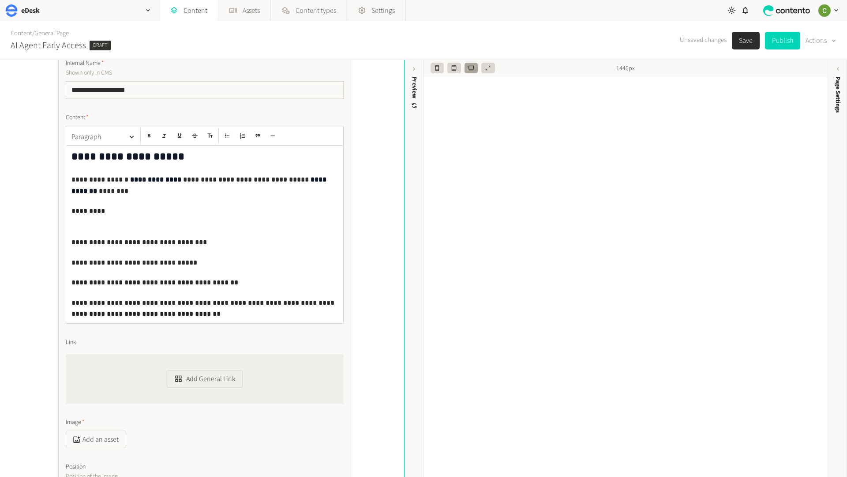
click at [159, 382] on div "Add General Link" at bounding box center [205, 378] width 278 height 49
click at [182, 381] on button "Add General Link" at bounding box center [205, 379] width 76 height 18
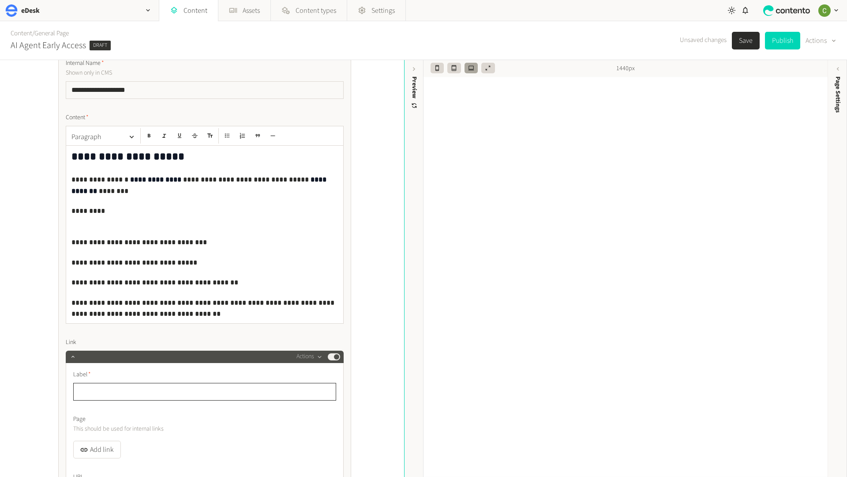
scroll to position [1788, 0]
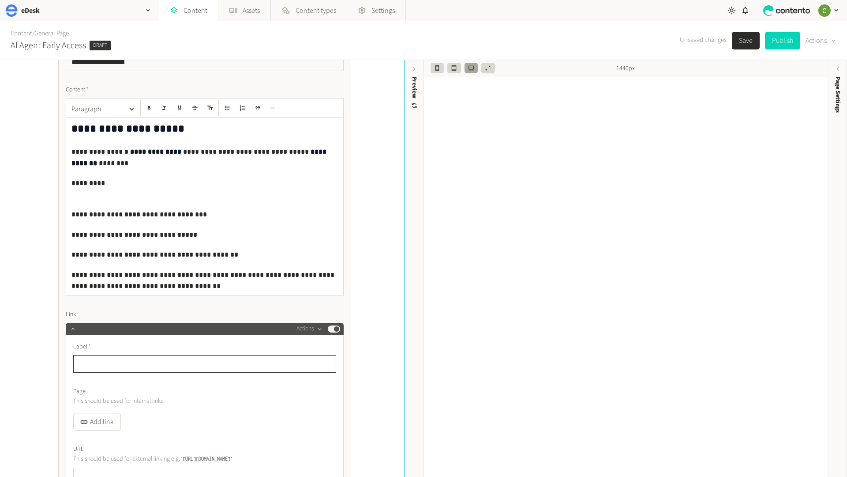
click at [105, 365] on input "text" at bounding box center [204, 364] width 263 height 18
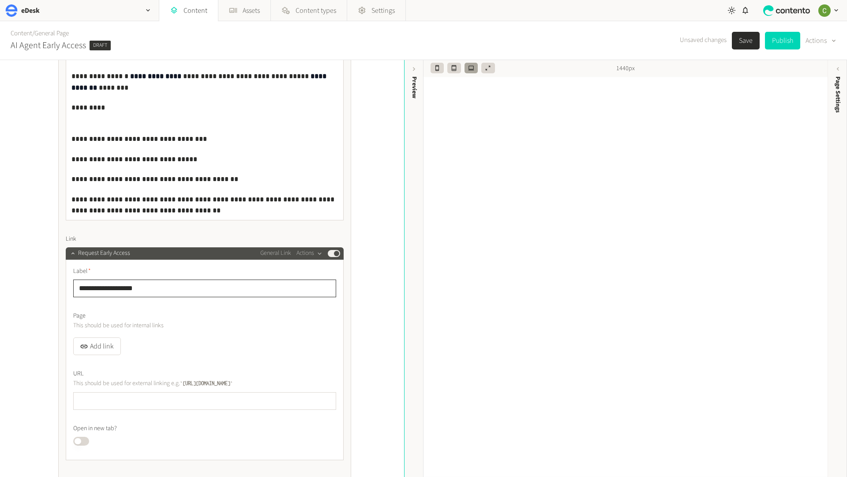
scroll to position [1896, 0]
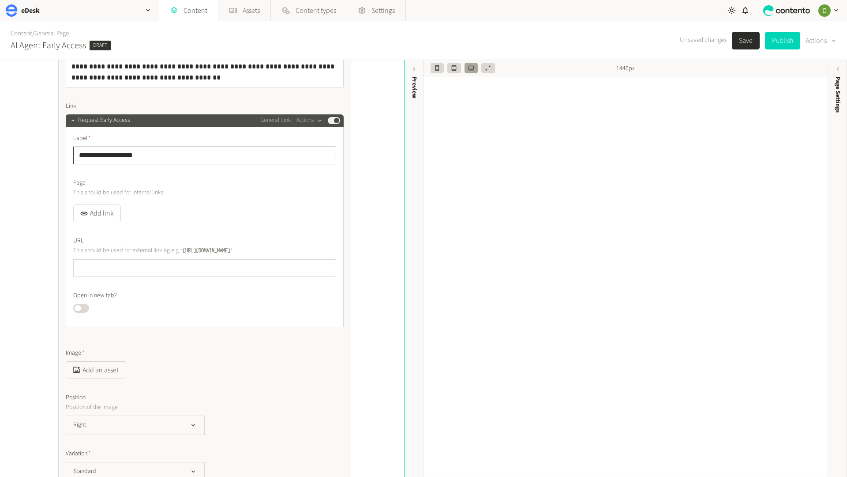
type input "**********"
click at [105, 262] on input "text" at bounding box center [204, 268] width 263 height 18
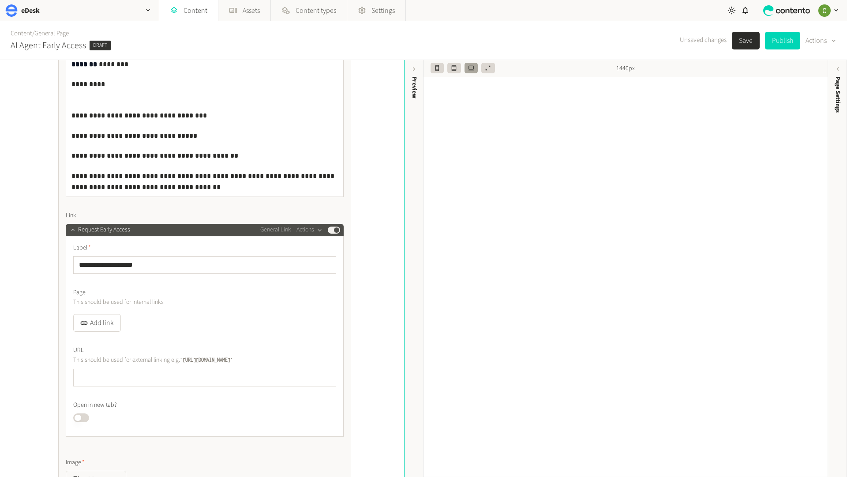
scroll to position [1909, 0]
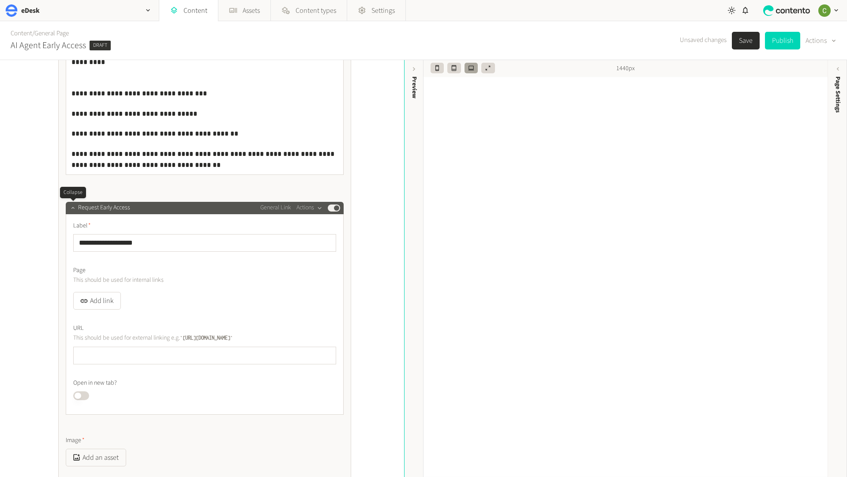
click at [71, 205] on icon "button" at bounding box center [73, 207] width 6 height 6
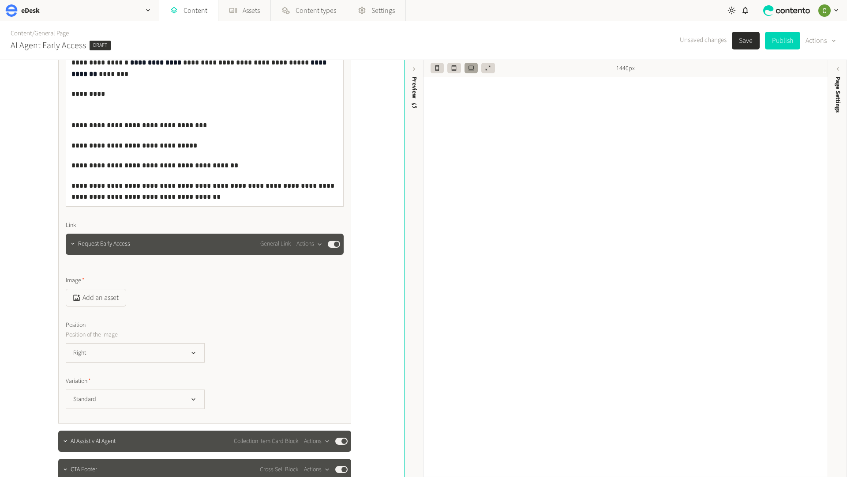
scroll to position [1881, 0]
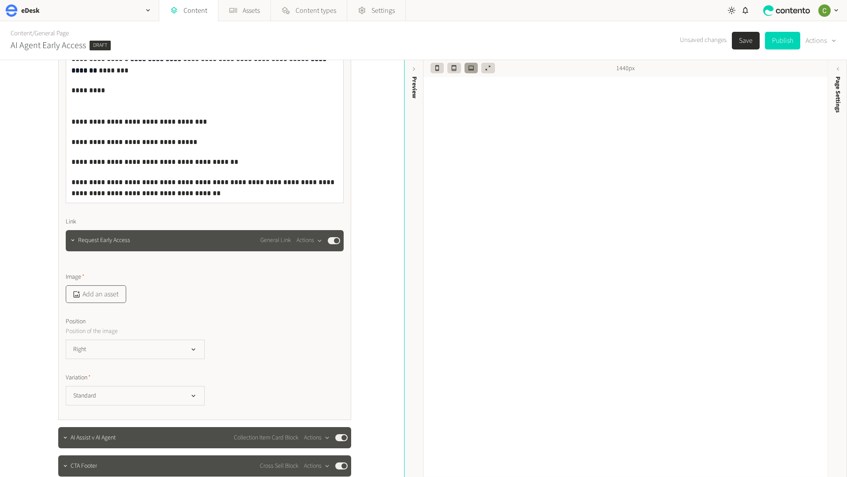
click at [79, 292] on icon "button" at bounding box center [76, 294] width 8 height 8
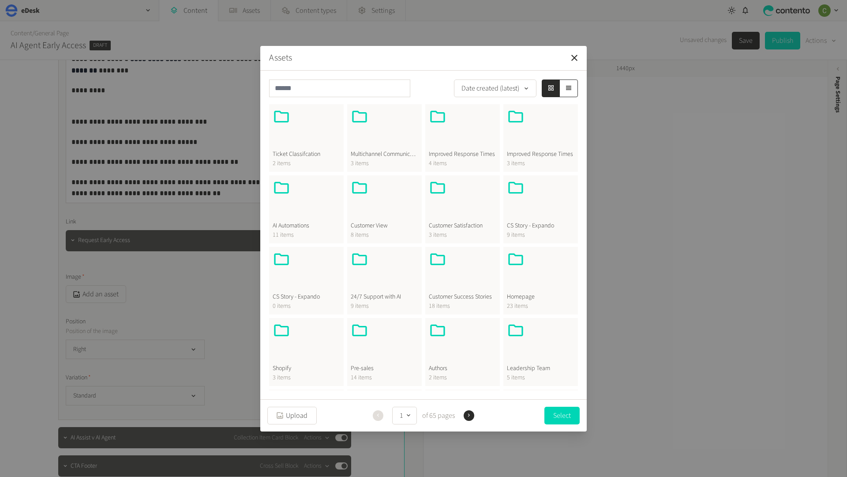
click at [376, 273] on div at bounding box center [385, 271] width 68 height 42
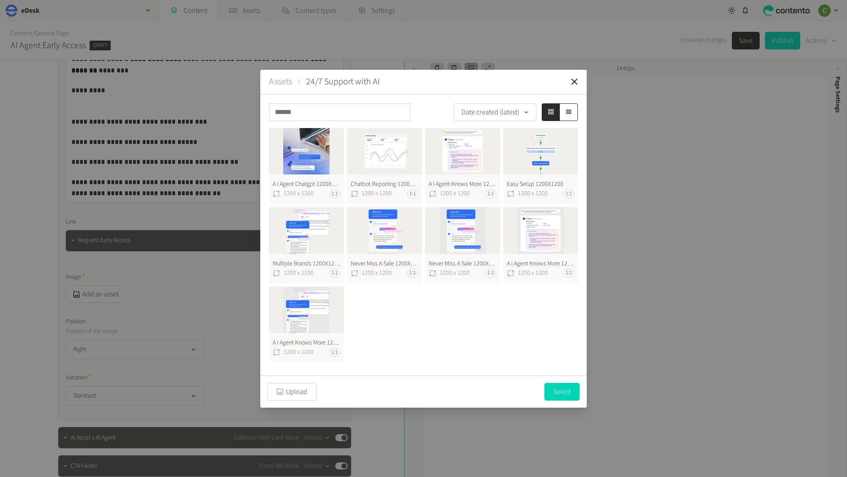
click at [317, 149] on button "A I Agent Chatgpt 1200X1200 1200 x 1200 1:1" at bounding box center [306, 166] width 75 height 76
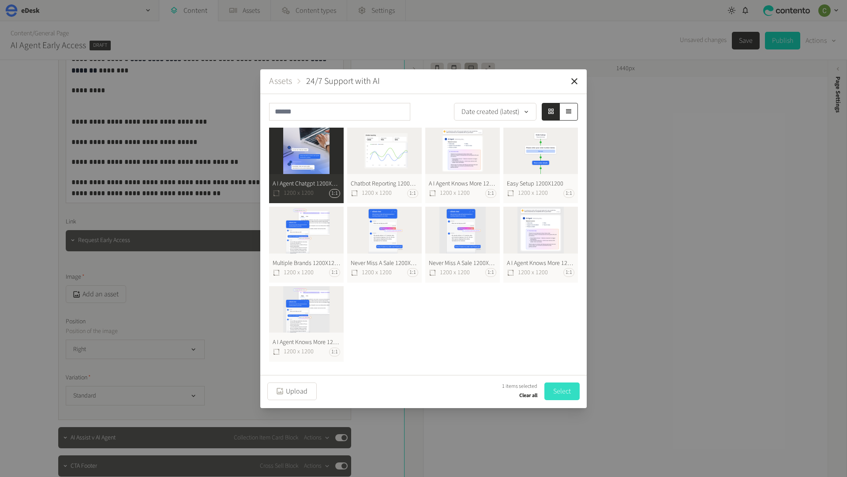
click at [562, 388] on button "Select" at bounding box center [562, 391] width 35 height 18
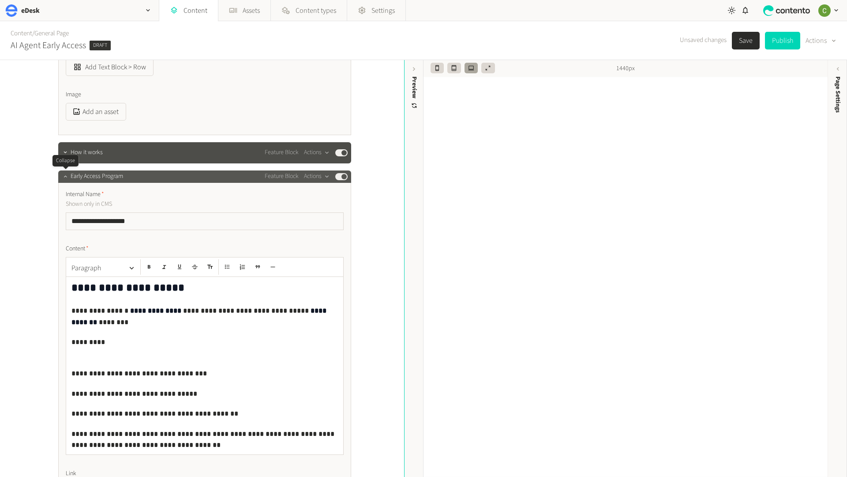
click at [63, 179] on icon "button" at bounding box center [65, 176] width 6 height 6
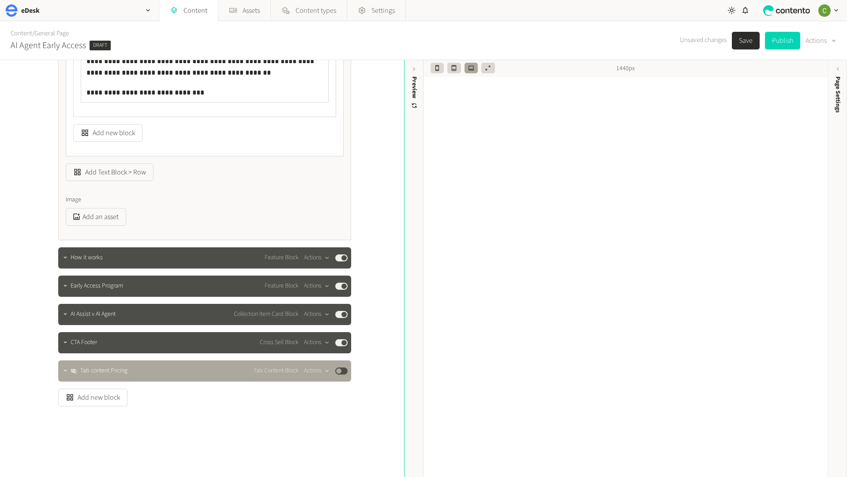
scroll to position [1435, 0]
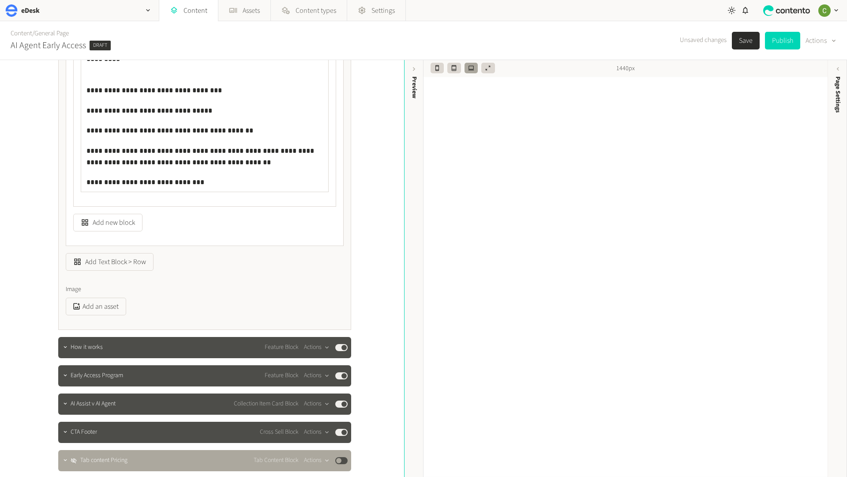
click at [740, 36] on button "Save" at bounding box center [746, 41] width 28 height 18
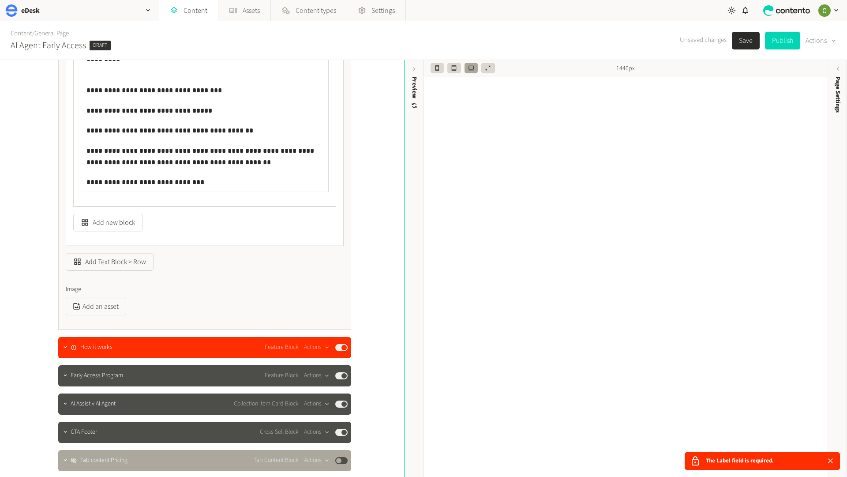
click at [739, 42] on button "Save" at bounding box center [746, 41] width 28 height 18
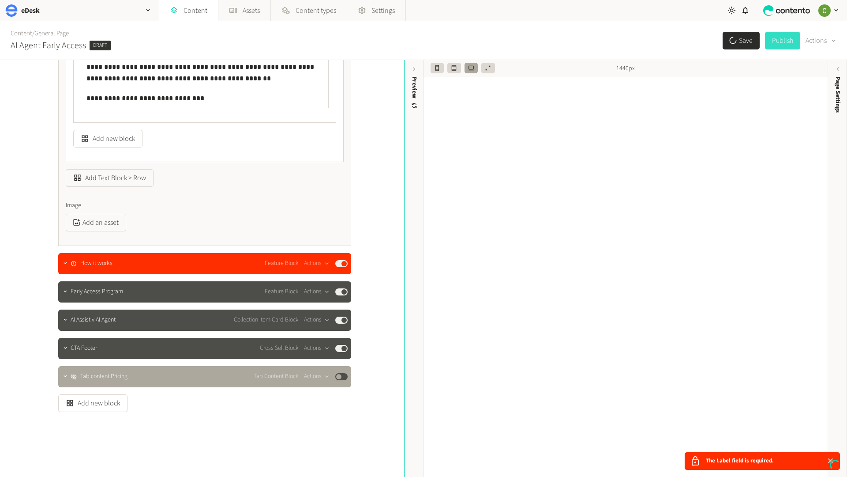
scroll to position [1525, 0]
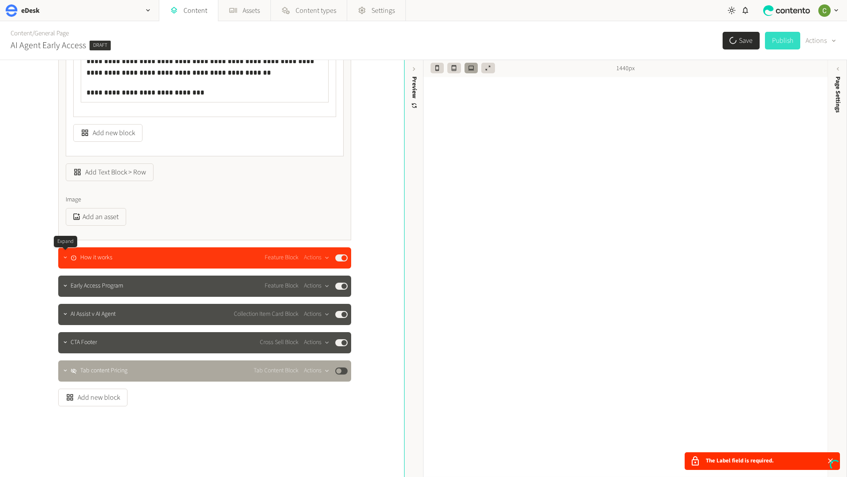
click at [66, 257] on icon "button" at bounding box center [65, 257] width 6 height 6
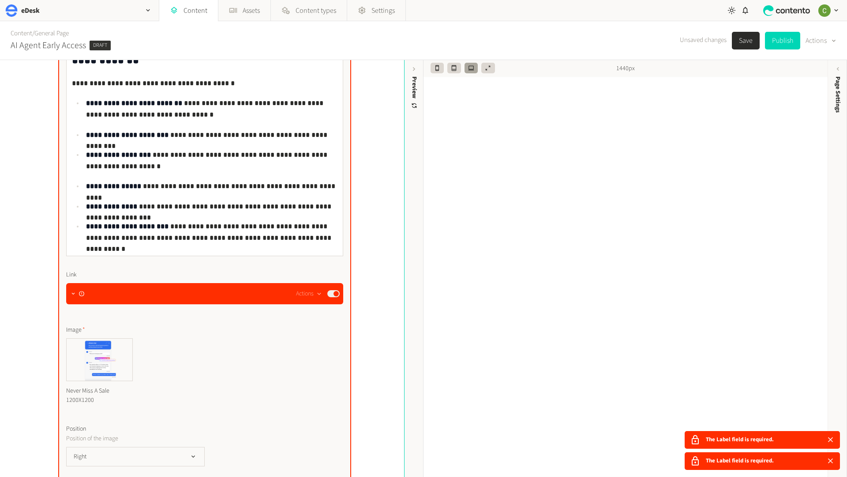
scroll to position [1847, 0]
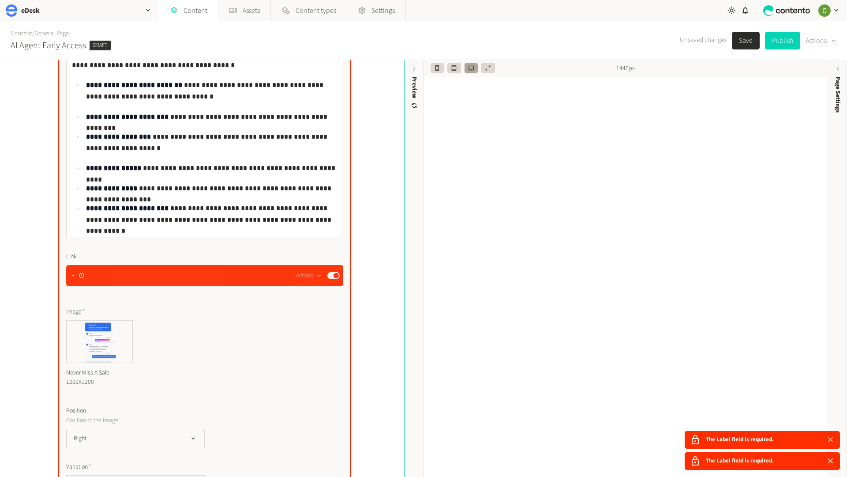
click at [70, 273] on icon "button" at bounding box center [73, 275] width 6 height 6
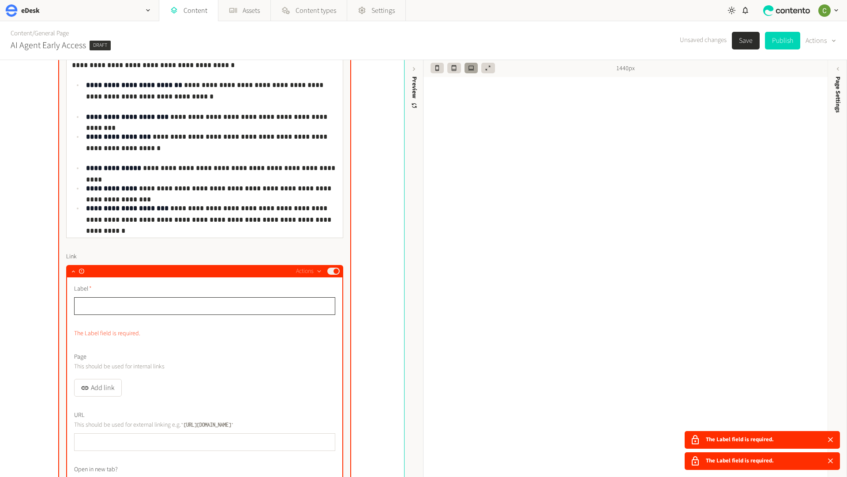
click at [108, 306] on input "text" at bounding box center [204, 306] width 261 height 18
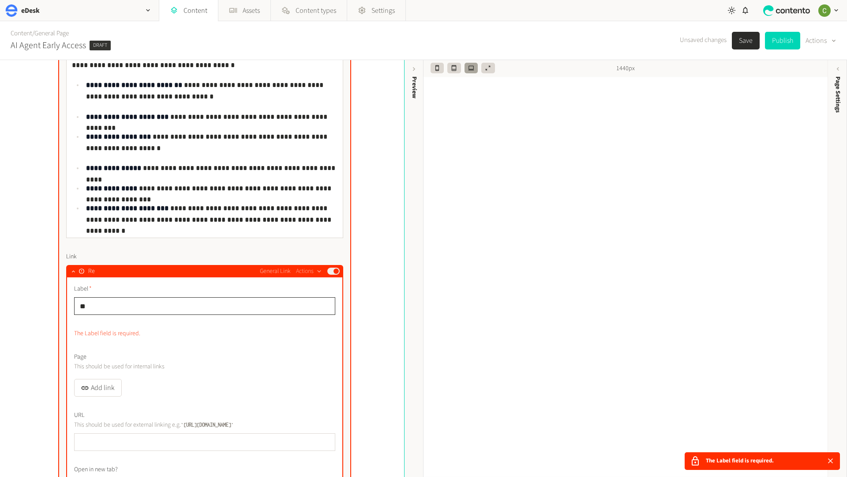
type input "*"
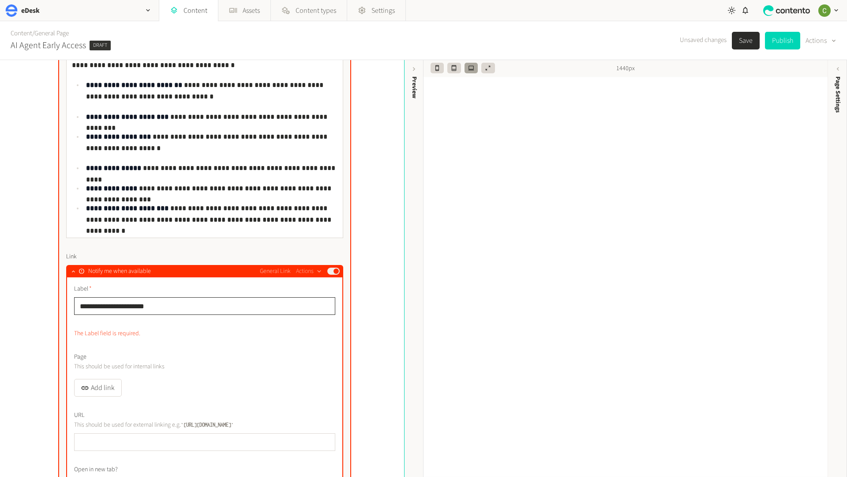
type input "**********"
click at [75, 271] on icon "button" at bounding box center [73, 271] width 6 height 6
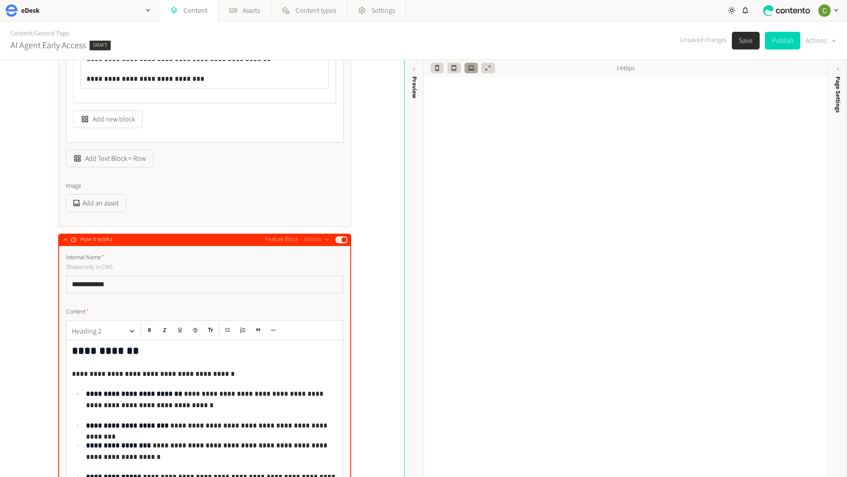
scroll to position [1539, 0]
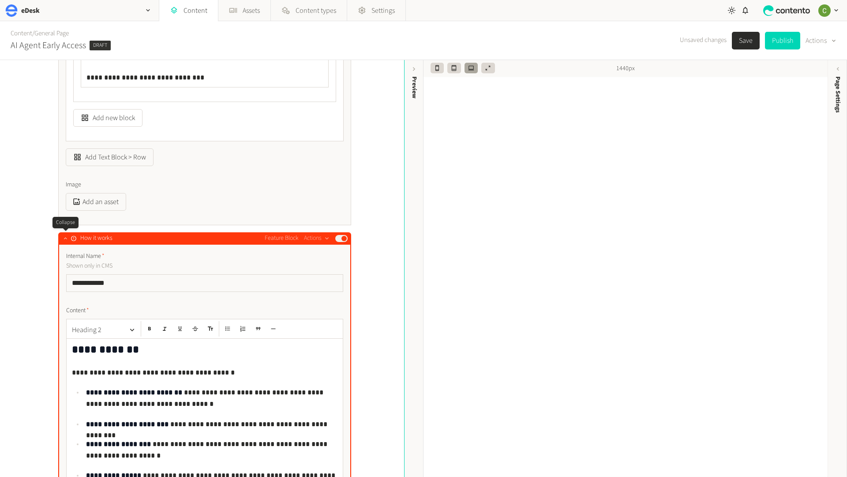
click at [63, 239] on icon "button" at bounding box center [65, 238] width 6 height 6
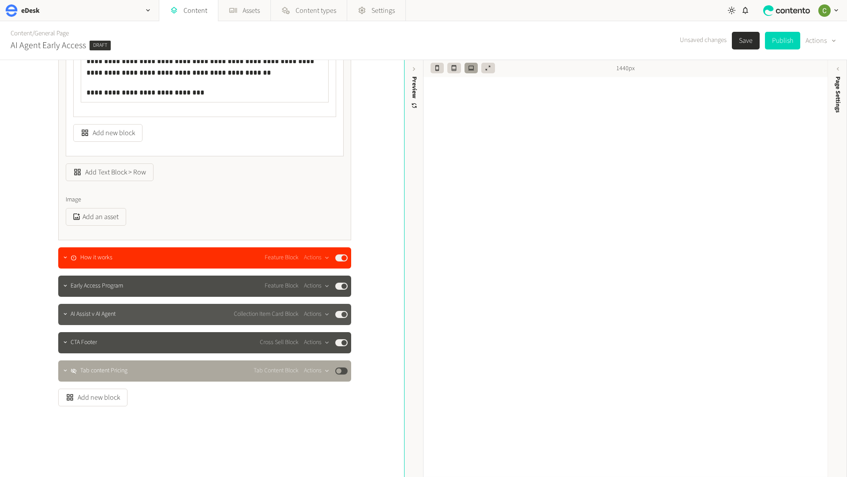
scroll to position [1525, 0]
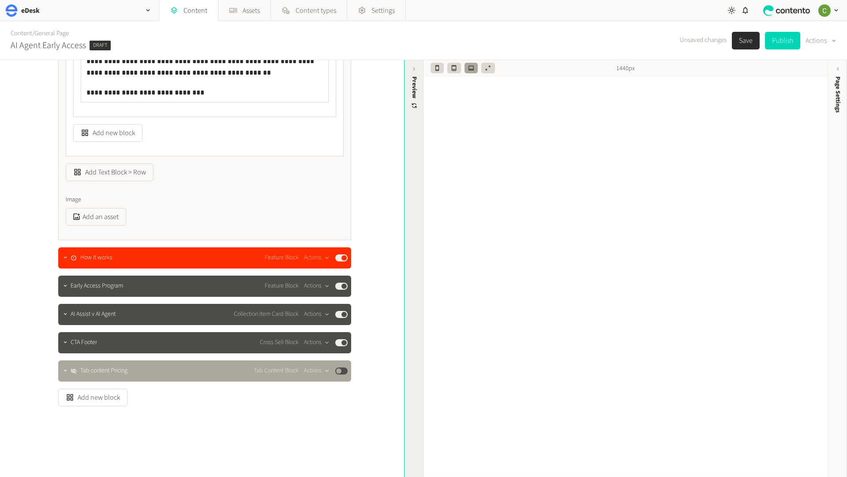
click at [423, 262] on div "Preview" at bounding box center [413, 268] width 19 height 417
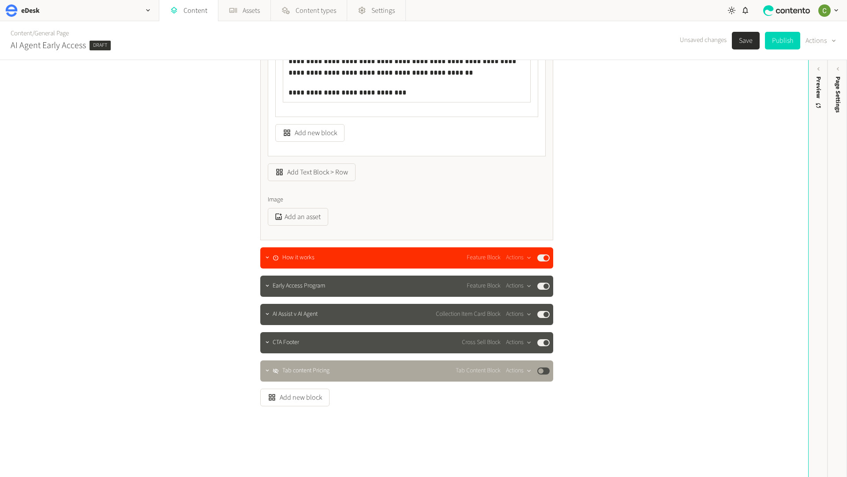
click at [807, 119] on div "**********" at bounding box center [404, 268] width 809 height 417
click at [810, 116] on div "Preview" at bounding box center [818, 144] width 19 height 159
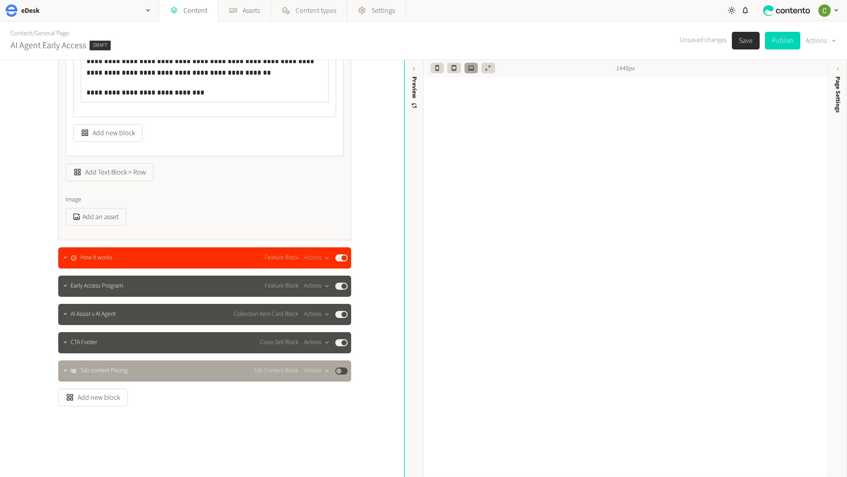
click at [743, 50] on div "Unsaved changes Save Publish Actions" at bounding box center [758, 40] width 157 height 38
click at [64, 259] on icon "button" at bounding box center [65, 257] width 6 height 6
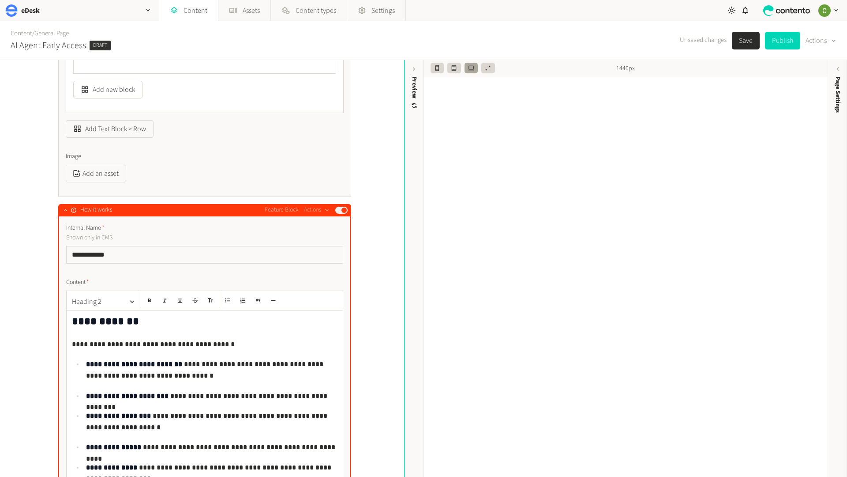
click at [61, 211] on button "button" at bounding box center [65, 208] width 11 height 11
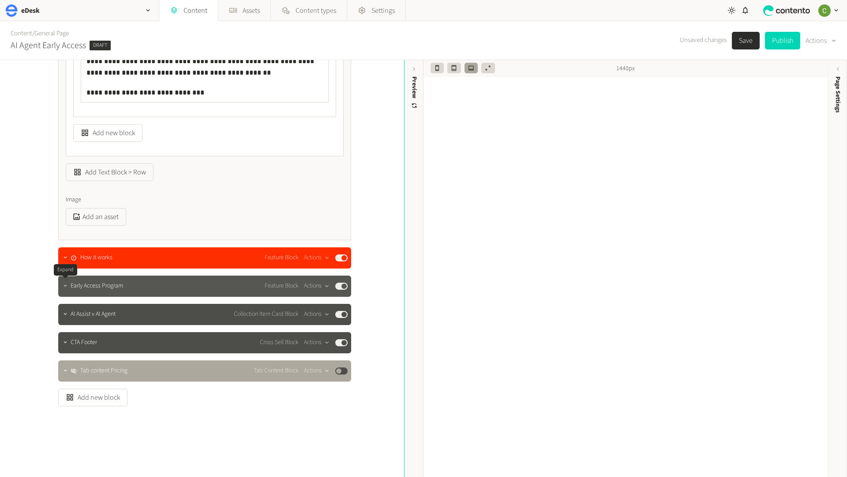
click at [62, 286] on icon "button" at bounding box center [65, 285] width 6 height 6
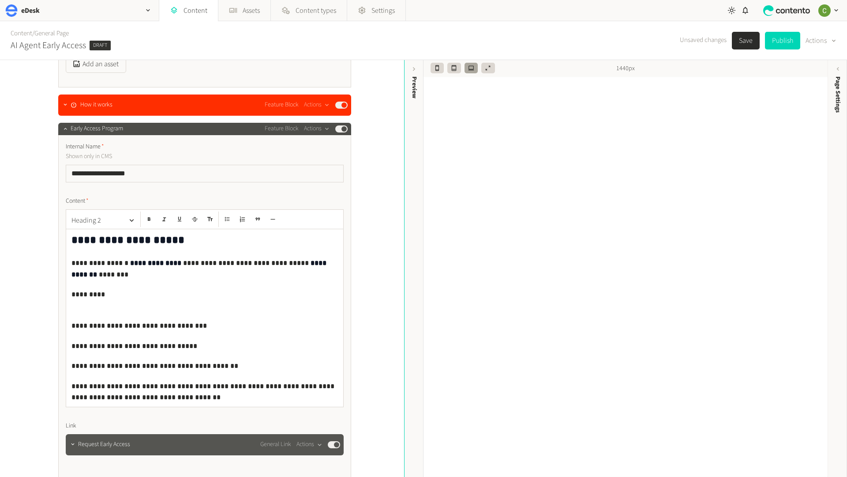
scroll to position [1673, 0]
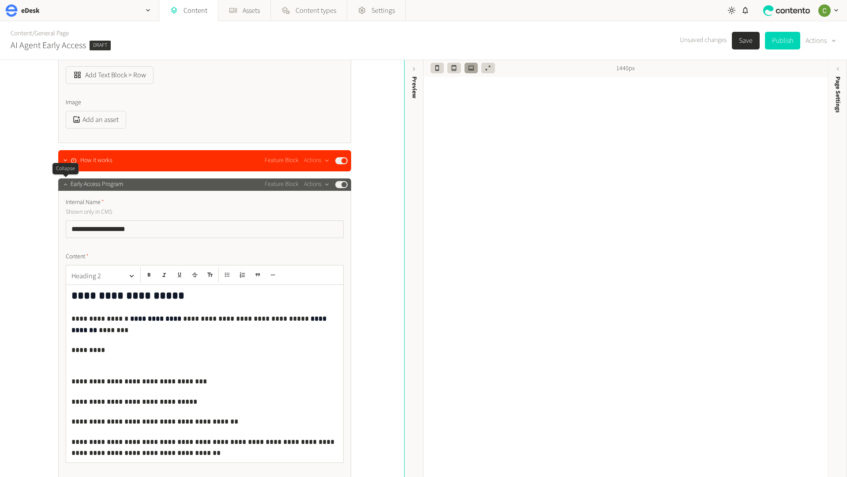
click at [65, 186] on icon "button" at bounding box center [65, 184] width 6 height 6
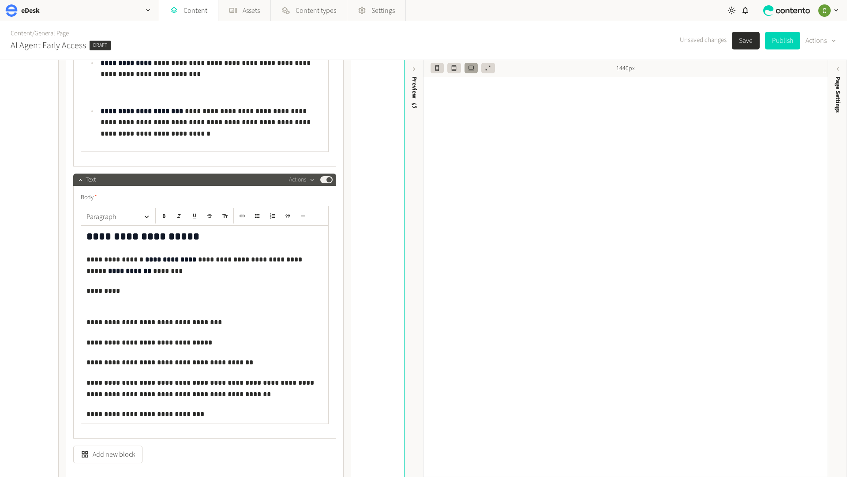
scroll to position [1190, 0]
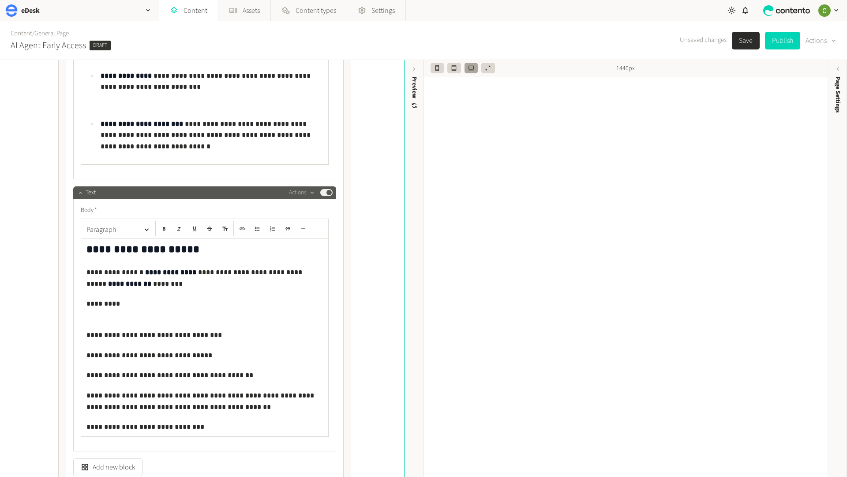
click at [76, 192] on button "button" at bounding box center [80, 191] width 11 height 11
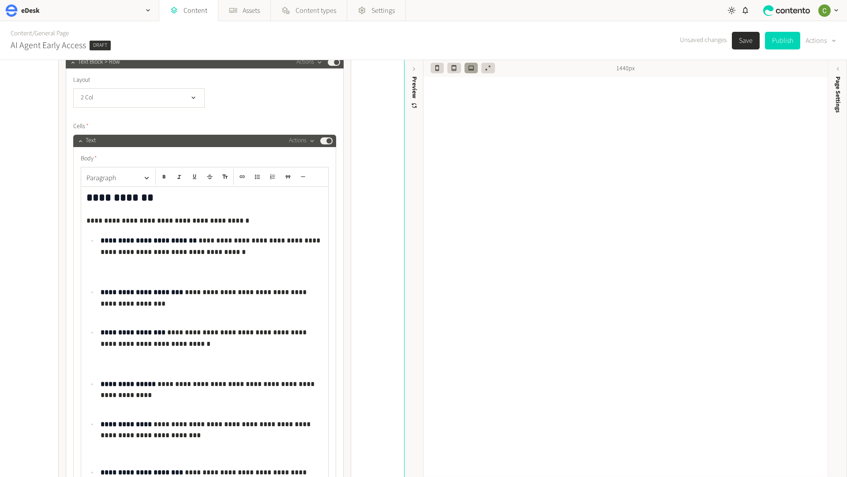
scroll to position [834, 0]
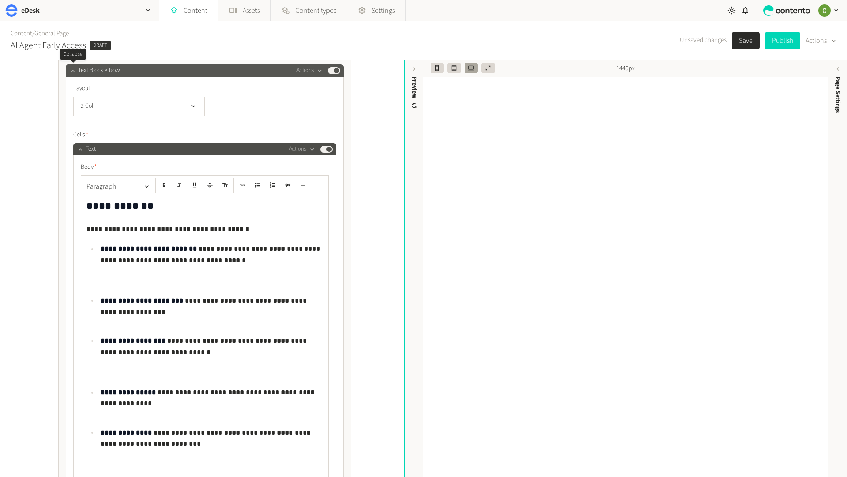
click at [72, 72] on icon "button" at bounding box center [73, 71] width 6 height 6
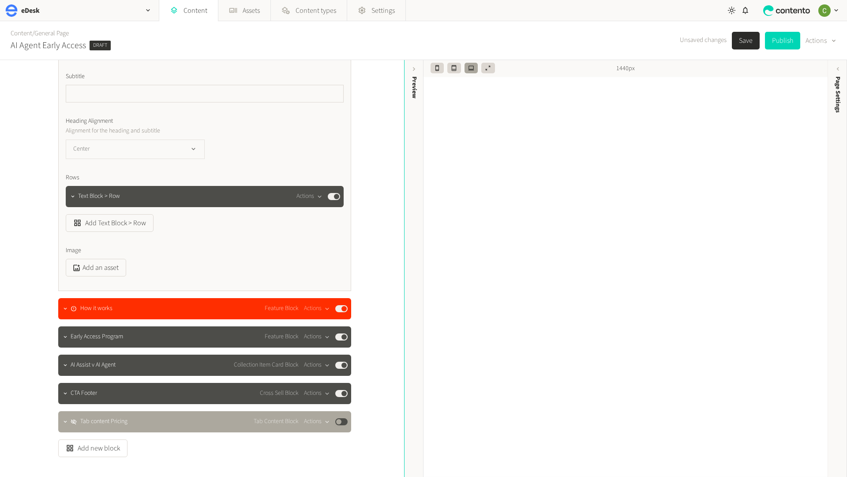
scroll to position [711, 0]
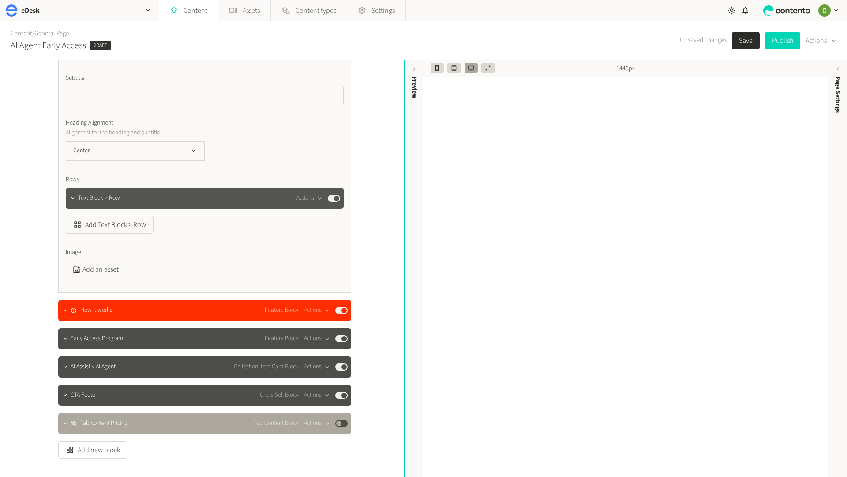
click at [335, 199] on button "Published" at bounding box center [334, 198] width 12 height 7
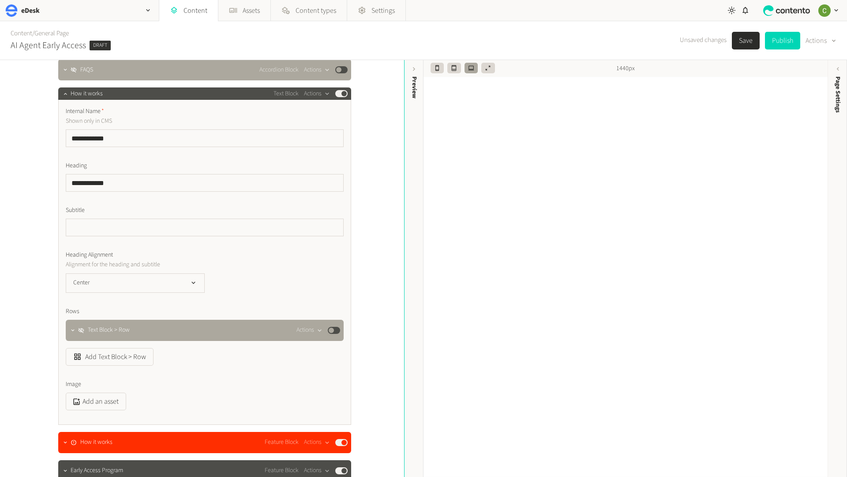
scroll to position [525, 0]
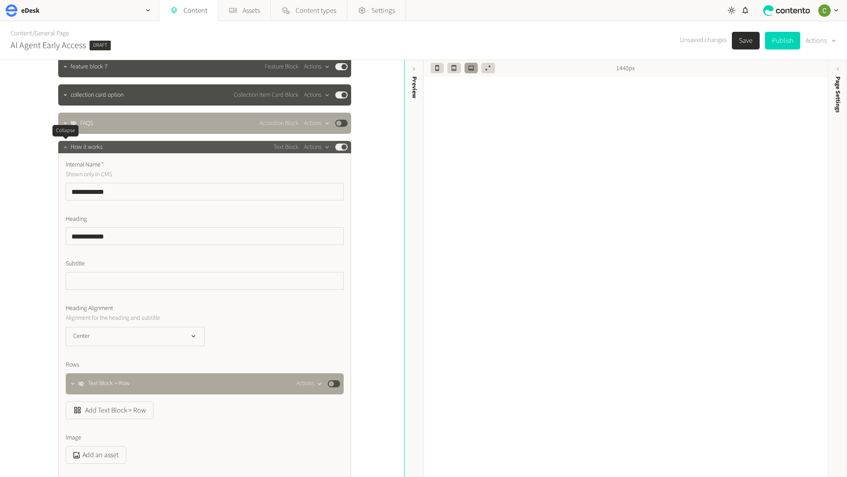
click at [64, 146] on icon "button" at bounding box center [65, 147] width 6 height 6
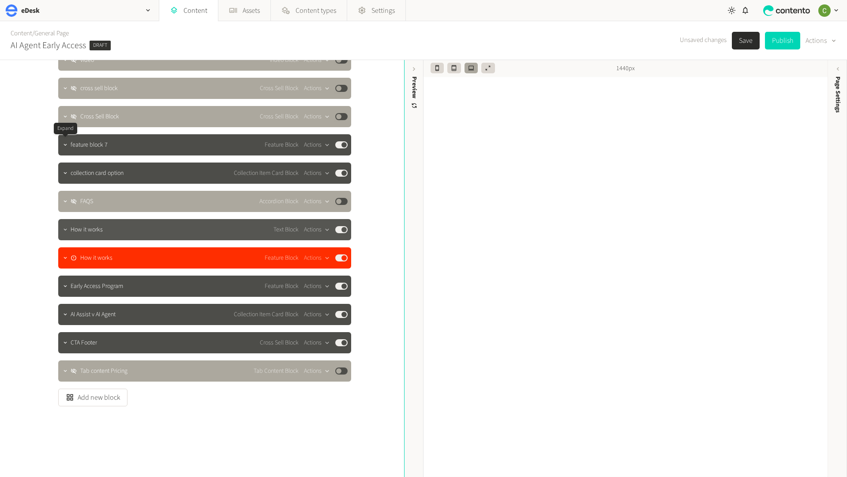
scroll to position [447, 0]
click at [63, 231] on icon "button" at bounding box center [65, 229] width 6 height 6
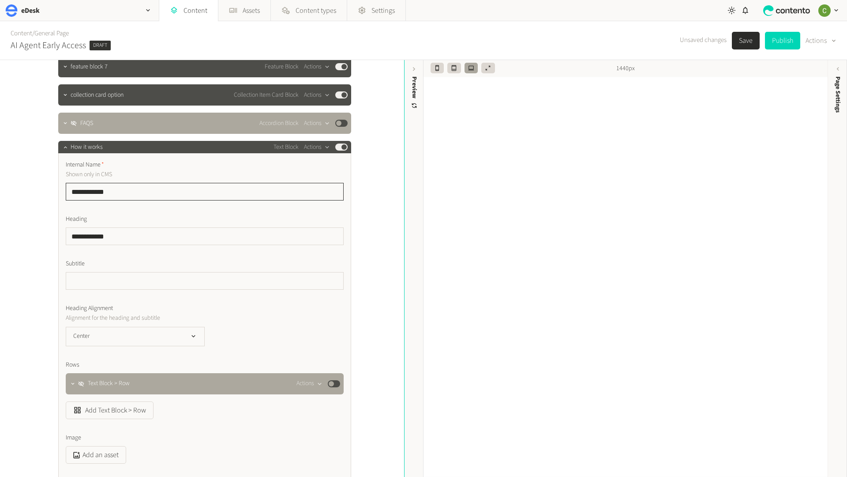
click at [129, 195] on input "**********" at bounding box center [205, 192] width 278 height 18
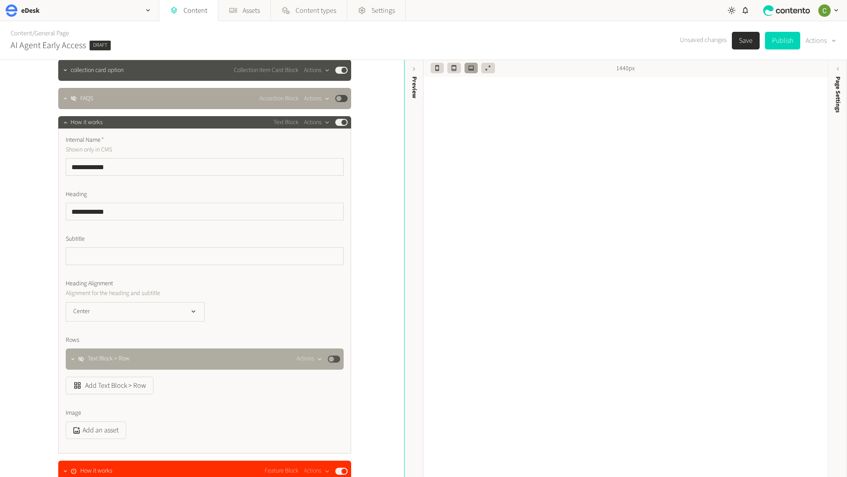
click at [334, 363] on div "Actions Published" at bounding box center [319, 359] width 44 height 11
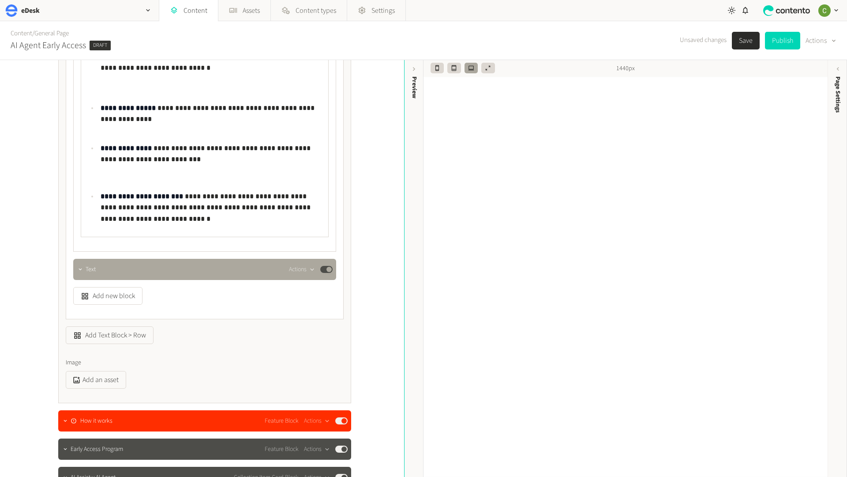
scroll to position [1122, 0]
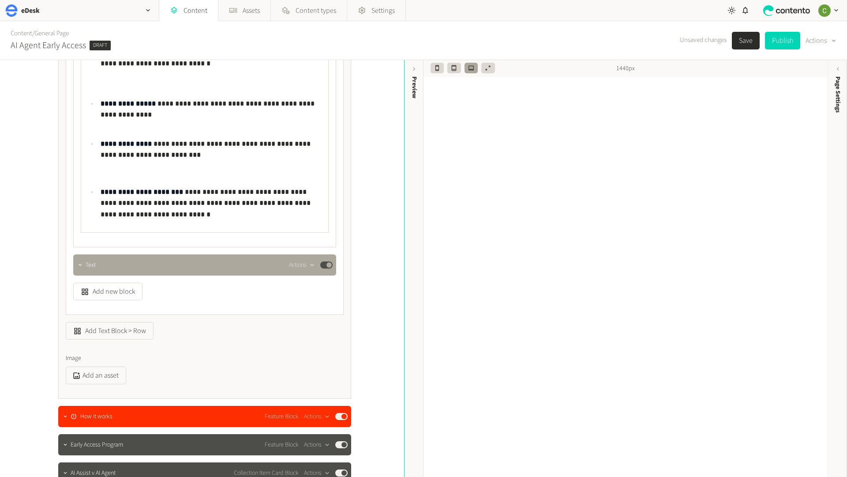
click at [71, 267] on div "**********" at bounding box center [205, 51] width 278 height 527
click at [77, 267] on icon "button" at bounding box center [80, 265] width 6 height 6
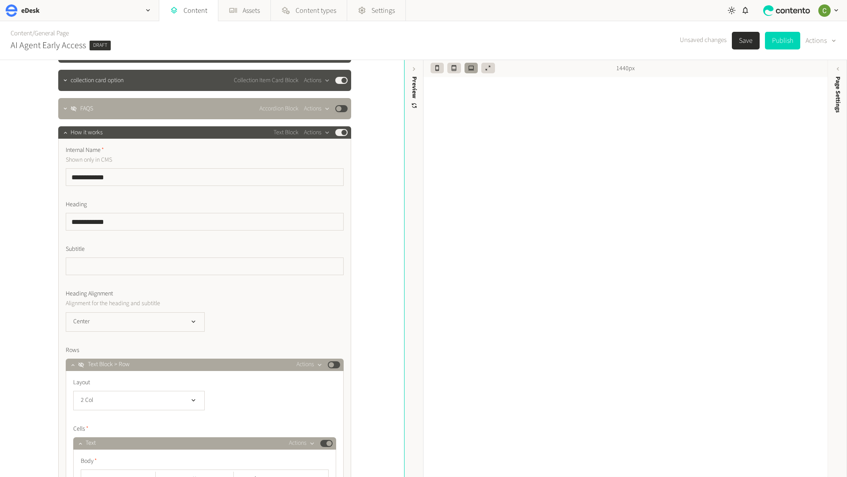
scroll to position [540, 0]
drag, startPoint x: 342, startPoint y: 132, endPoint x: 182, endPoint y: 132, distance: 159.3
click at [342, 132] on button "Published" at bounding box center [341, 131] width 12 height 7
click at [62, 133] on icon "button" at bounding box center [65, 132] width 6 height 6
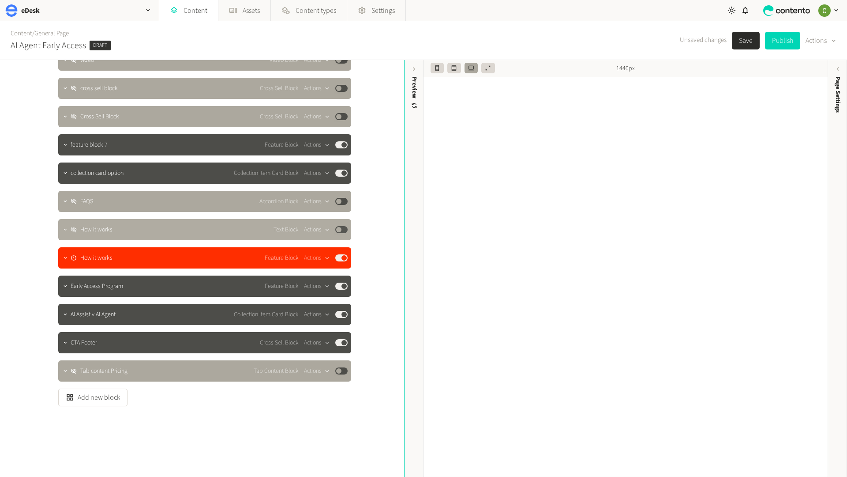
scroll to position [447, 0]
click at [64, 258] on icon "button" at bounding box center [65, 258] width 6 height 6
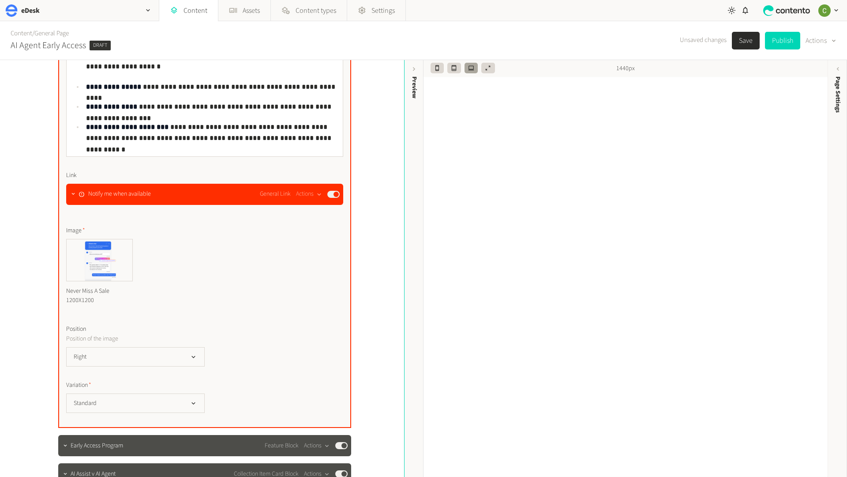
scroll to position [856, 0]
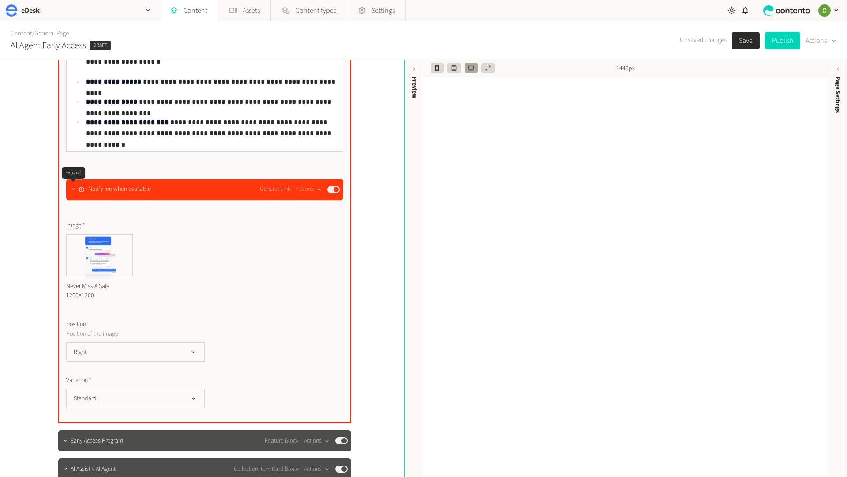
click at [74, 190] on icon "button" at bounding box center [73, 189] width 6 height 6
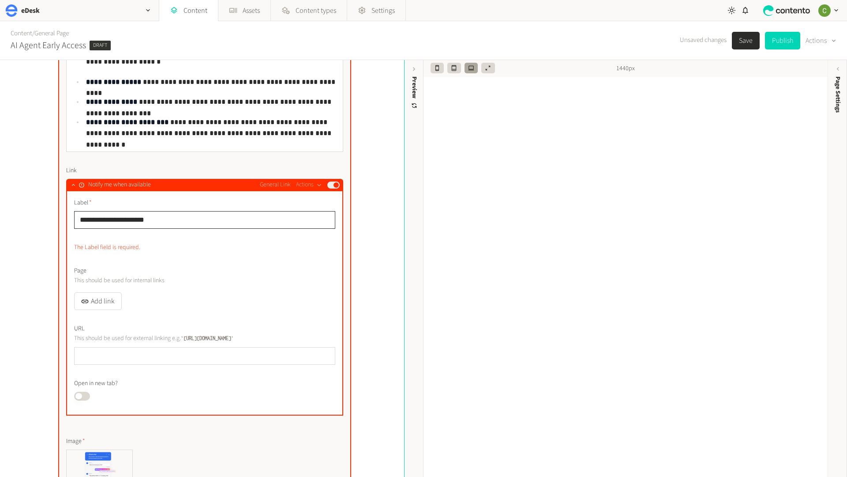
click at [159, 224] on input "**********" at bounding box center [204, 220] width 261 height 18
drag, startPoint x: 159, startPoint y: 224, endPoint x: 60, endPoint y: 223, distance: 99.7
click at [59, 223] on div "**********" at bounding box center [204, 244] width 293 height 787
type input "**********"
click at [72, 181] on button "button" at bounding box center [73, 184] width 11 height 11
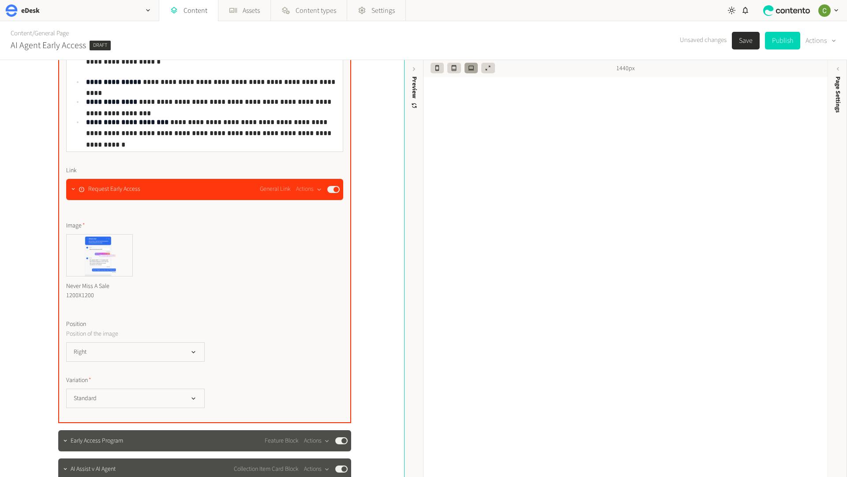
click at [79, 194] on div "Request Early Access" at bounding box center [110, 188] width 62 height 9
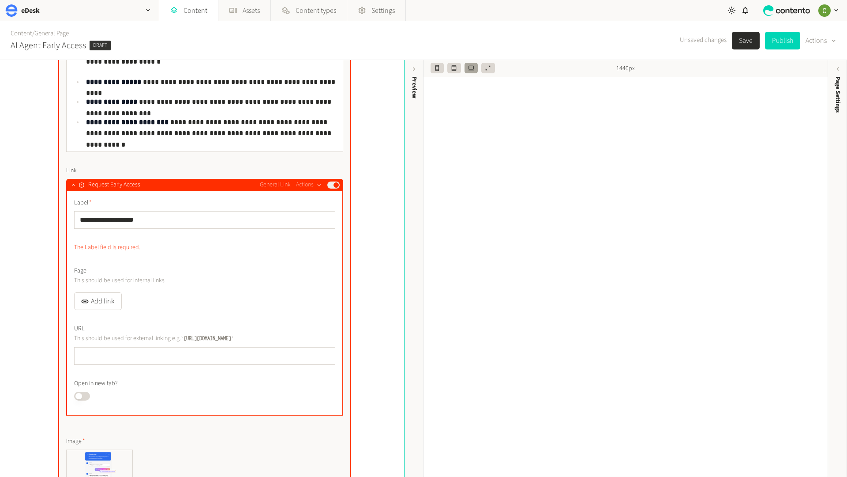
click at [155, 346] on div "URL This should be used for external linking e.g. [URL][DOMAIN_NAME]" at bounding box center [204, 344] width 261 height 40
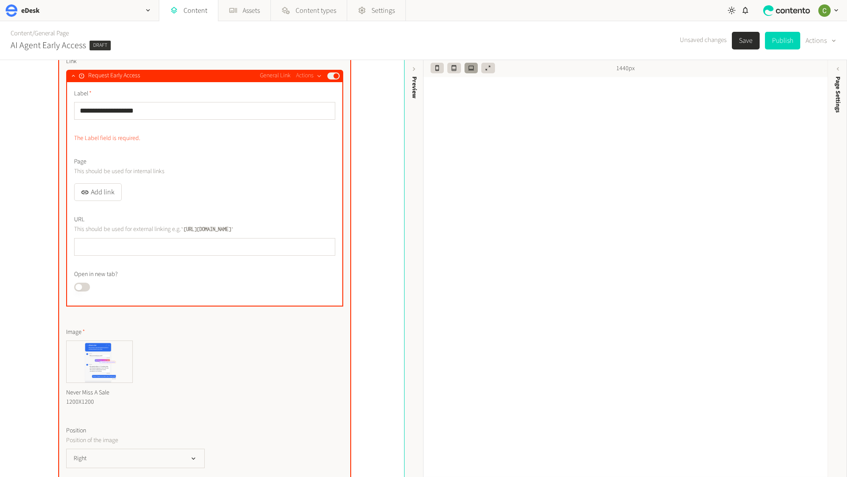
scroll to position [938, 0]
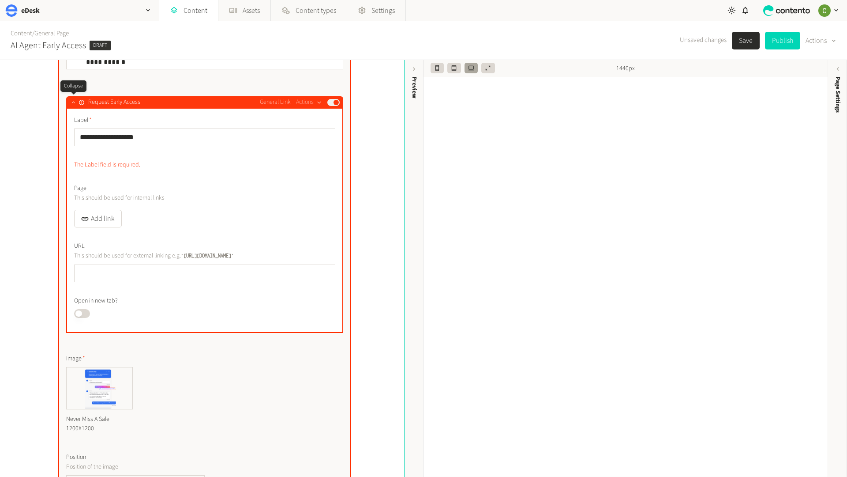
click at [73, 102] on icon "button" at bounding box center [73, 103] width 3 height 2
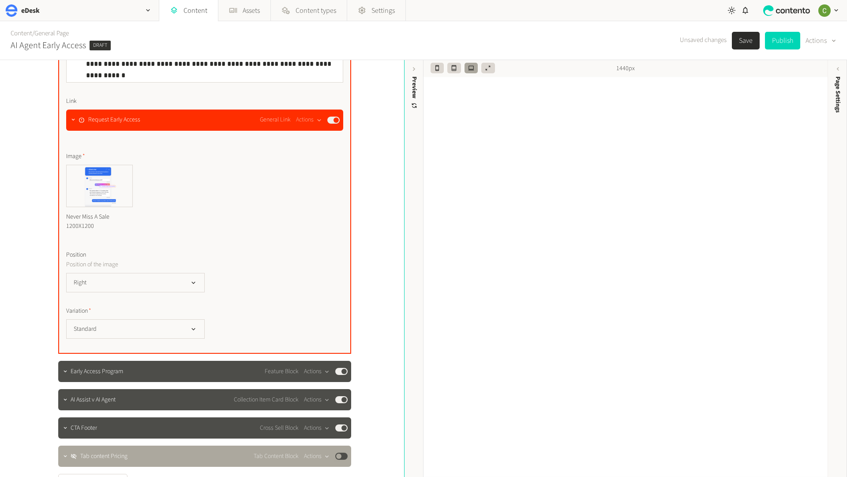
scroll to position [926, 0]
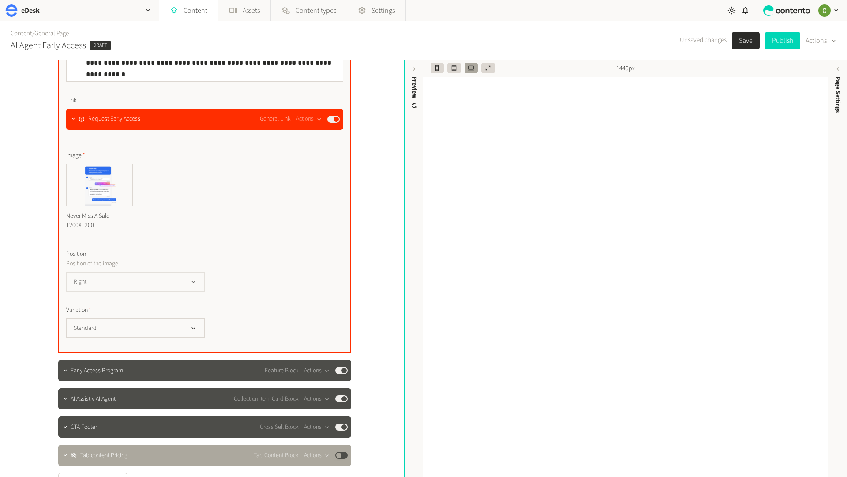
click at [184, 278] on button "Right" at bounding box center [135, 281] width 139 height 19
click at [120, 317] on li "Left" at bounding box center [136, 318] width 138 height 18
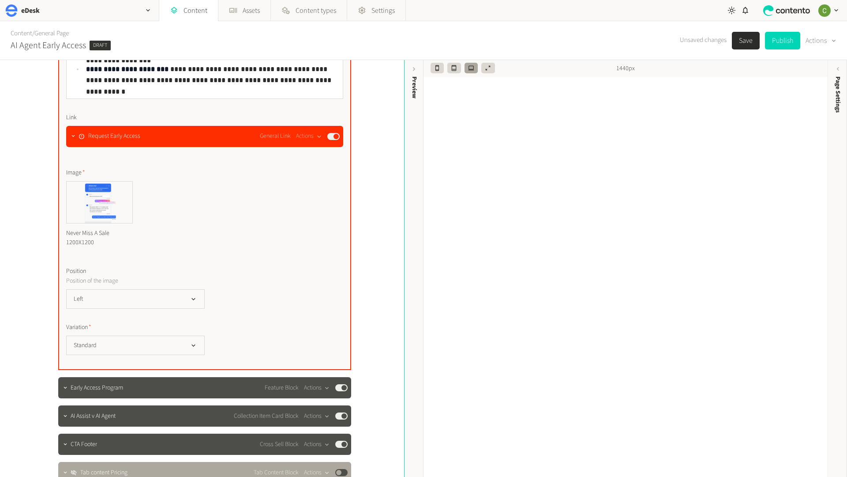
scroll to position [910, 0]
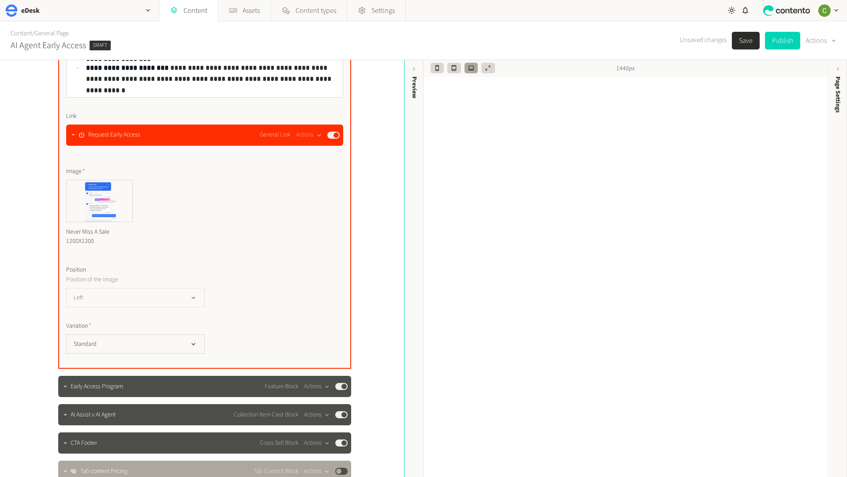
click at [192, 303] on button "Left" at bounding box center [135, 297] width 139 height 19
click at [90, 320] on span "Right" at bounding box center [85, 316] width 13 height 9
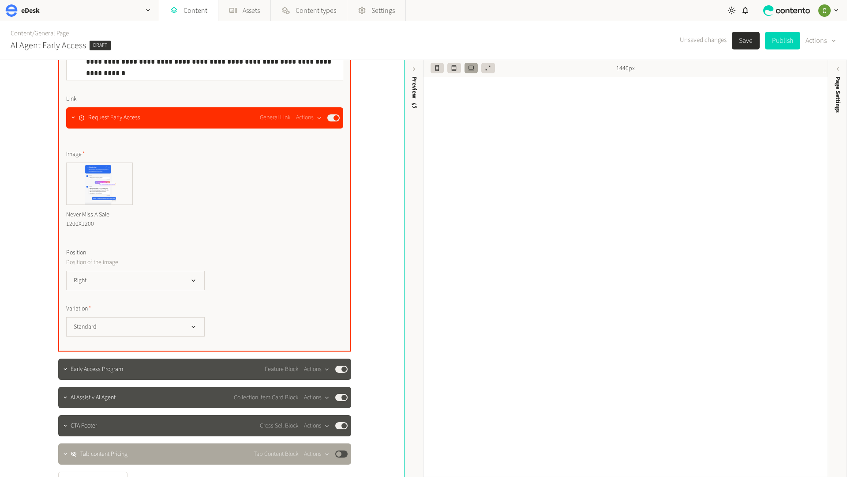
scroll to position [916, 0]
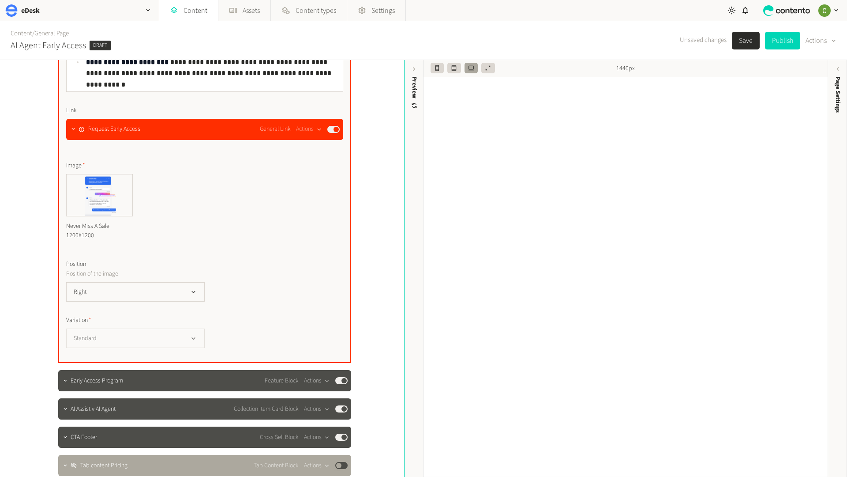
click at [198, 348] on button "Standard" at bounding box center [135, 337] width 139 height 19
click at [233, 320] on label "Variation" at bounding box center [204, 320] width 277 height 9
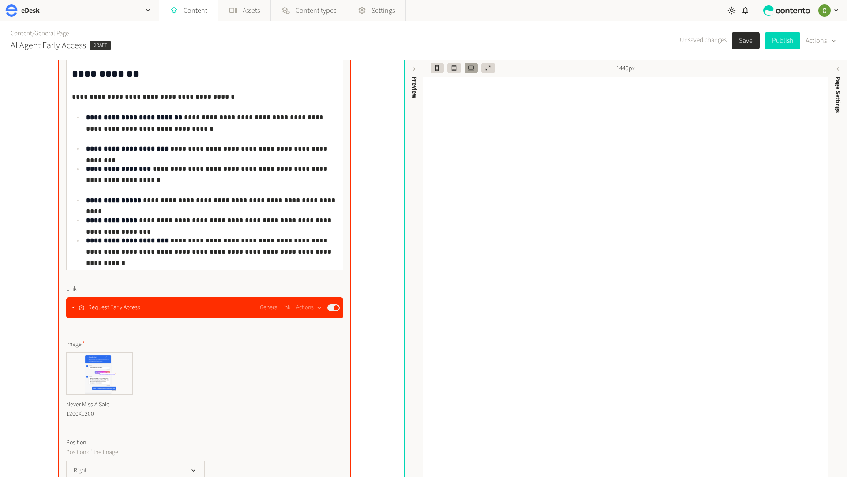
scroll to position [750, 0]
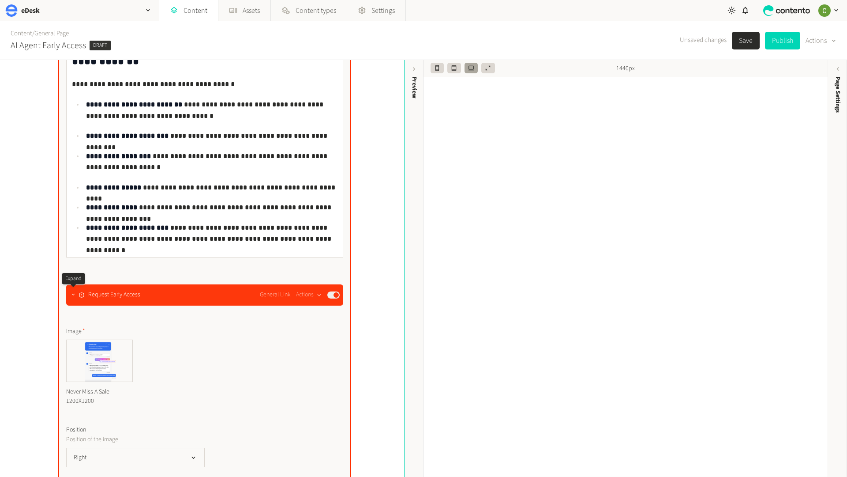
click at [70, 294] on icon "button" at bounding box center [73, 294] width 6 height 6
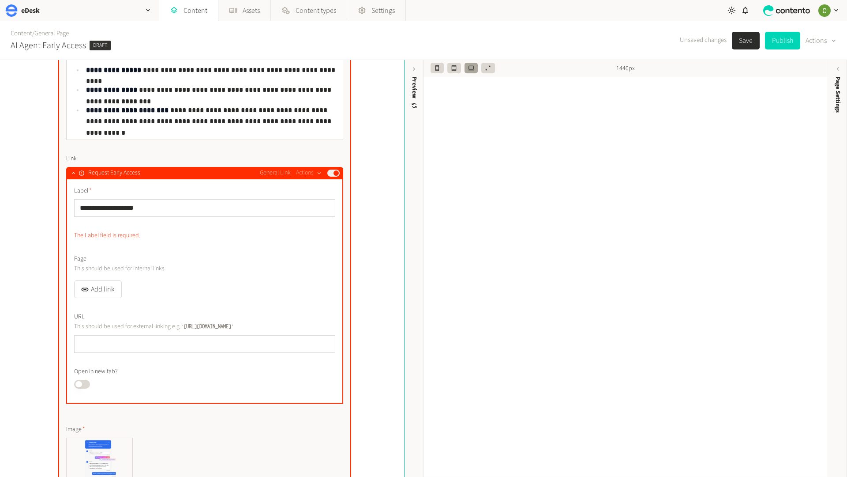
scroll to position [872, 0]
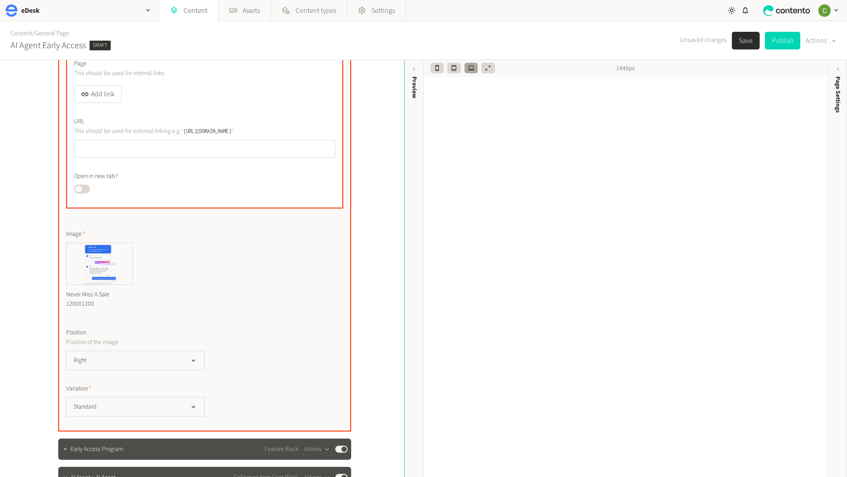
click at [255, 290] on div "Never Miss A Sale 1200X1200" at bounding box center [204, 278] width 277 height 72
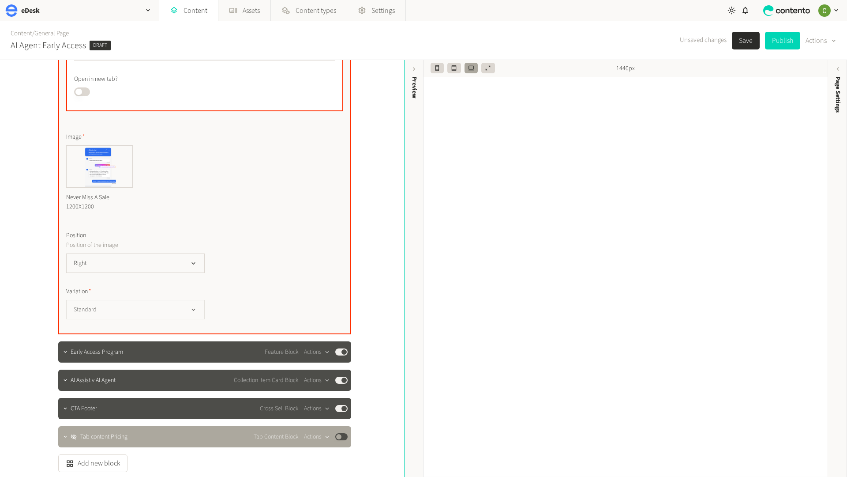
click at [175, 304] on button "Standard" at bounding box center [135, 309] width 139 height 19
click at [103, 344] on li "Dark" at bounding box center [136, 346] width 138 height 18
click at [191, 312] on icon "button" at bounding box center [194, 310] width 8 height 8
drag, startPoint x: 97, startPoint y: 325, endPoint x: 162, endPoint y: 317, distance: 66.2
click at [97, 325] on span "Standard" at bounding box center [90, 328] width 23 height 9
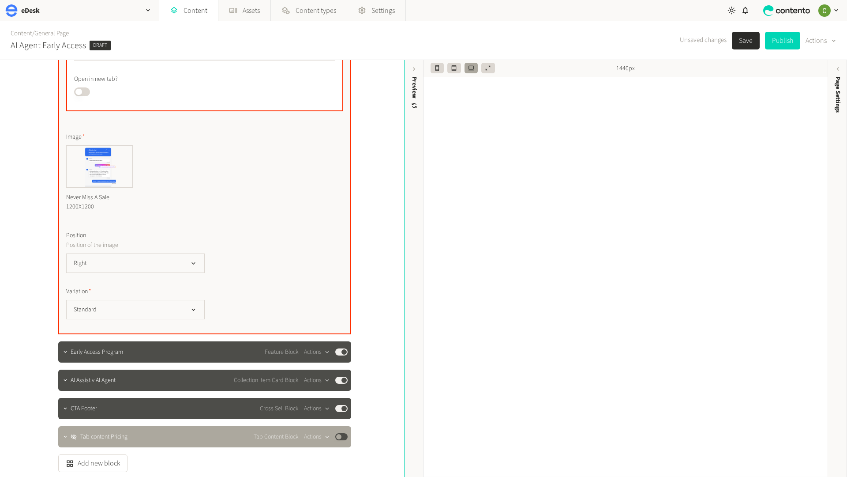
click at [284, 293] on label "Variation" at bounding box center [204, 291] width 277 height 9
click at [63, 354] on icon "button" at bounding box center [65, 352] width 6 height 6
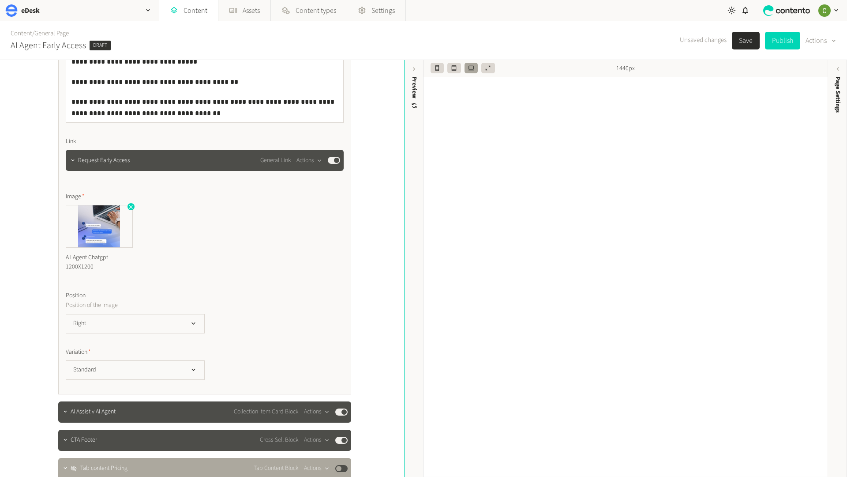
scroll to position [1689, 0]
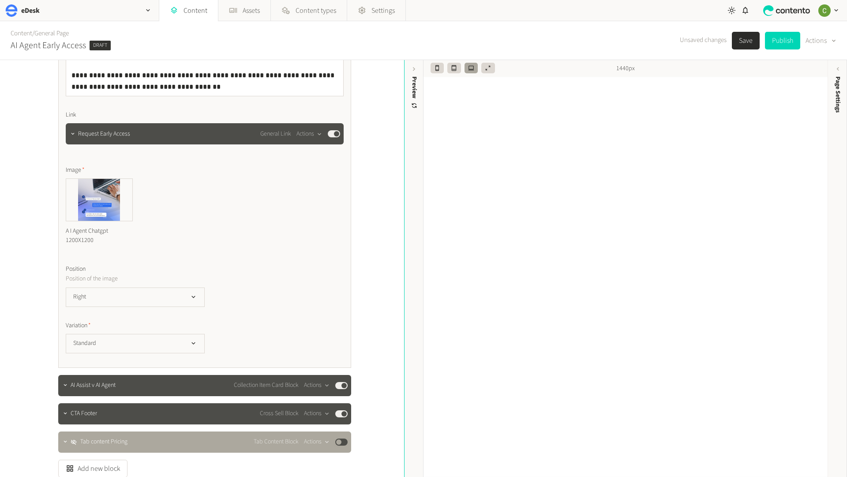
click at [186, 285] on div "Position Position of the image Right" at bounding box center [205, 285] width 278 height 42
click at [188, 298] on button "Right" at bounding box center [135, 296] width 139 height 19
click at [88, 331] on li "Left" at bounding box center [135, 333] width 138 height 18
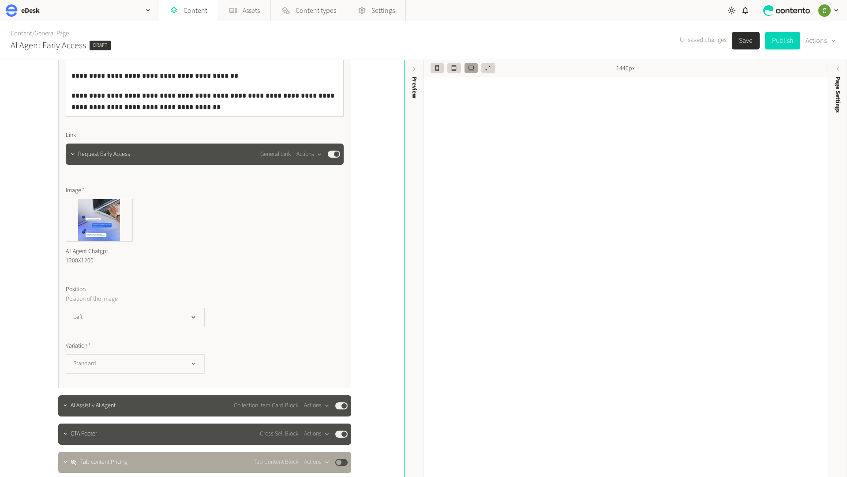
click at [187, 365] on button "Standard" at bounding box center [135, 363] width 139 height 19
click at [120, 398] on li "Dark" at bounding box center [135, 400] width 138 height 18
click at [141, 259] on div "A I Agent Chatgpt 1200X1200" at bounding box center [205, 235] width 278 height 72
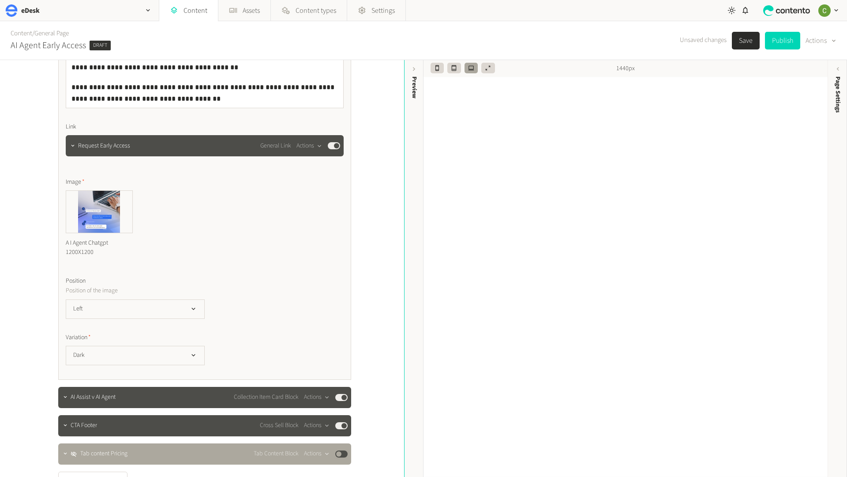
scroll to position [1678, 0]
click at [173, 309] on button "Left" at bounding box center [135, 308] width 139 height 19
click at [294, 302] on div "Left Right Left" at bounding box center [205, 308] width 278 height 19
click at [171, 347] on button "Dark" at bounding box center [135, 354] width 139 height 19
click at [131, 373] on li "Standard" at bounding box center [135, 374] width 138 height 18
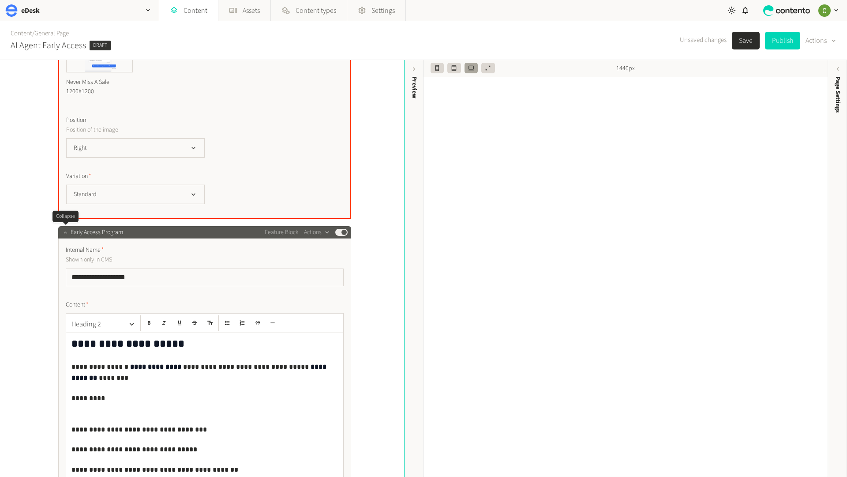
click at [62, 233] on icon "button" at bounding box center [65, 232] width 6 height 6
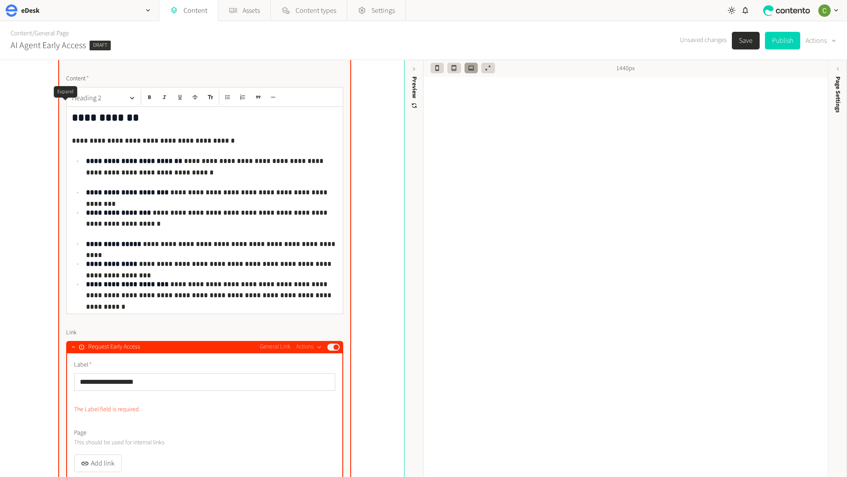
scroll to position [544, 0]
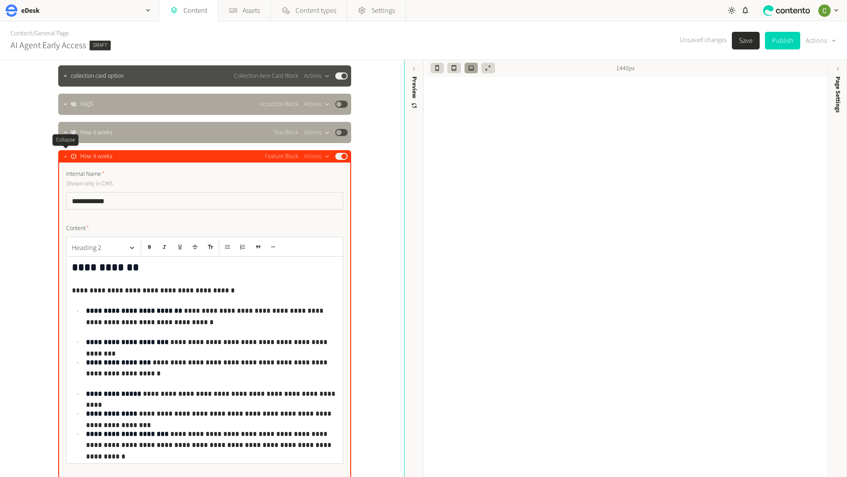
click at [65, 158] on icon "button" at bounding box center [65, 156] width 6 height 6
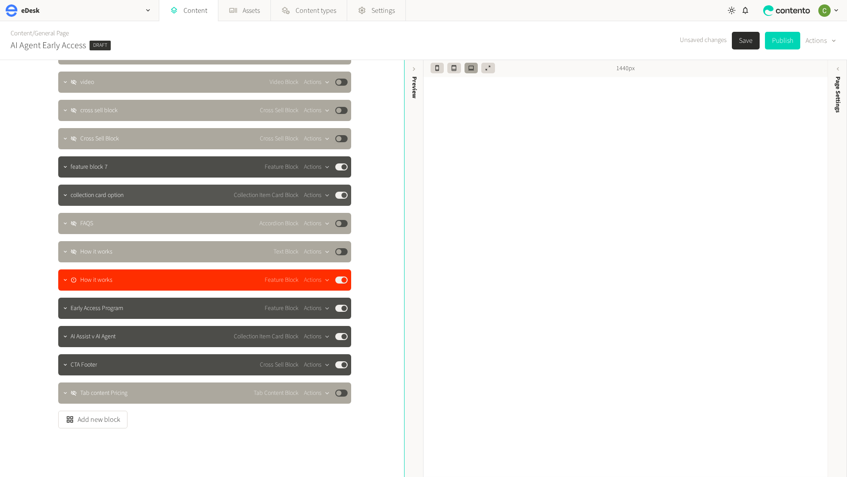
scroll to position [447, 0]
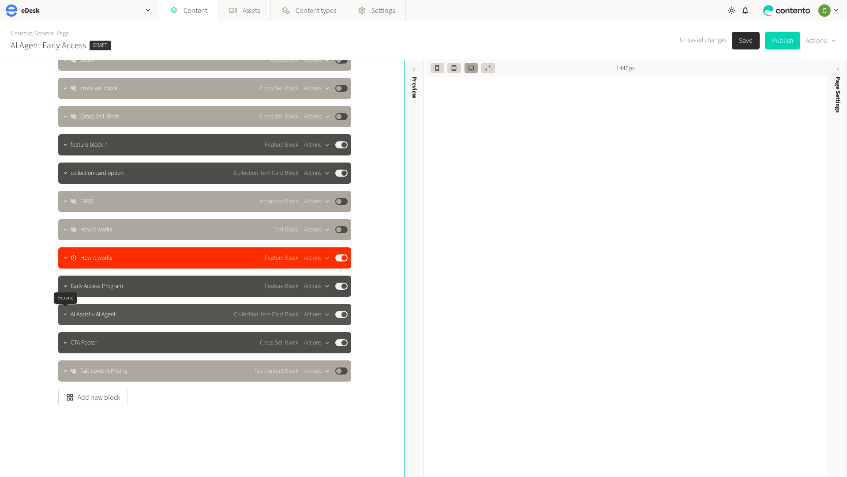
click at [65, 317] on icon "button" at bounding box center [65, 314] width 6 height 6
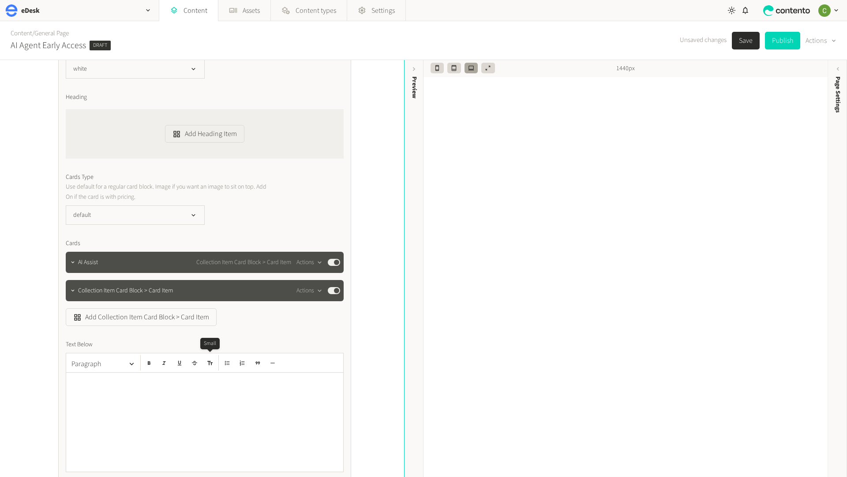
scroll to position [826, 0]
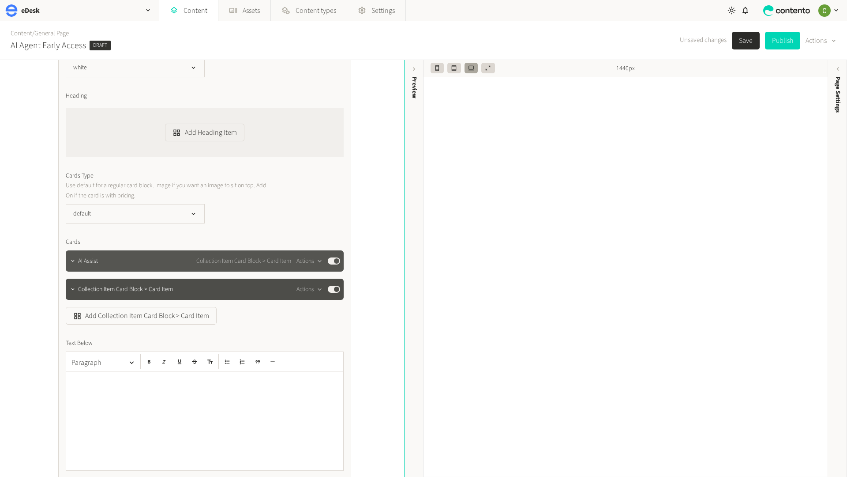
click at [68, 262] on button "button" at bounding box center [73, 260] width 11 height 11
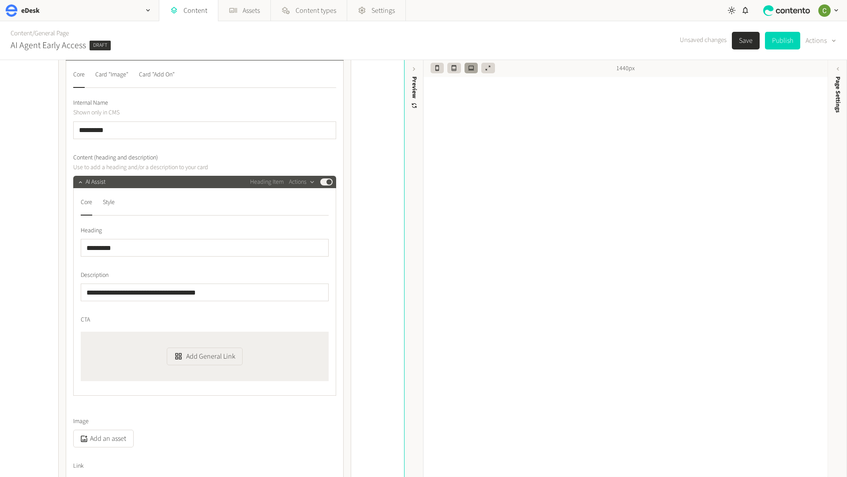
scroll to position [1029, 0]
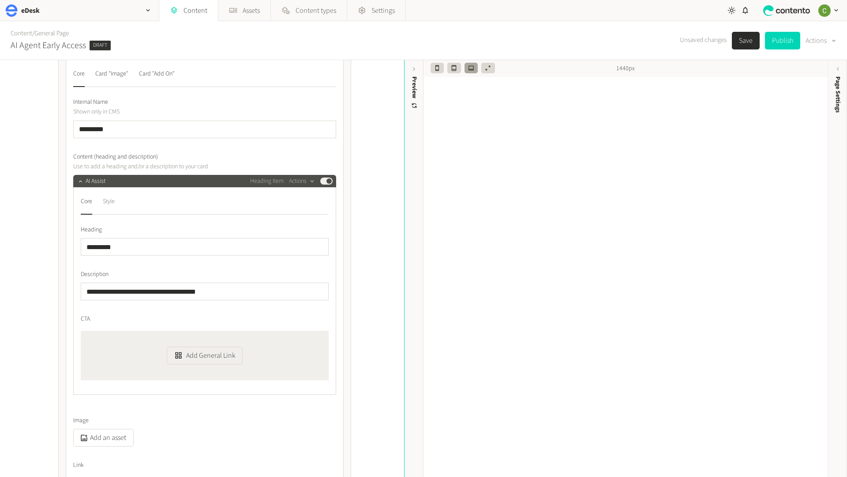
click at [114, 202] on div "Style" at bounding box center [109, 201] width 12 height 14
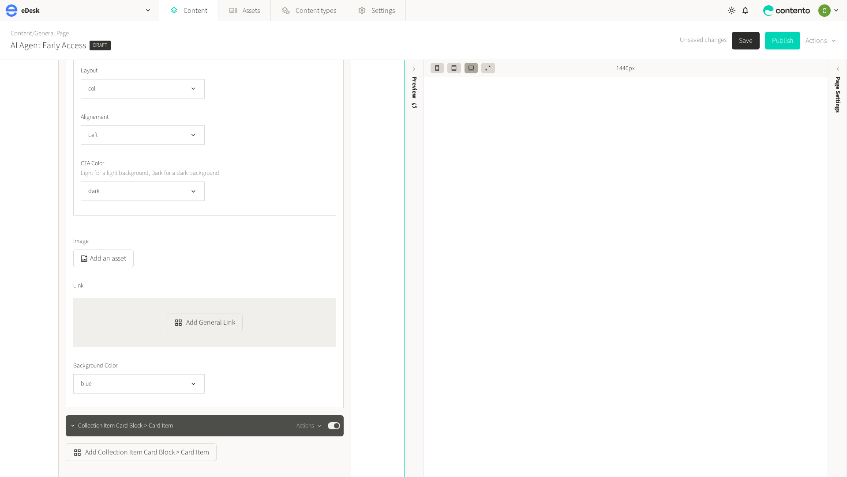
scroll to position [1384, 0]
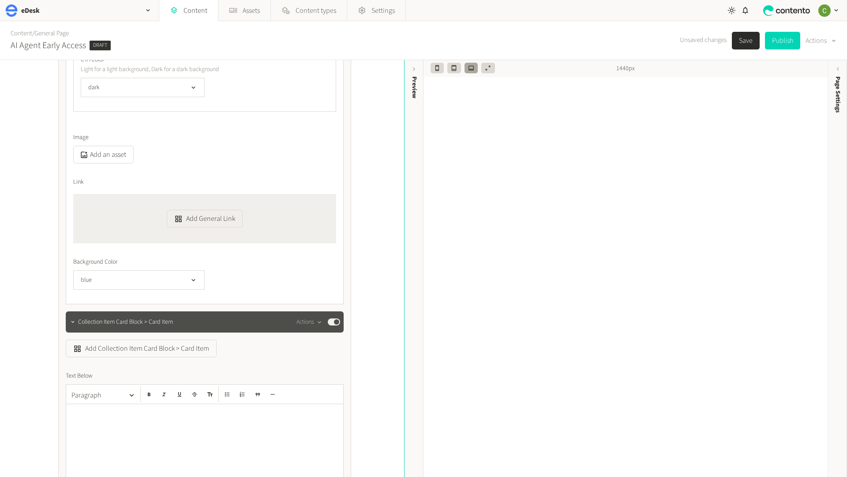
click at [183, 270] on div "Background Color blue" at bounding box center [204, 273] width 263 height 32
click at [192, 279] on icon "button" at bounding box center [194, 280] width 8 height 8
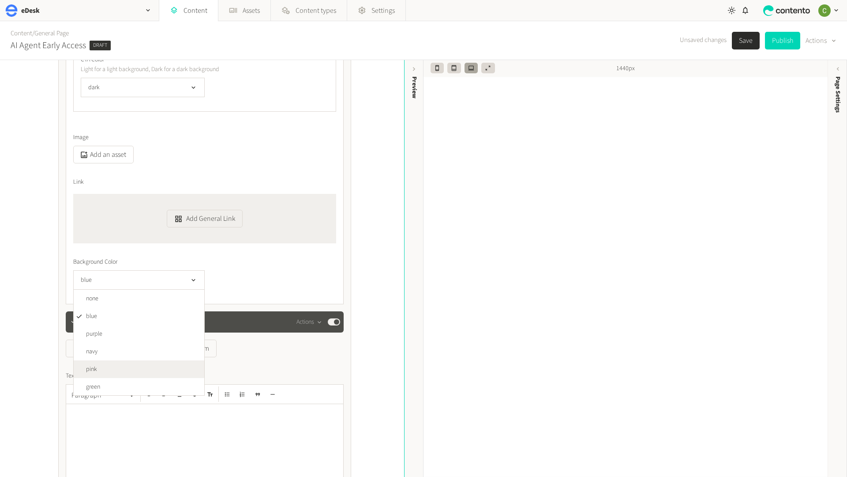
click at [119, 364] on li "pink" at bounding box center [139, 369] width 131 height 18
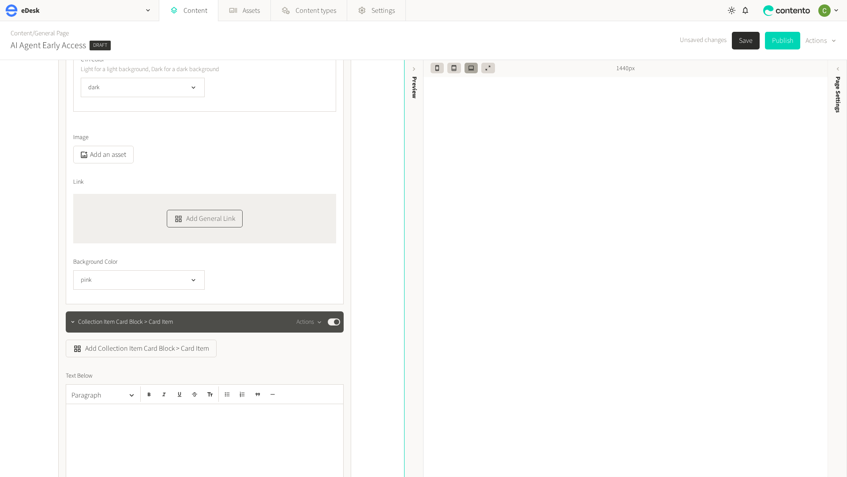
scroll to position [1377, 0]
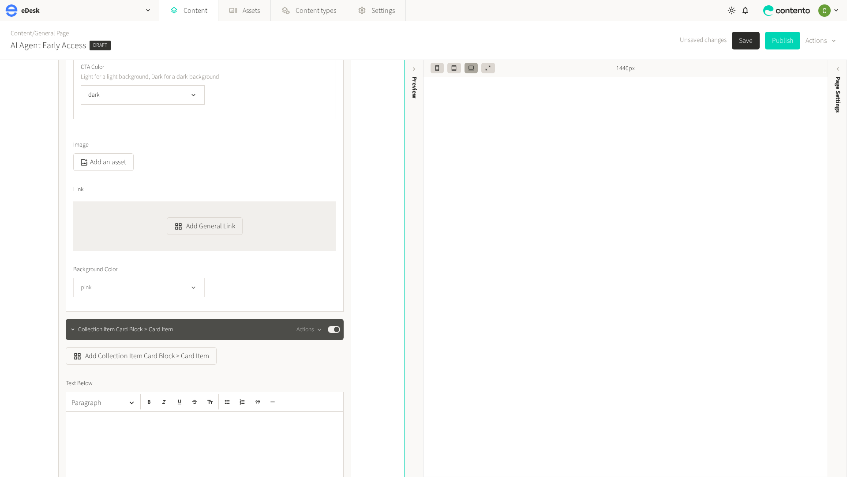
click at [193, 284] on icon "button" at bounding box center [194, 288] width 8 height 8
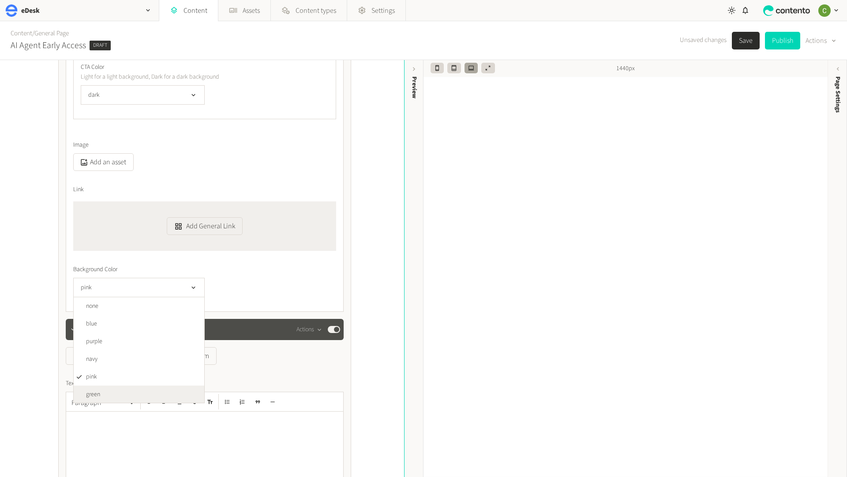
click at [106, 388] on li "green" at bounding box center [139, 394] width 131 height 18
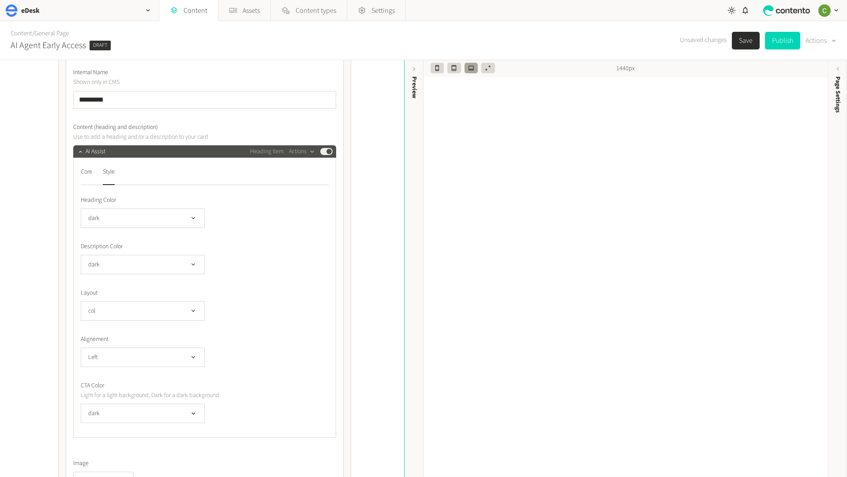
scroll to position [1056, 0]
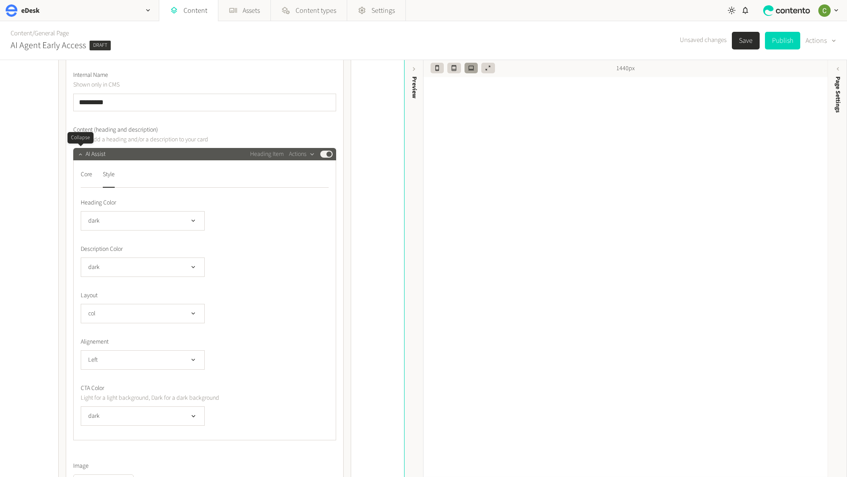
click at [79, 157] on button "button" at bounding box center [80, 153] width 11 height 11
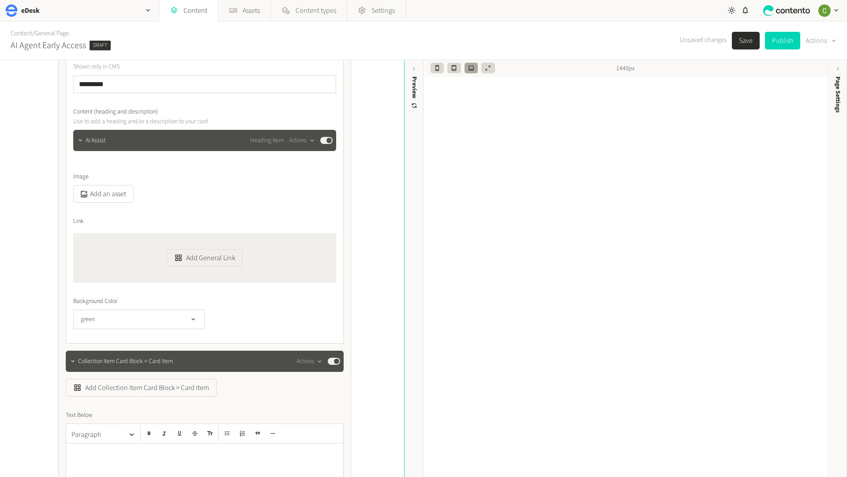
scroll to position [1102, 0]
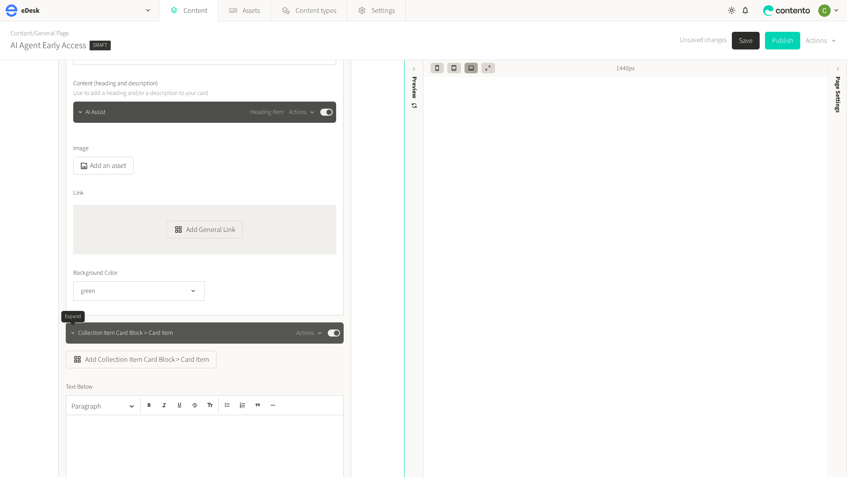
click at [73, 331] on icon "button" at bounding box center [73, 333] width 6 height 6
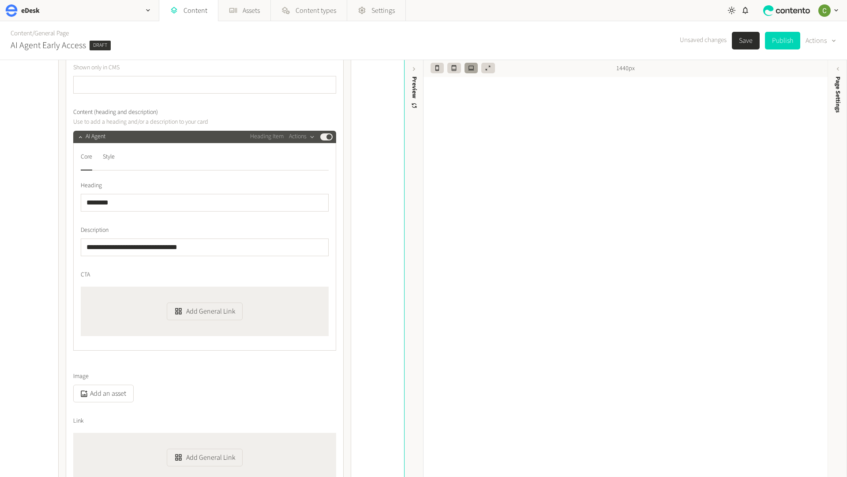
scroll to position [1433, 0]
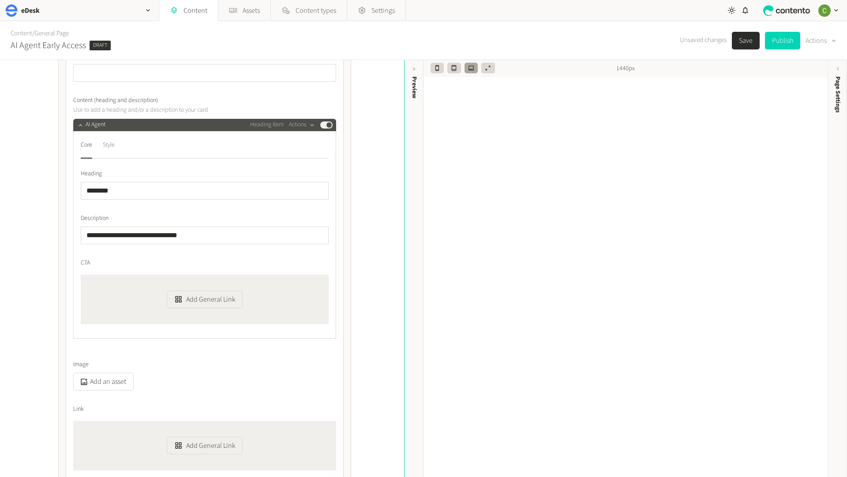
click at [110, 143] on div "Style" at bounding box center [109, 145] width 12 height 14
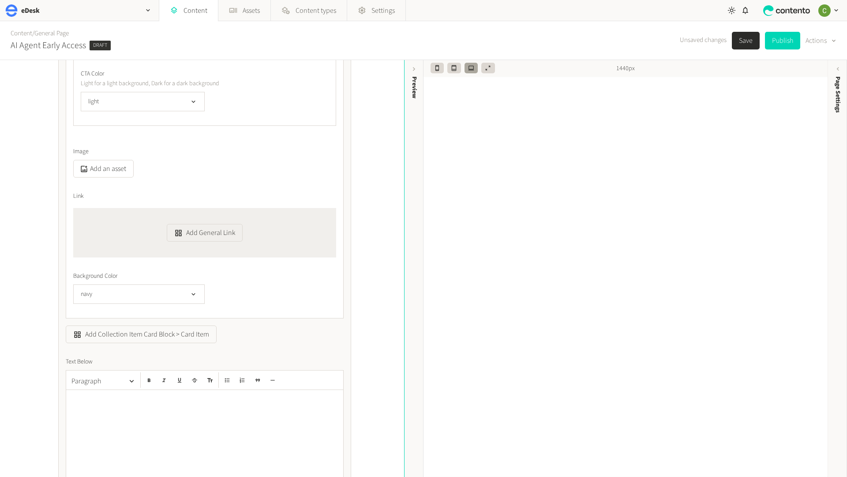
scroll to position [1725, 0]
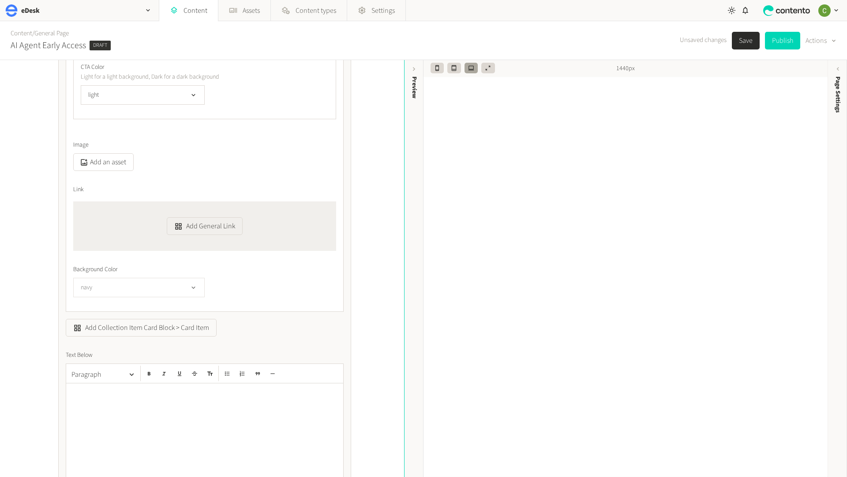
click at [169, 289] on button "navy" at bounding box center [139, 287] width 132 height 19
click at [117, 382] on li "pink" at bounding box center [139, 377] width 131 height 18
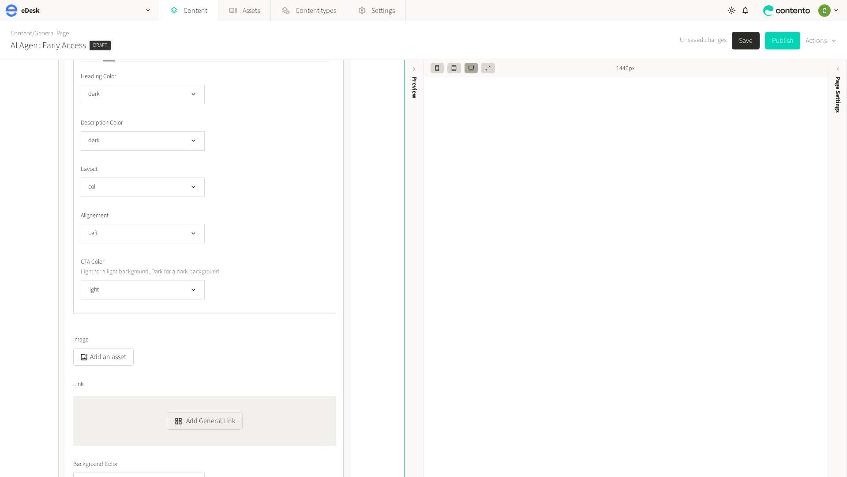
click at [745, 33] on button "Save" at bounding box center [746, 41] width 28 height 18
click at [494, 69] on button "button" at bounding box center [488, 68] width 13 height 11
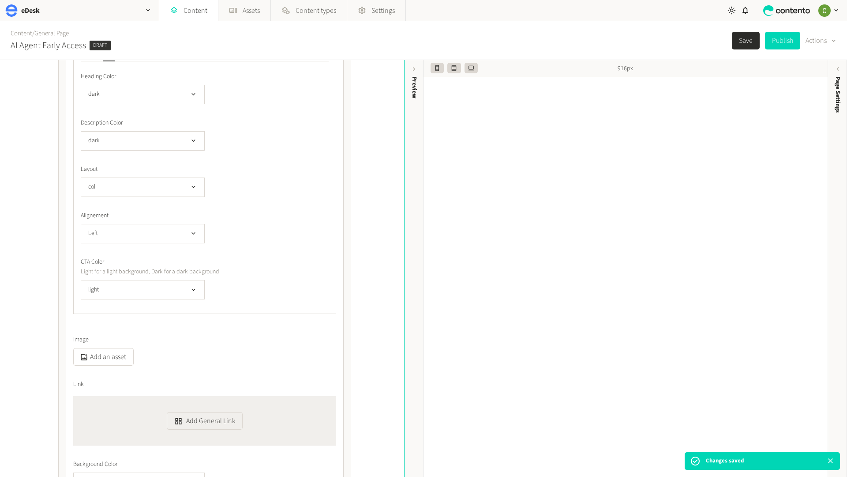
click at [452, 68] on icon "button" at bounding box center [454, 68] width 6 height 6
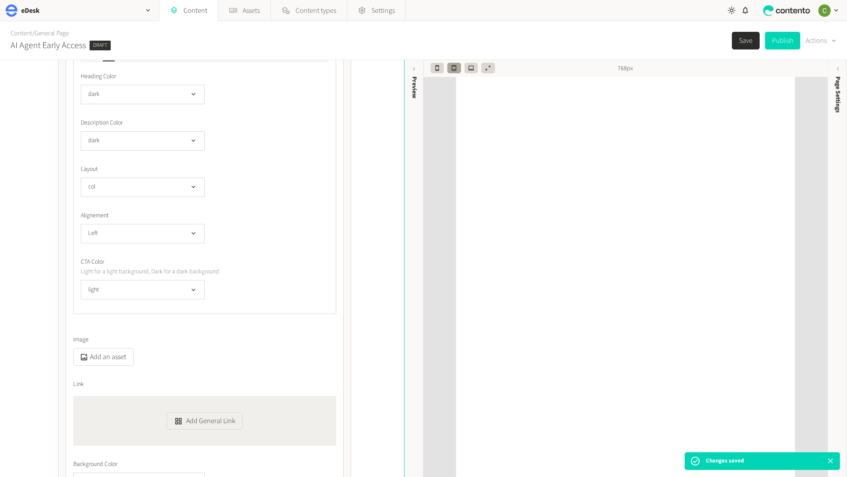
click at [470, 64] on button "button" at bounding box center [471, 68] width 13 height 11
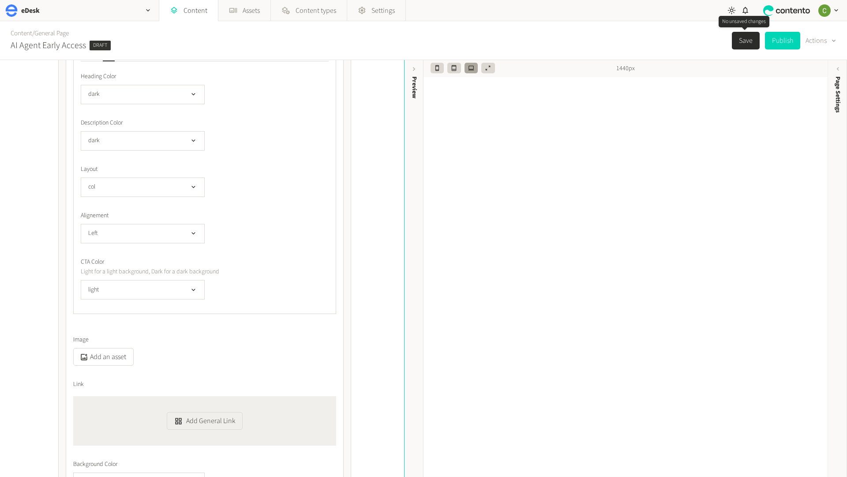
click at [743, 37] on button "Save" at bounding box center [746, 41] width 28 height 18
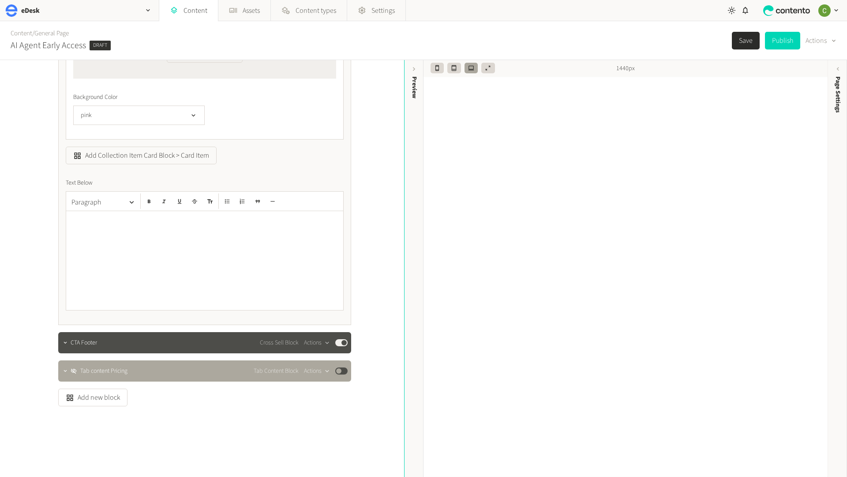
scroll to position [0, 0]
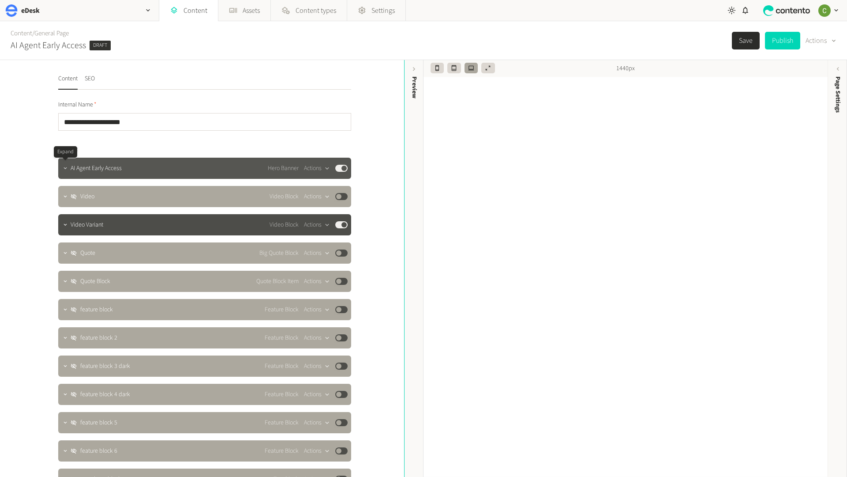
click at [68, 165] on icon "button" at bounding box center [65, 168] width 6 height 6
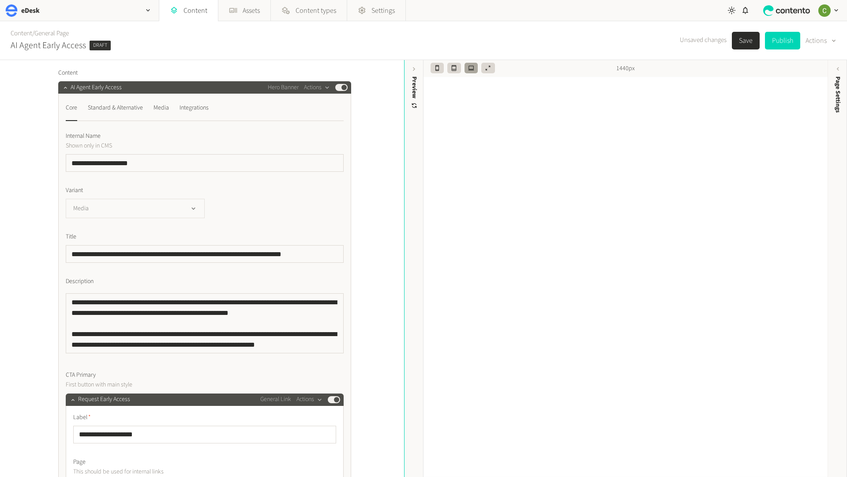
scroll to position [90, 0]
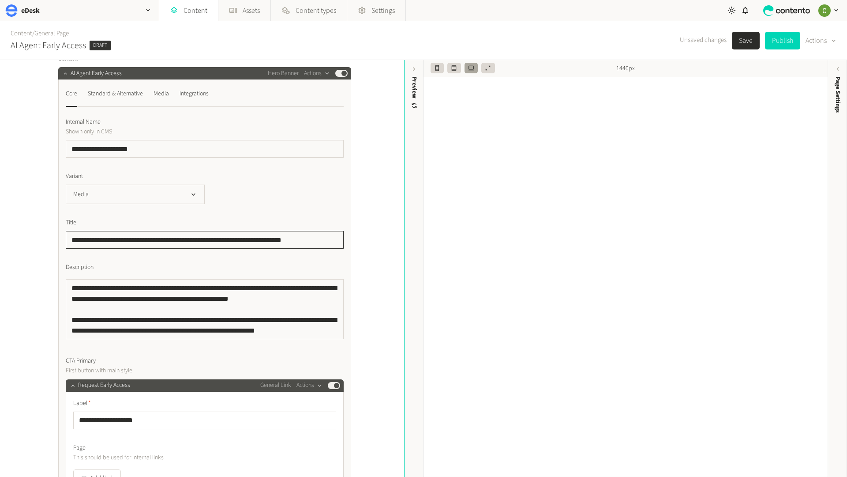
click at [315, 237] on input "**********" at bounding box center [205, 240] width 278 height 18
drag, startPoint x: 313, startPoint y: 238, endPoint x: 65, endPoint y: 238, distance: 248.0
paste input "**********"
type input "**********"
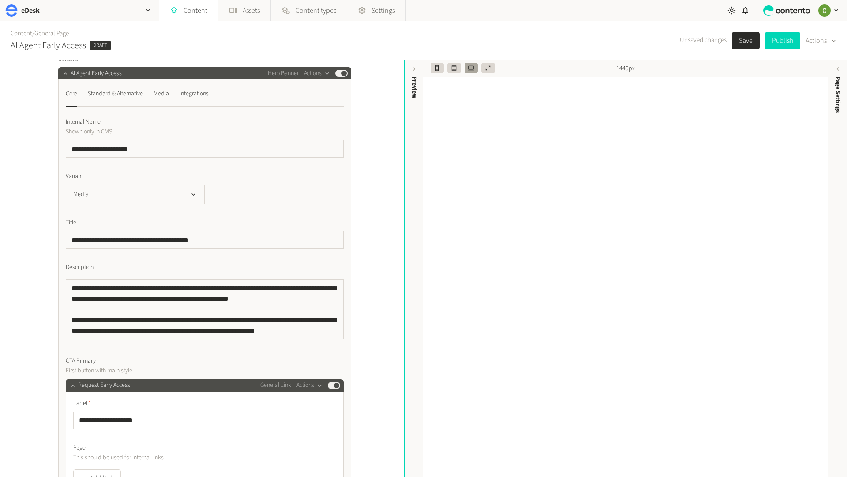
drag, startPoint x: 745, startPoint y: 34, endPoint x: 738, endPoint y: 55, distance: 22.5
click at [745, 34] on button "Save" at bounding box center [746, 41] width 28 height 18
click at [737, 42] on button "Save" at bounding box center [746, 41] width 28 height 18
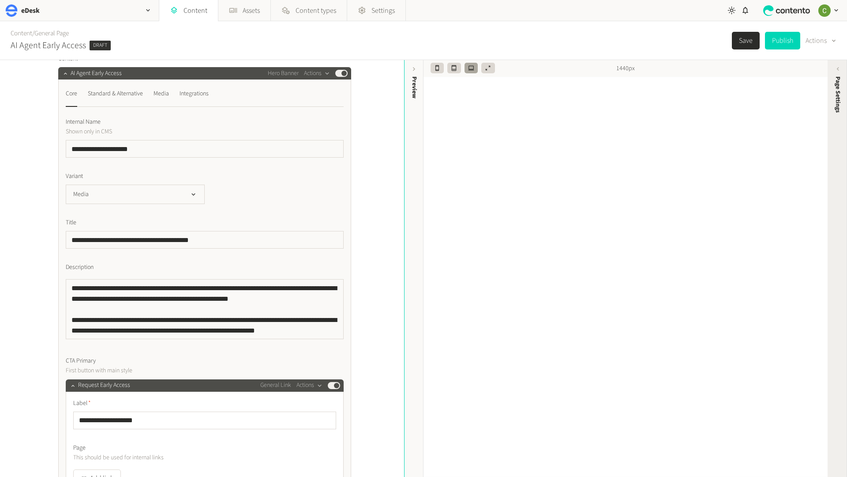
click at [835, 147] on div "Page Settings" at bounding box center [837, 144] width 19 height 159
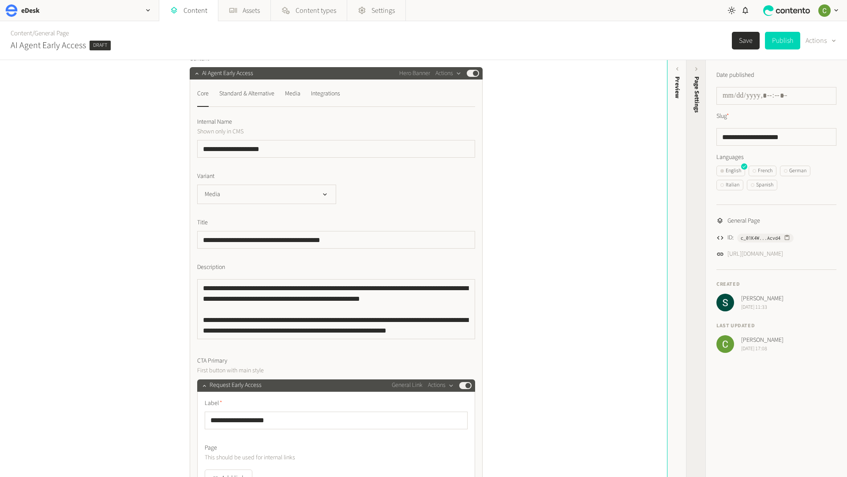
click at [692, 81] on span "Page Settings" at bounding box center [696, 94] width 9 height 36
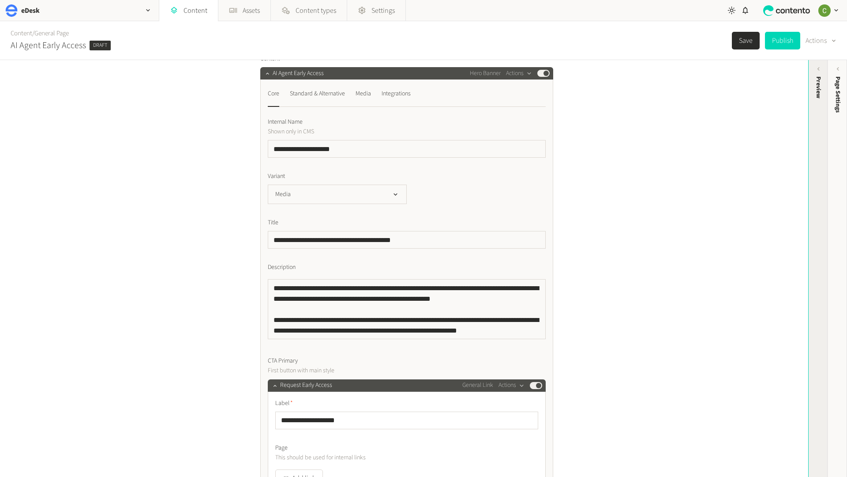
click at [810, 97] on div "Preview" at bounding box center [818, 144] width 19 height 159
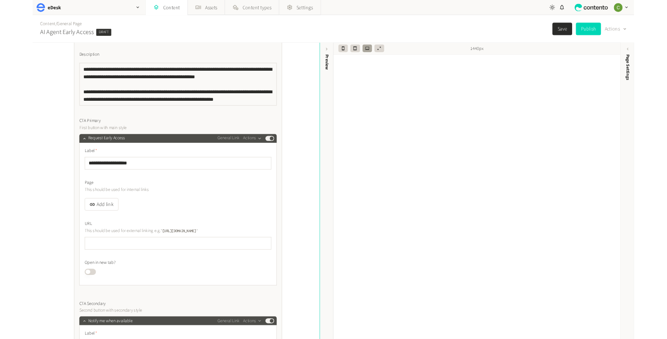
scroll to position [105, 0]
